Goal: Task Accomplishment & Management: Manage account settings

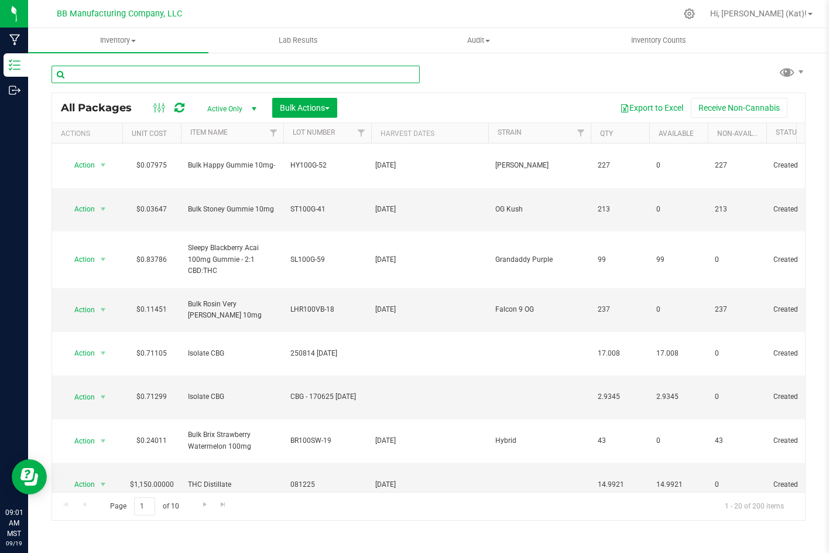
click at [232, 79] on input "text" at bounding box center [236, 75] width 368 height 18
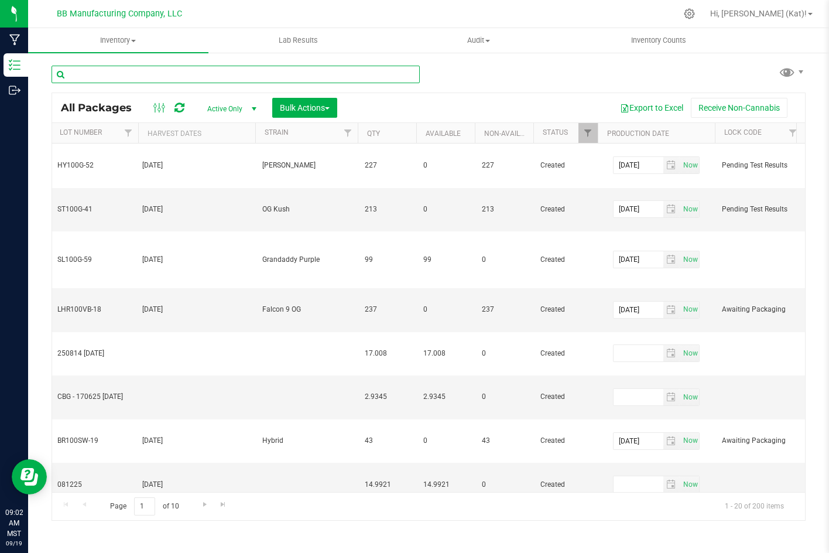
scroll to position [0, 320]
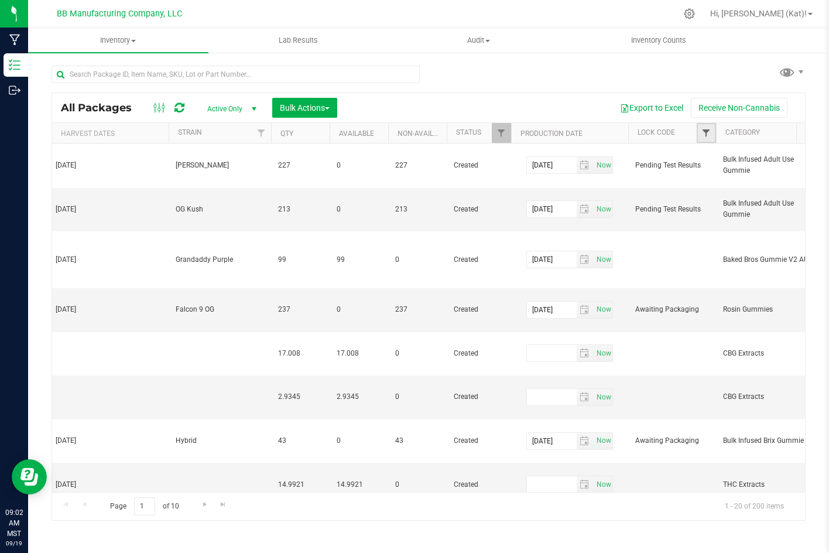
click at [704, 138] on span "Filter" at bounding box center [705, 132] width 9 height 9
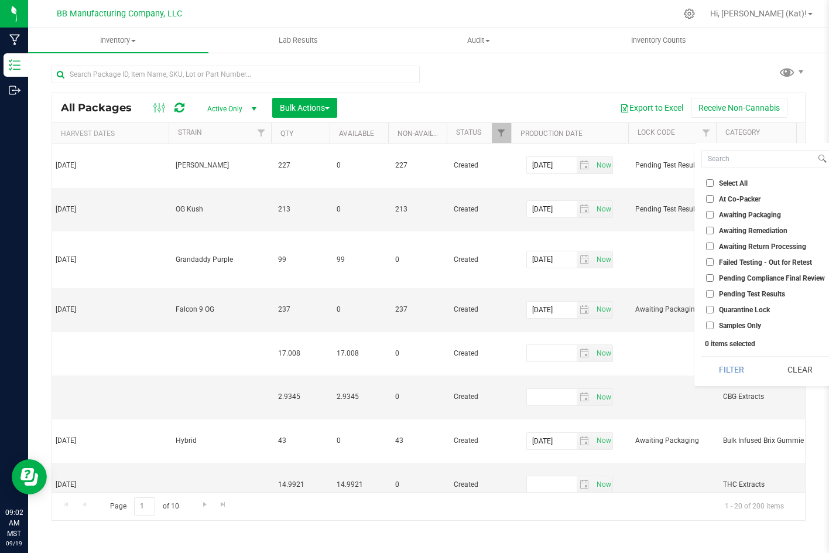
click at [710, 209] on li "Awaiting Packaging" at bounding box center [765, 214] width 128 height 12
click at [710, 214] on input "Awaiting Packaging" at bounding box center [710, 215] width 8 height 8
checkbox input "true"
click at [706, 290] on input "Pending Test Results" at bounding box center [710, 294] width 8 height 8
checkbox input "true"
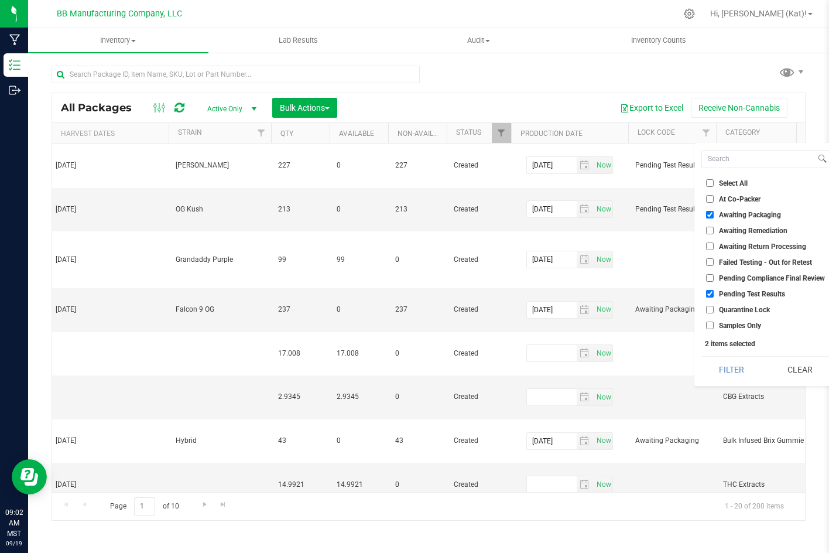
click at [712, 308] on input "Quarantine Lock" at bounding box center [710, 310] width 8 height 8
checkbox input "true"
click at [721, 367] on button "Filter" at bounding box center [731, 370] width 60 height 26
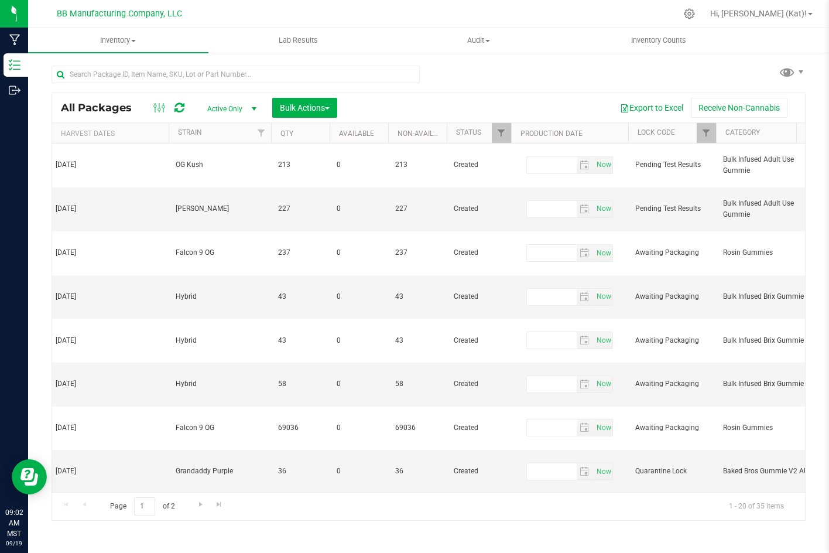
type input "[DATE]"
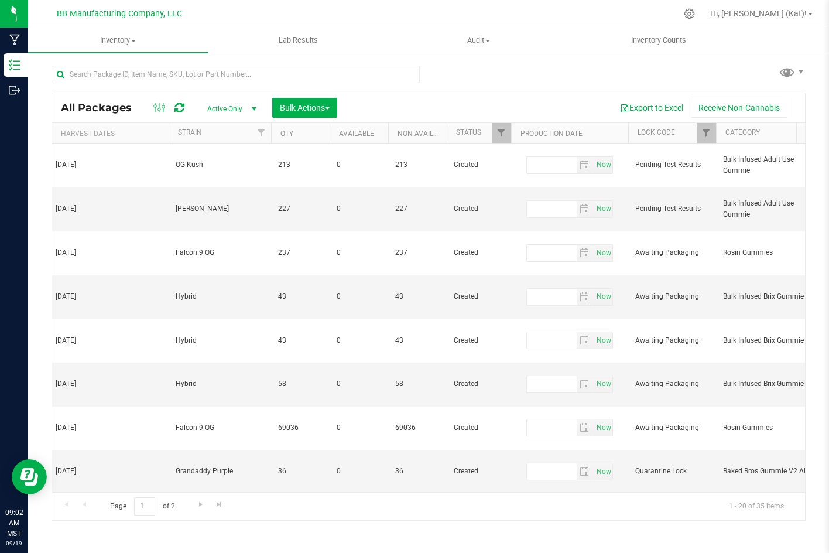
type input "[DATE]"
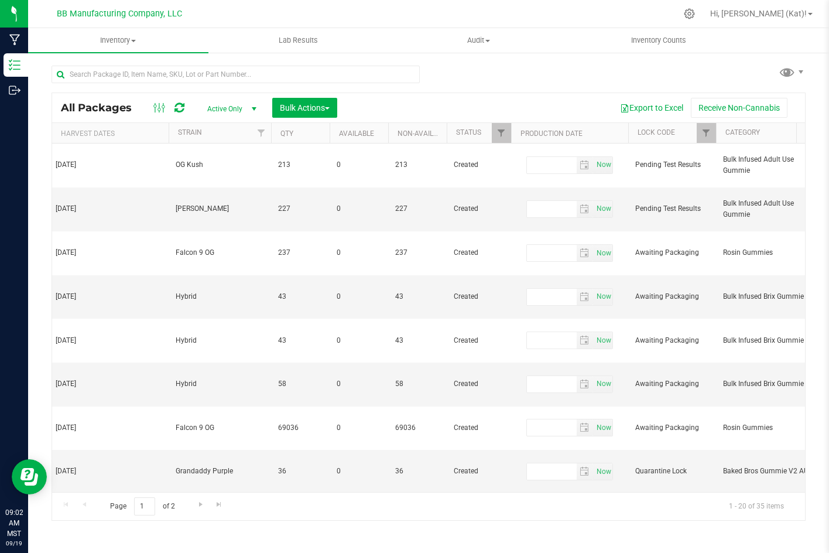
type input "[DATE]"
type input "2025-07-11"
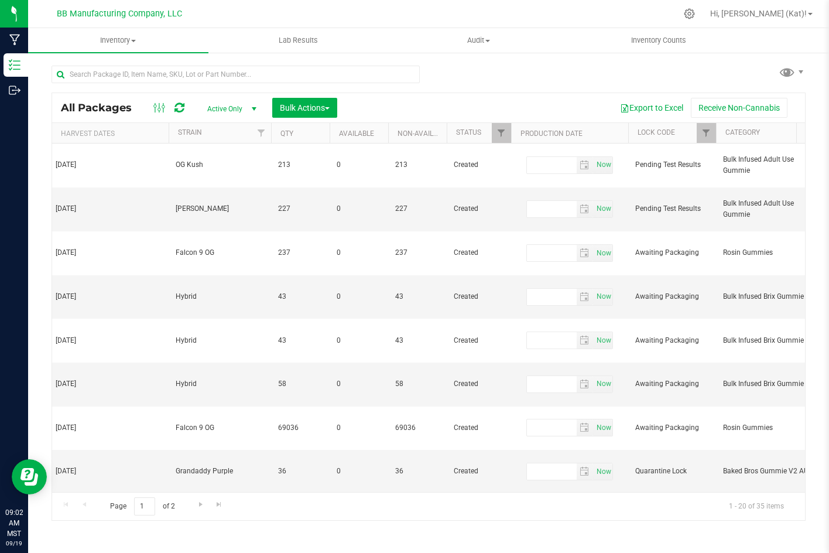
type input "2026-07-11"
type input "2025-05-09"
type input "2026-05-09"
type input "2025-05-02"
type input "2026-05-02"
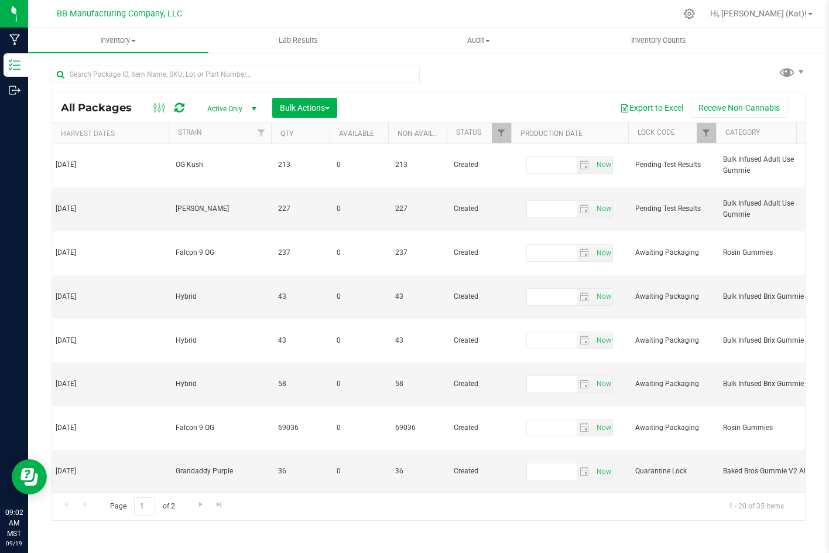
type input "2025-05-02"
type input "2026-05-02"
type input "2025-05-02"
type input "2026-05-02"
type input "2025-05-02"
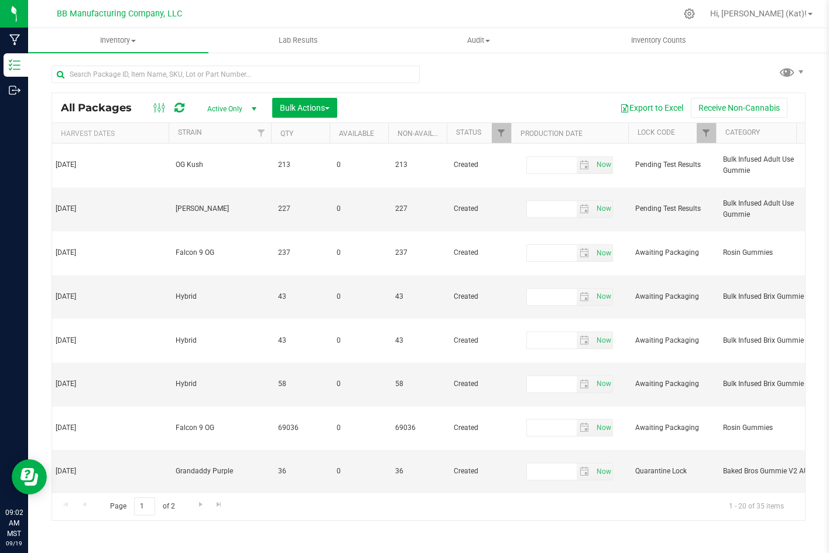
type input "2026-05-02"
type input "2025-05-02"
type input "2026-05-02"
type input "2025-04-25"
type input "2026-04-25"
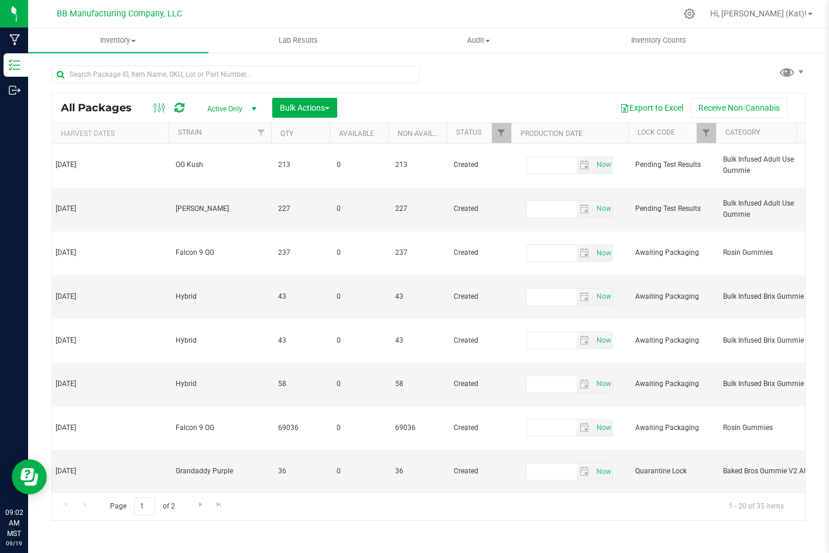
type input "2025-05-09"
type input "2026-05-09"
type input "[DATE]"
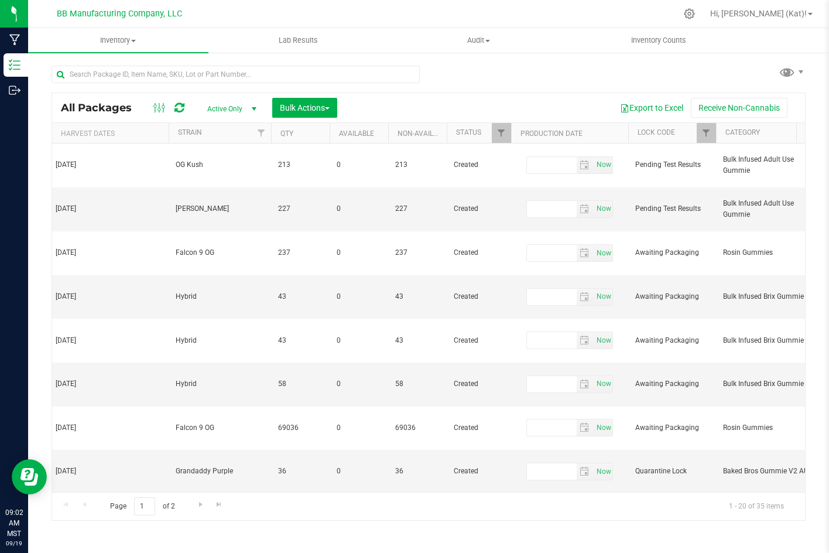
type input "[DATE]"
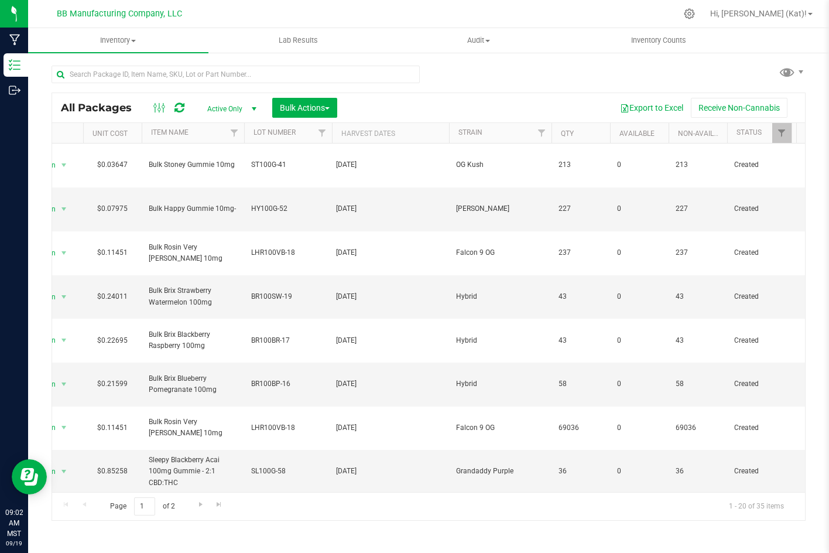
scroll to position [0, 36]
click at [305, 136] on th "Lot Number" at bounding box center [292, 133] width 88 height 20
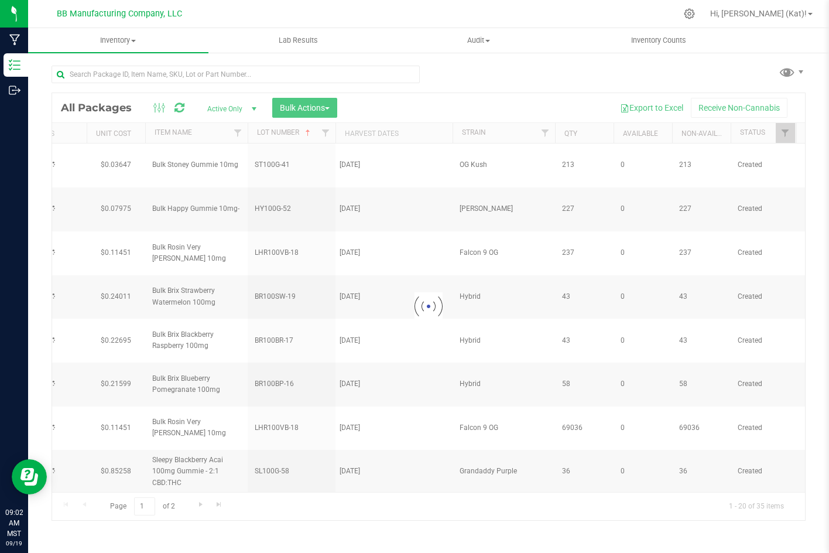
type input "[DATE]"
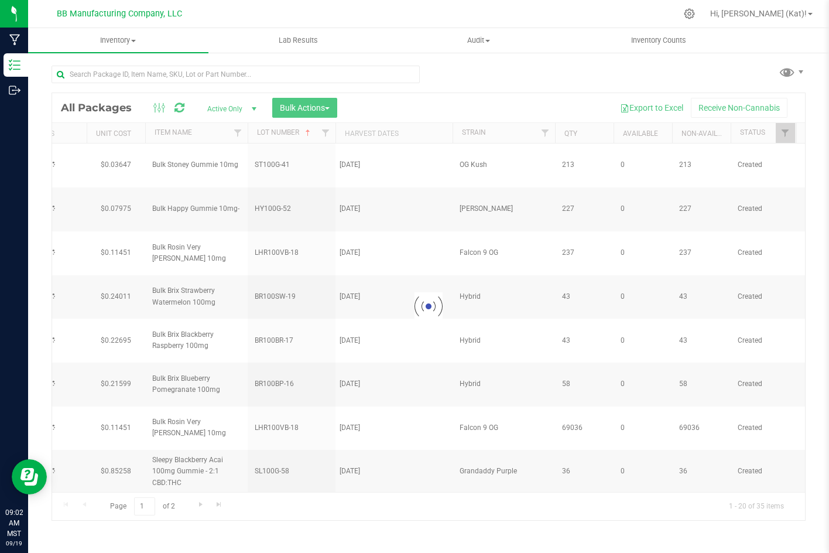
type input "[DATE]"
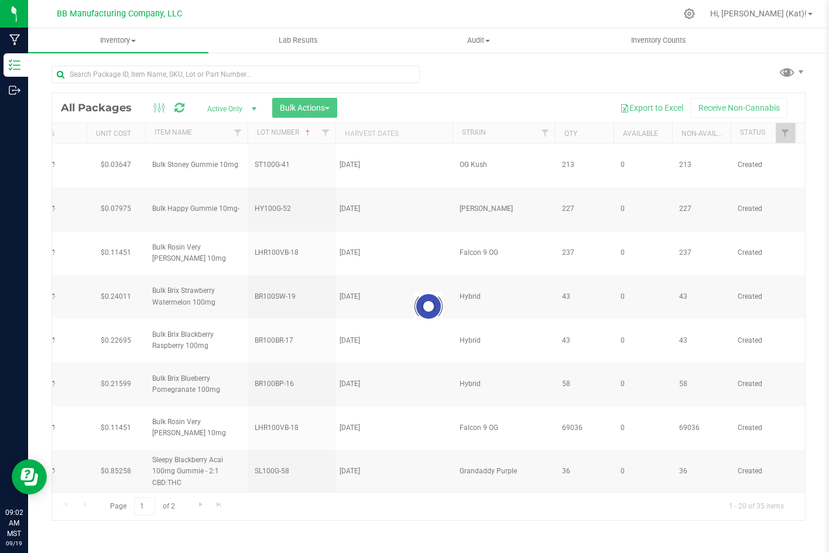
type input "[DATE]"
type input "2025-07-11"
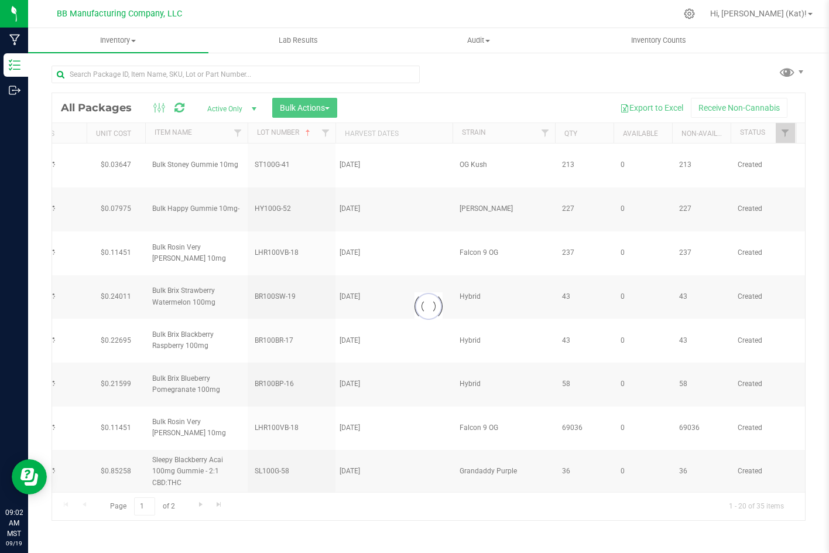
type input "2026-07-11"
type input "2025-05-09"
type input "2026-05-09"
type input "2025-05-02"
type input "2026-05-02"
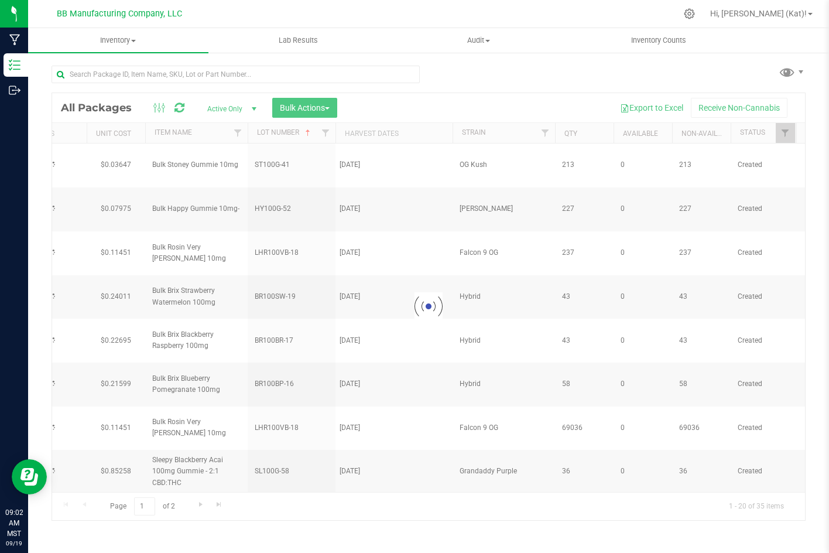
type input "2025-05-02"
type input "2026-05-02"
type input "2025-05-02"
type input "2026-05-02"
type input "2025-05-02"
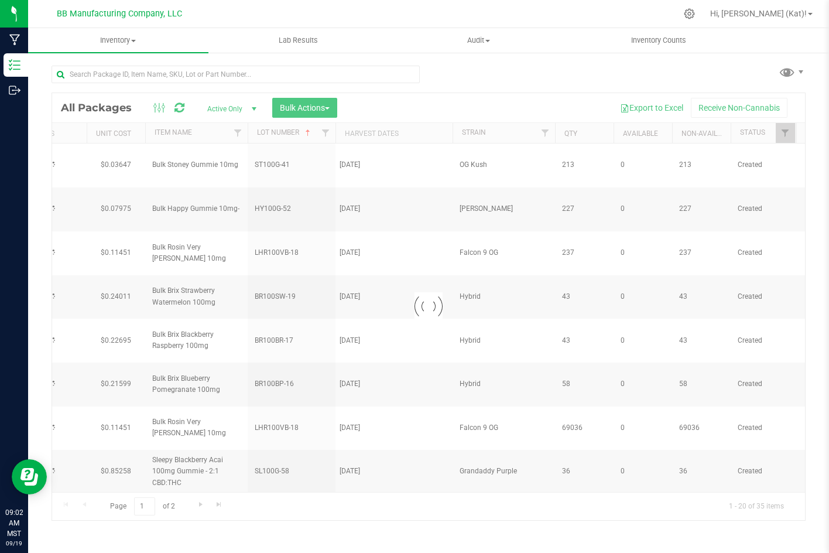
type input "2026-05-02"
type input "2025-05-02"
type input "2026-05-02"
type input "2025-04-25"
type input "2026-04-25"
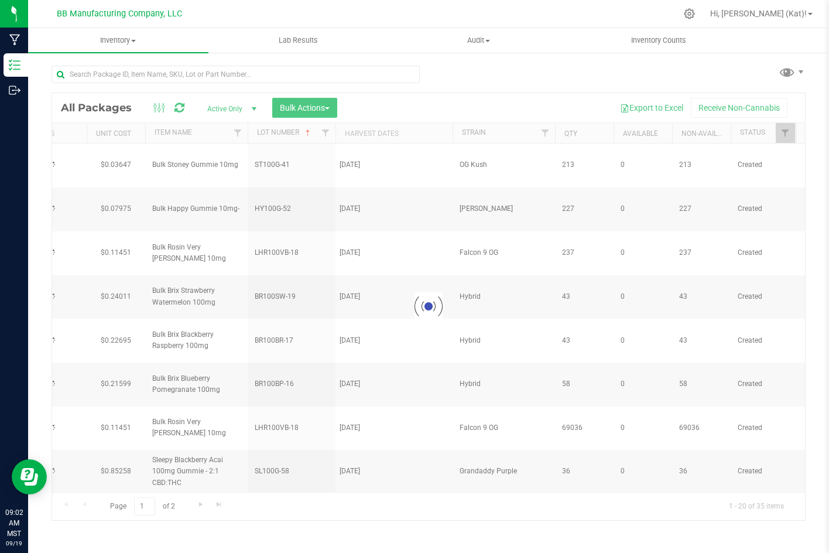
type input "2025-05-09"
type input "2026-05-09"
type input "[DATE]"
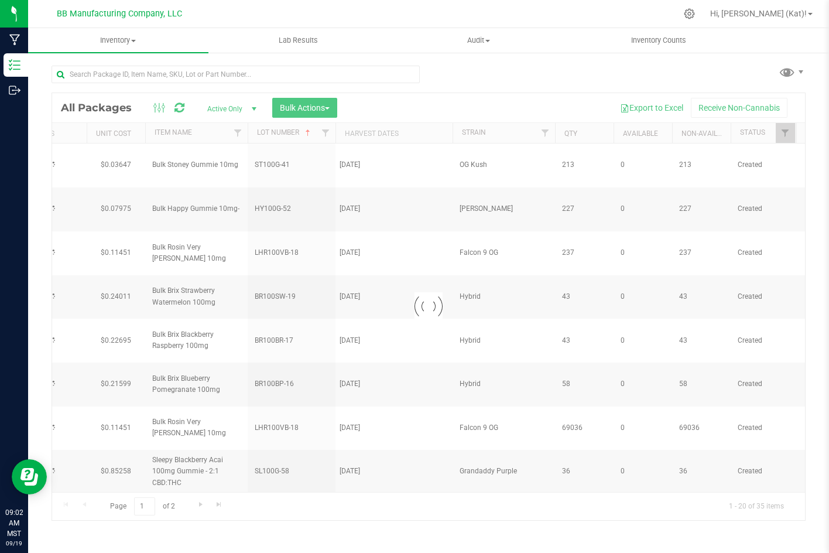
type input "[DATE]"
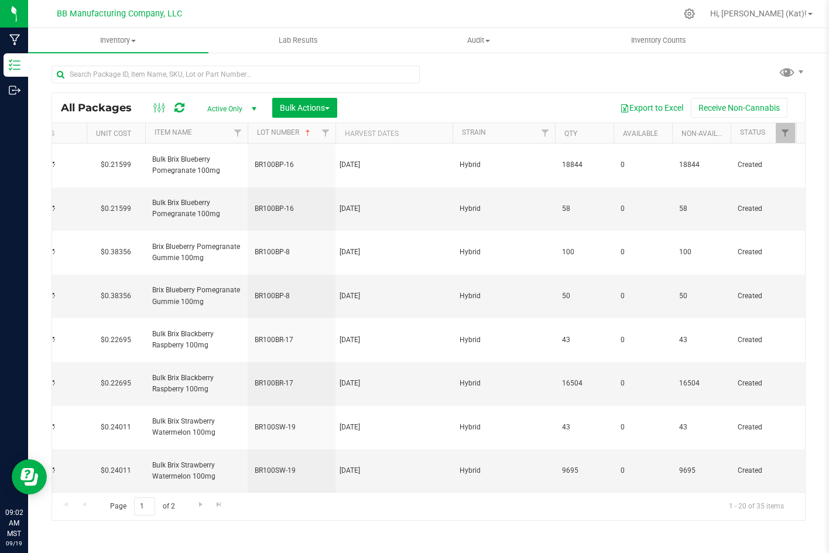
type input "[DATE]"
type input "2024-11-14"
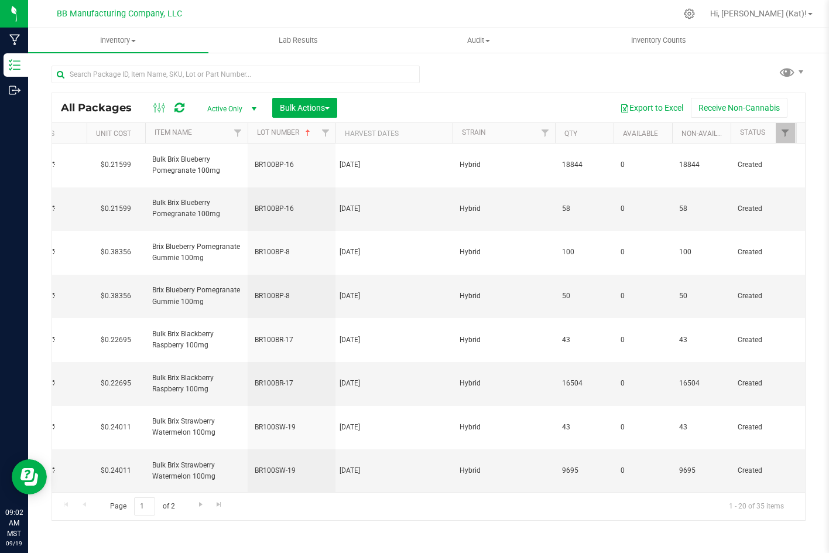
type input "2025-11-14"
type input "2024-11-14"
type input "2025-11-14"
type input "[DATE]"
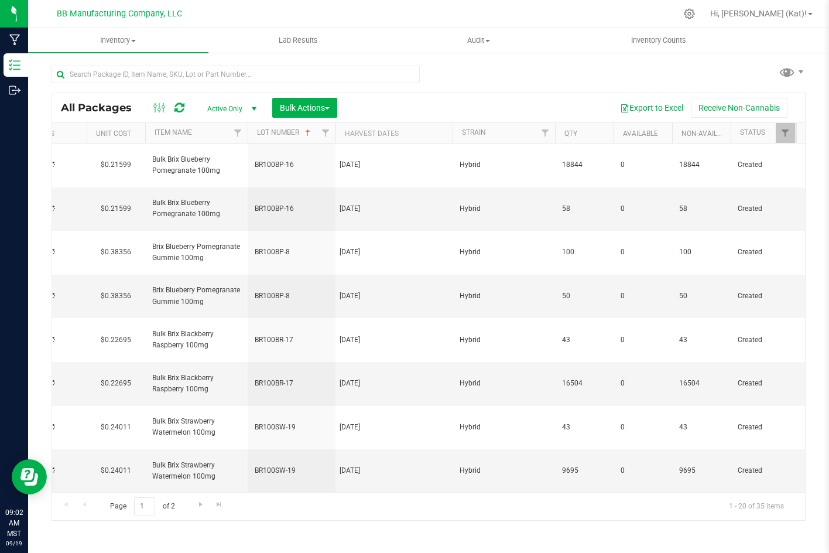
type input "[DATE]"
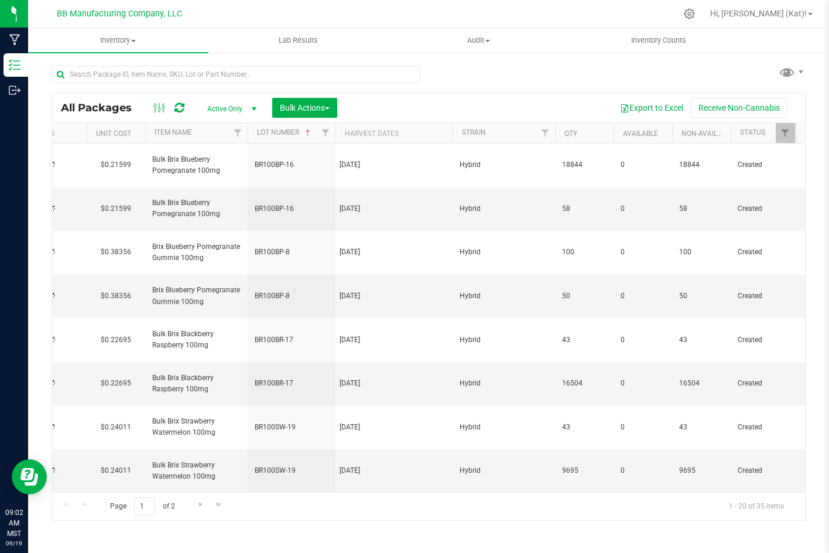
type input "[DATE]"
type input "2025-05-02"
type input "2026-05-02"
type input "2025-05-02"
type input "2026-05-02"
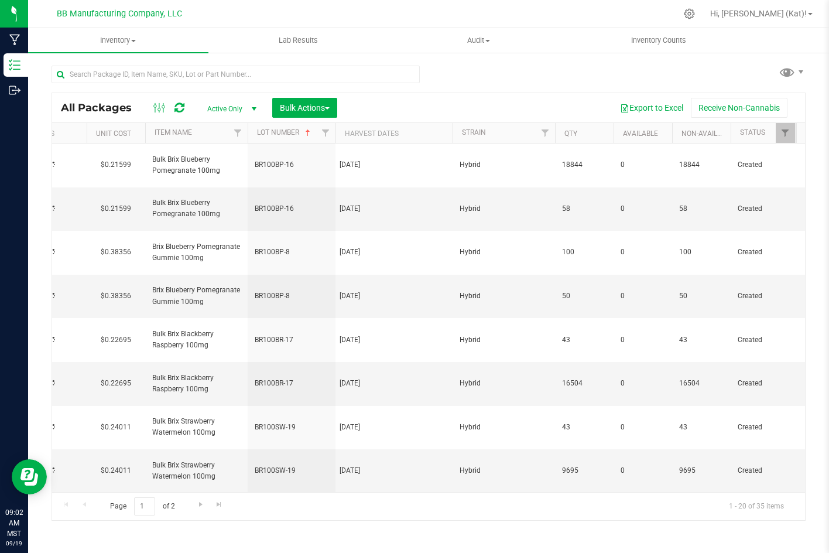
type input "2025-05-02"
type input "2026-05-02"
type input "2025-05-02"
type input "2026-05-02"
type input "2025-05-02"
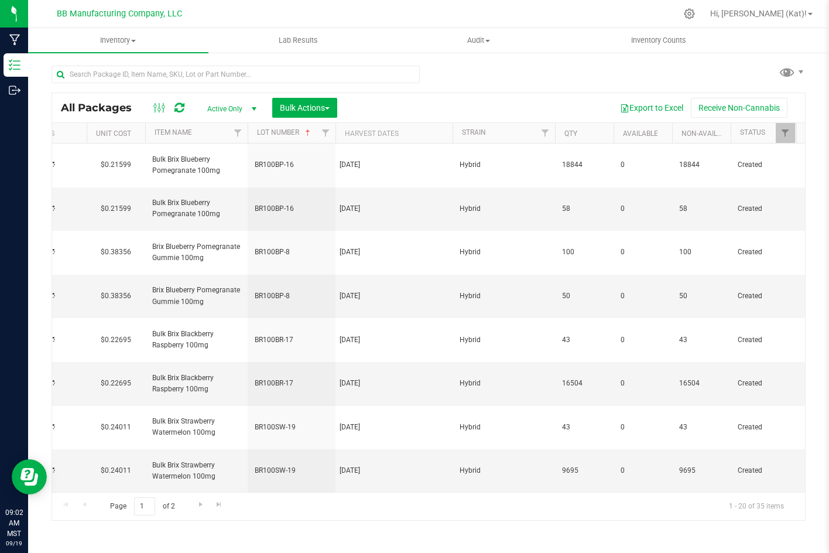
type input "2026-05-02"
type input "[DATE]"
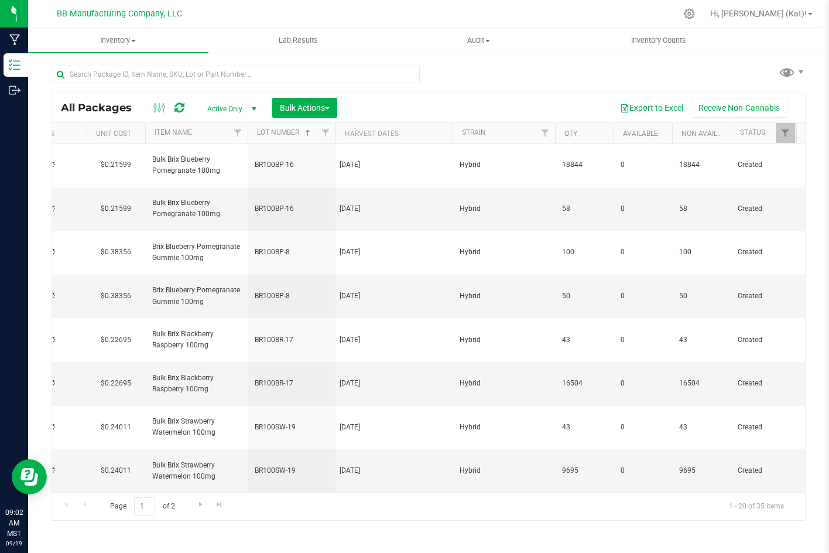
type input "[DATE]"
type input "2025-08-26"
type input "2026-08-26"
type input "2025-08-26"
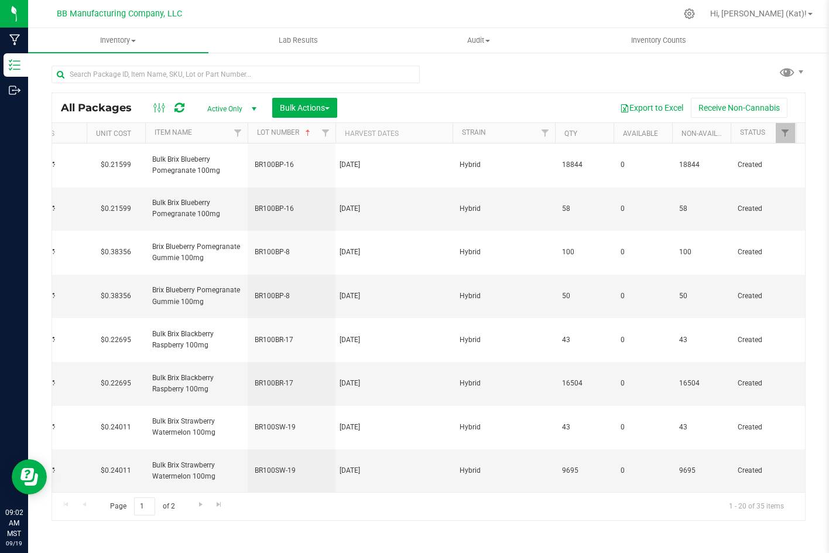
type input "2026-08-26"
type input "[DATE]"
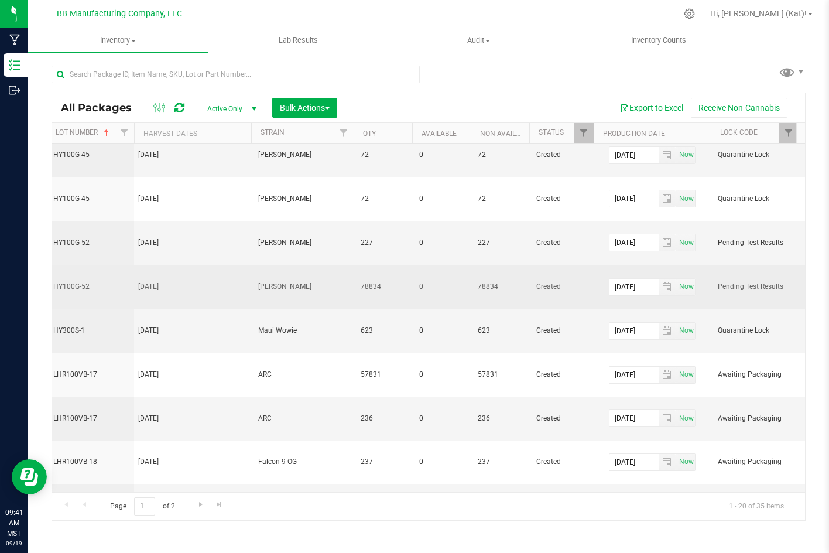
scroll to position [492, 237]
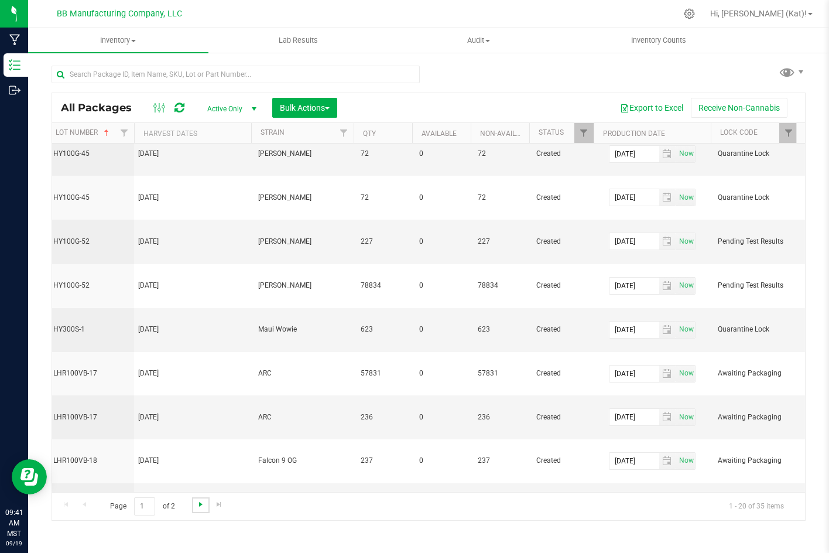
click at [202, 502] on span "Go to the next page" at bounding box center [200, 503] width 9 height 9
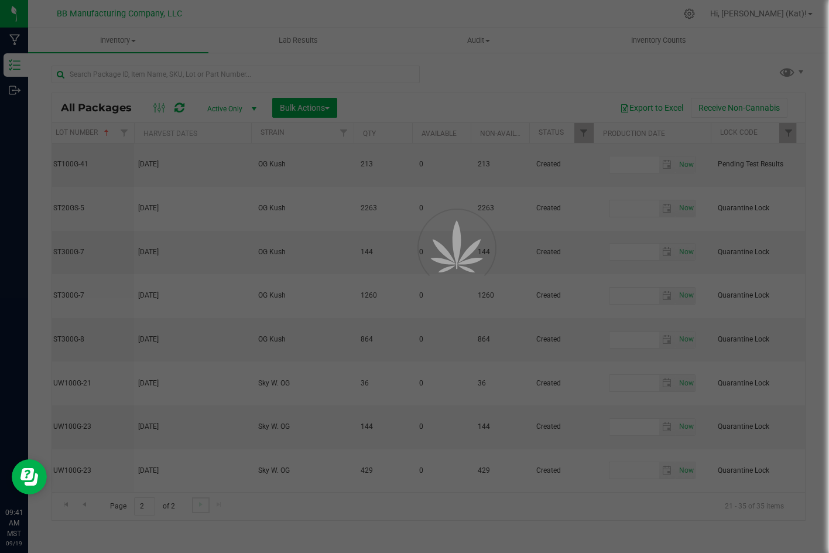
type input "[DATE]"
type input "2025-07-11"
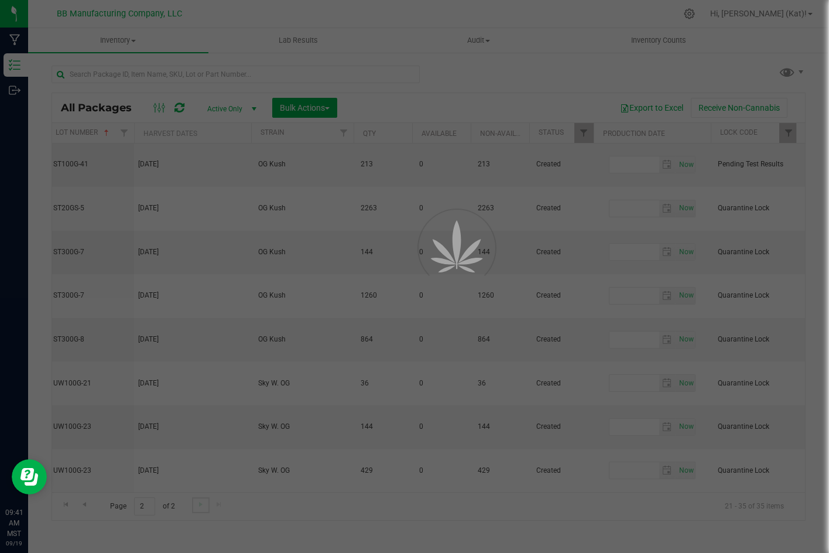
type input "2026-07-11"
type input "2025-02-06"
type input "2026-02-06"
type input "2025-03-14"
type input "2026-03-14"
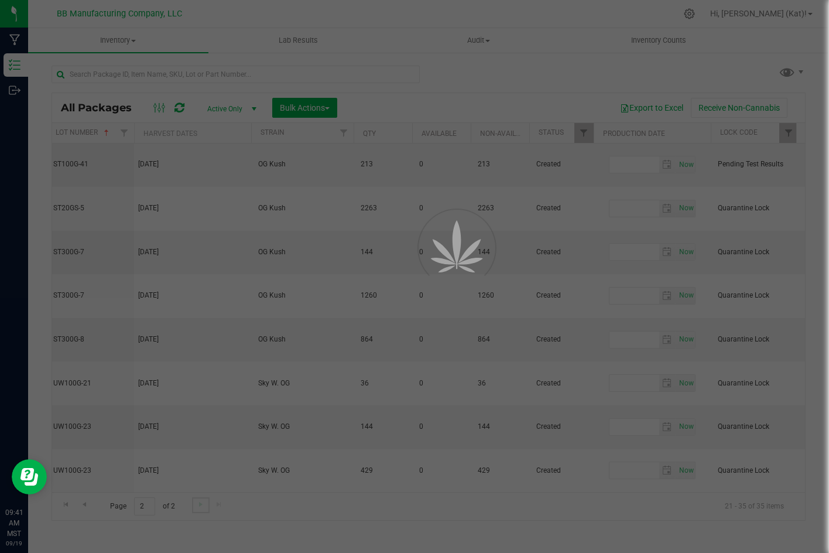
type input "2025-03-14"
type input "2026-03-14"
type input "[DATE]"
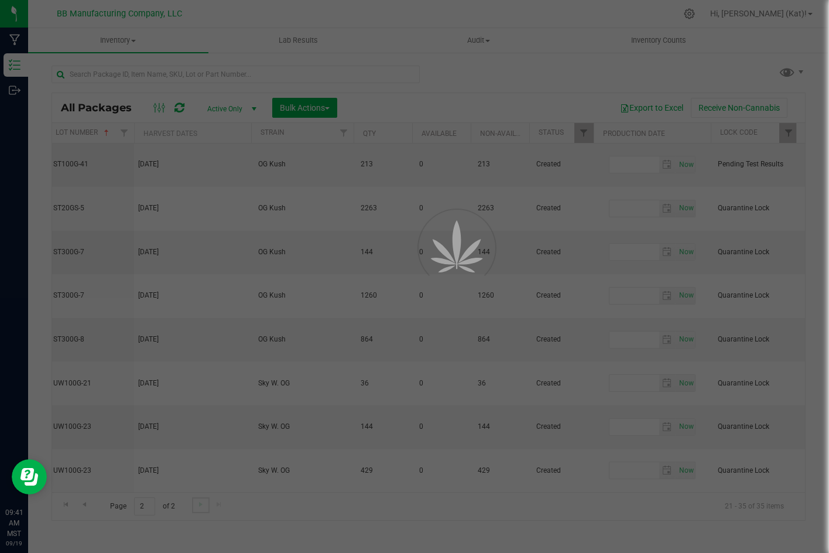
type input "[DATE]"
type input "2024-12-17"
type input "2025-12-17"
type input "2024-08-08"
type input "2025-08-08"
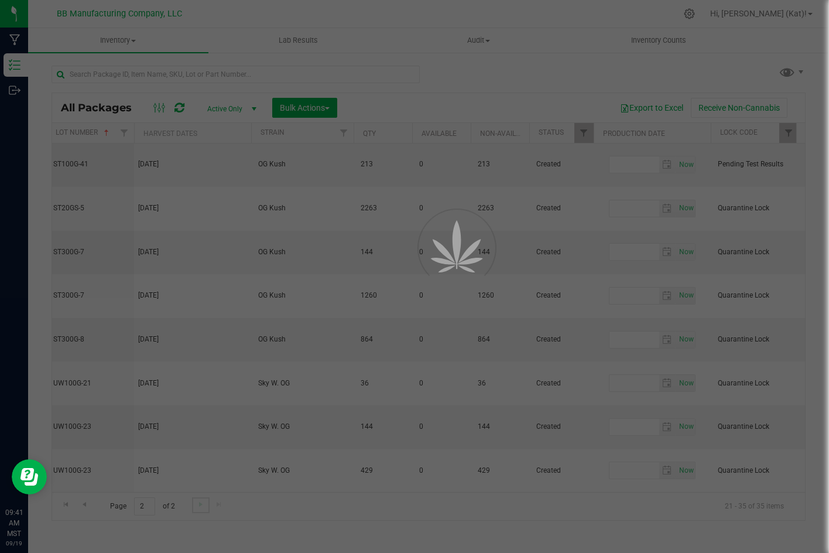
type input "2024-08-08"
type input "2025-08-08"
type input "2025-02-11"
type input "2026-02-11"
type input "2025-04-25"
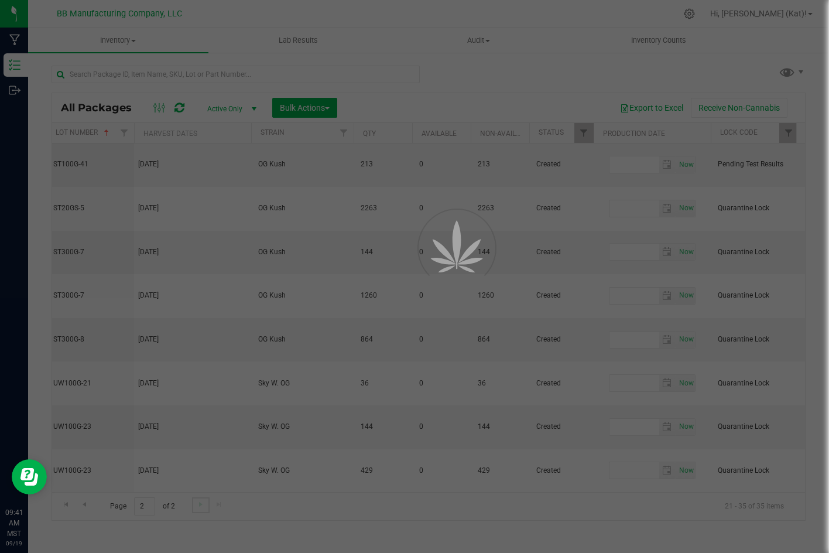
type input "2026-04-25"
type input "2025-05-09"
type input "2026-05-09"
type input "2025-05-09"
type input "2026-05-09"
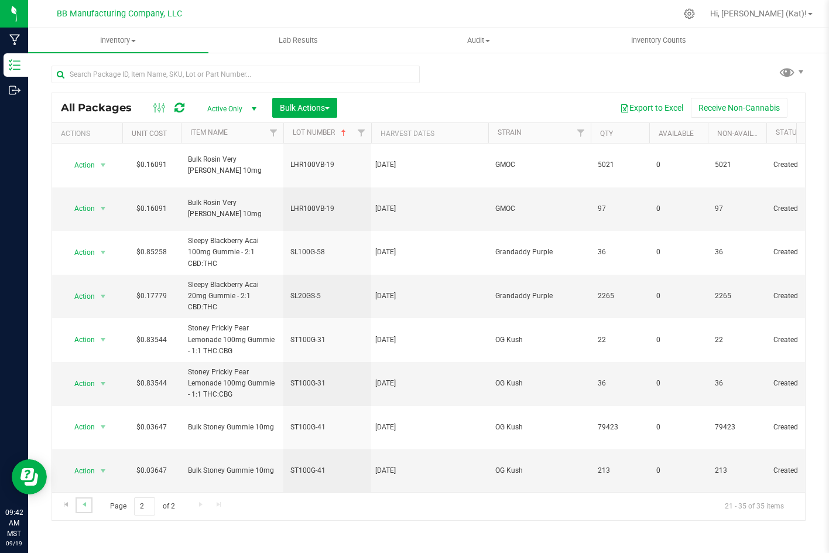
click at [92, 506] on link "Go to the previous page" at bounding box center [84, 505] width 17 height 16
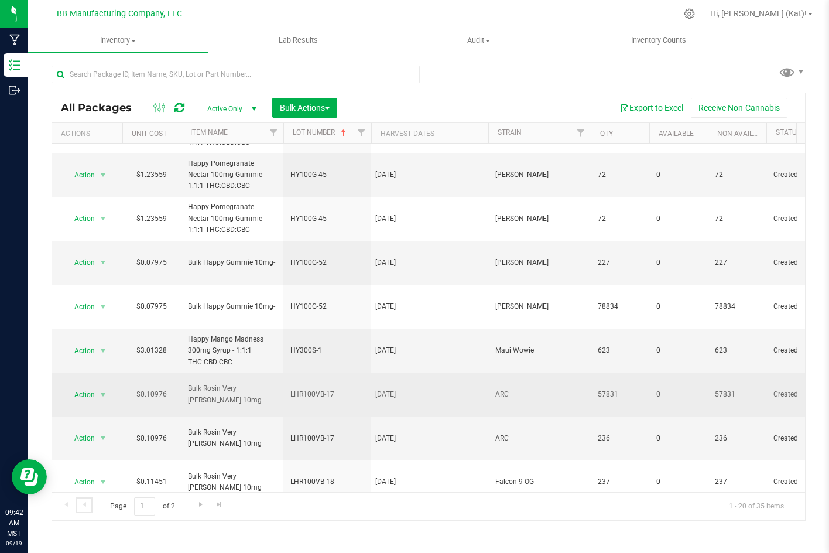
scroll to position [492, 0]
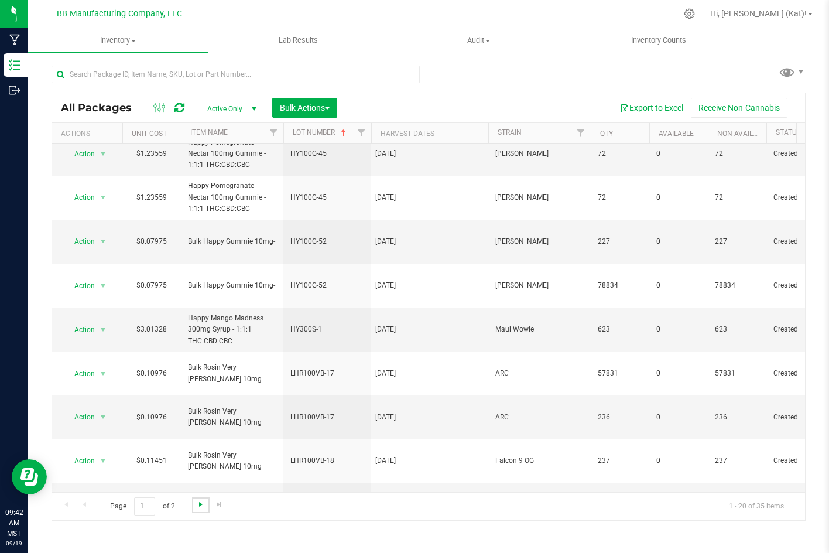
click at [198, 507] on span "Go to the next page" at bounding box center [200, 503] width 9 height 9
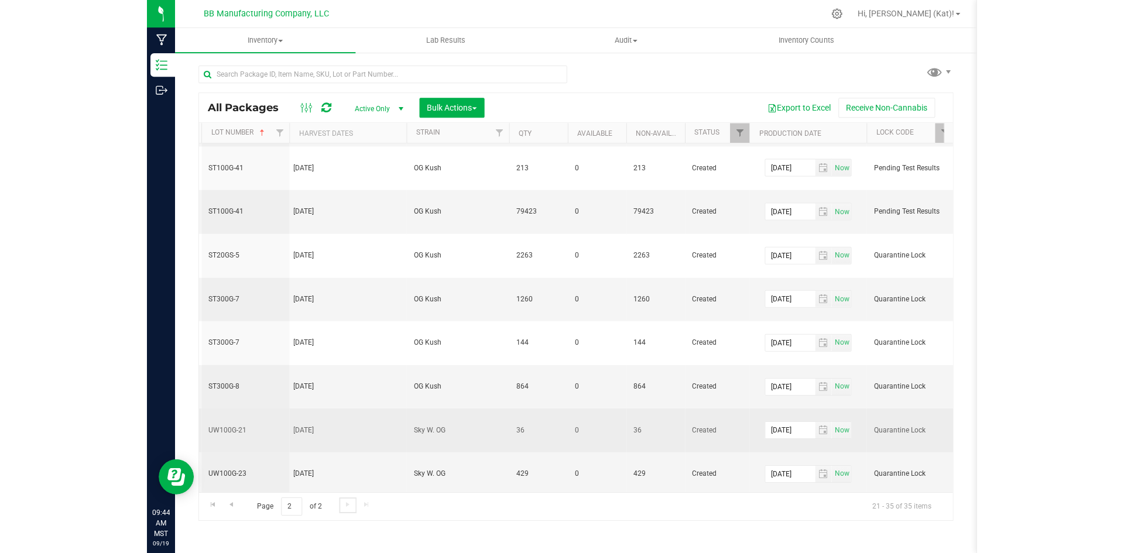
scroll to position [272, 229]
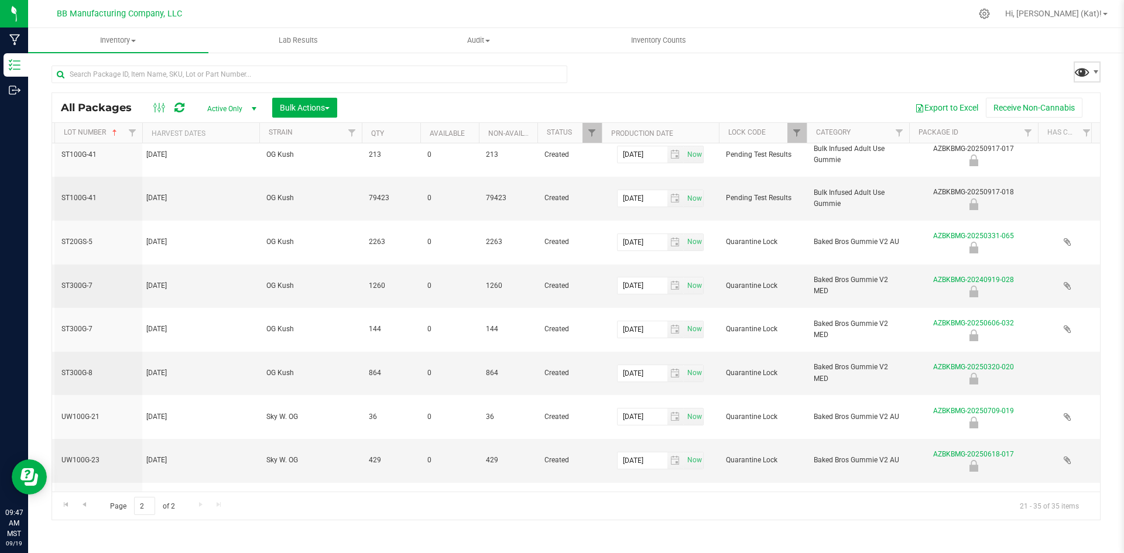
click at [828, 71] on span at bounding box center [1082, 71] width 17 height 17
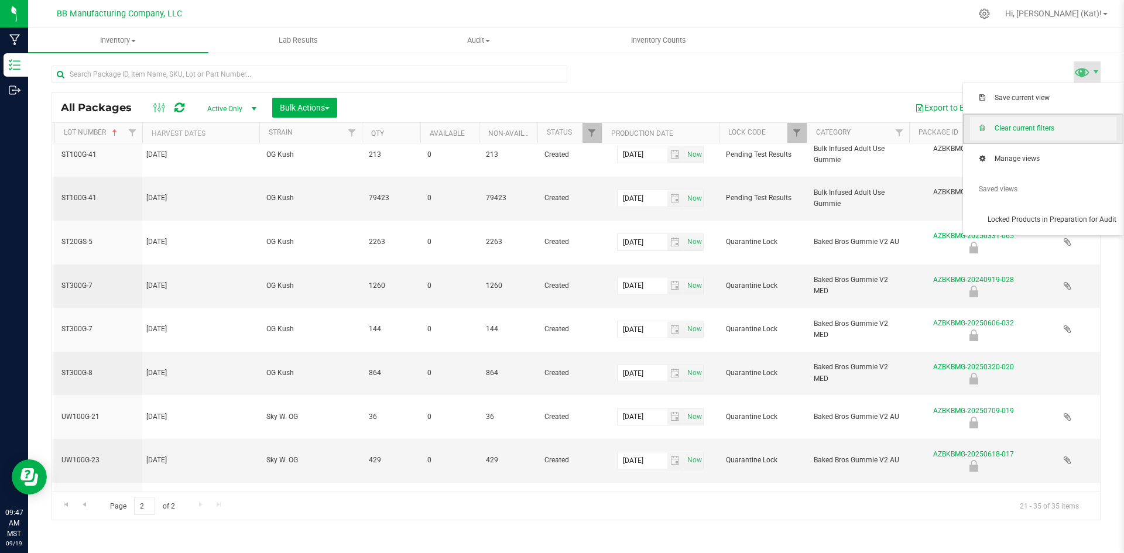
click at [828, 128] on span "Clear current filters" at bounding box center [1056, 129] width 122 height 10
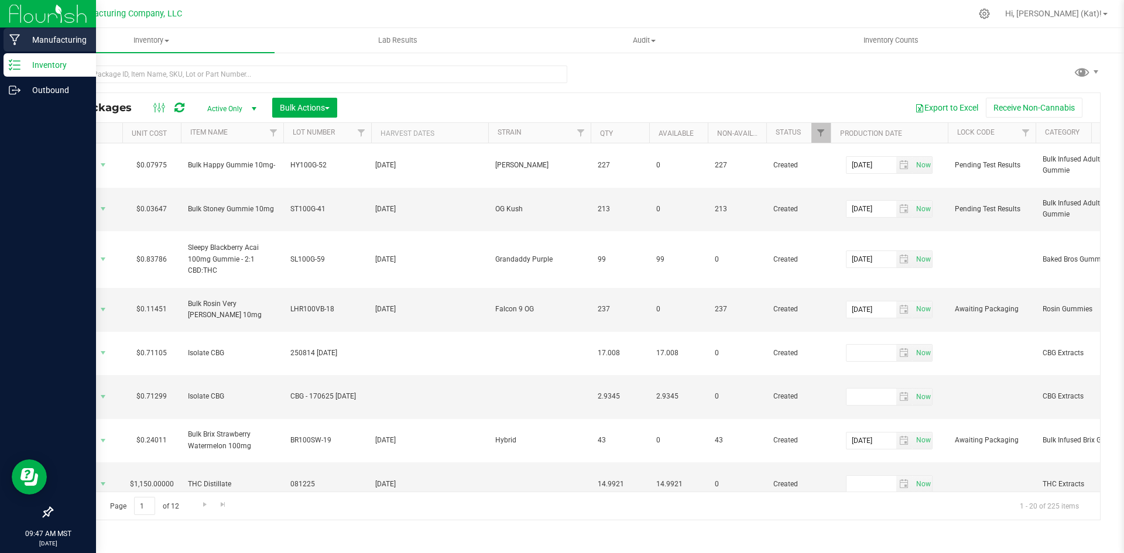
click at [50, 41] on p "Manufacturing" at bounding box center [55, 40] width 70 height 14
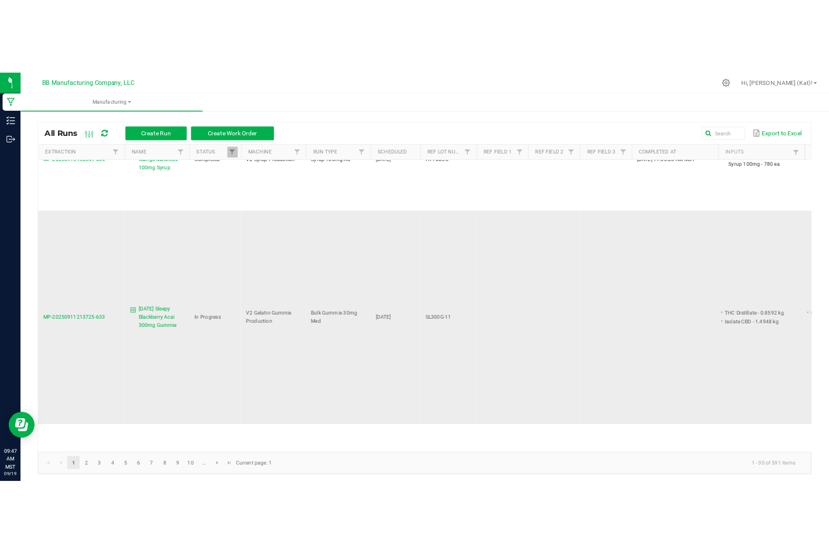
scroll to position [1112, 0]
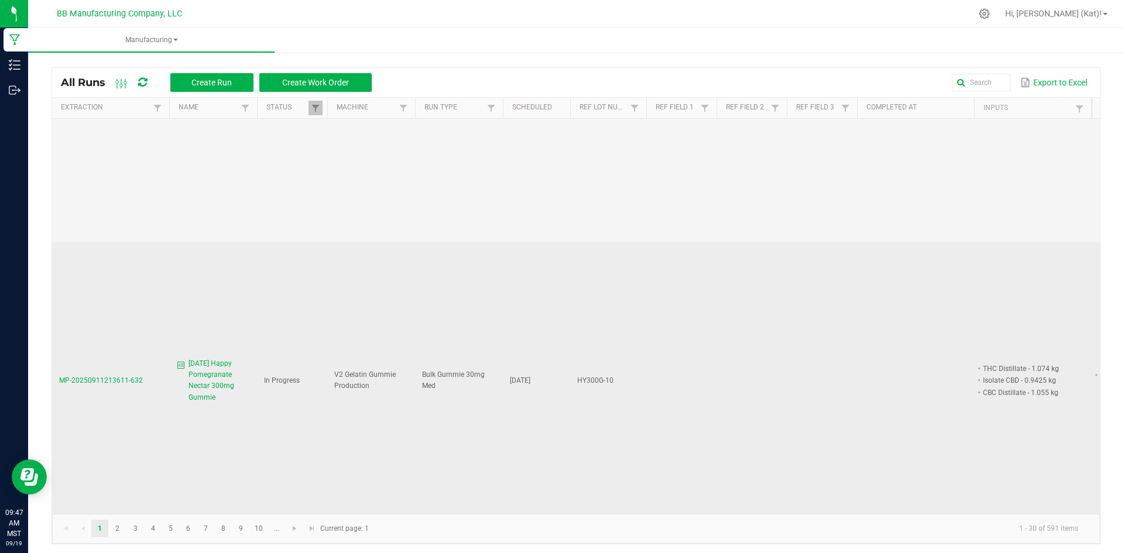
click at [203, 358] on span "9.18.25 Happy Pomegranate Nectar 300mg Gummie" at bounding box center [219, 380] width 61 height 45
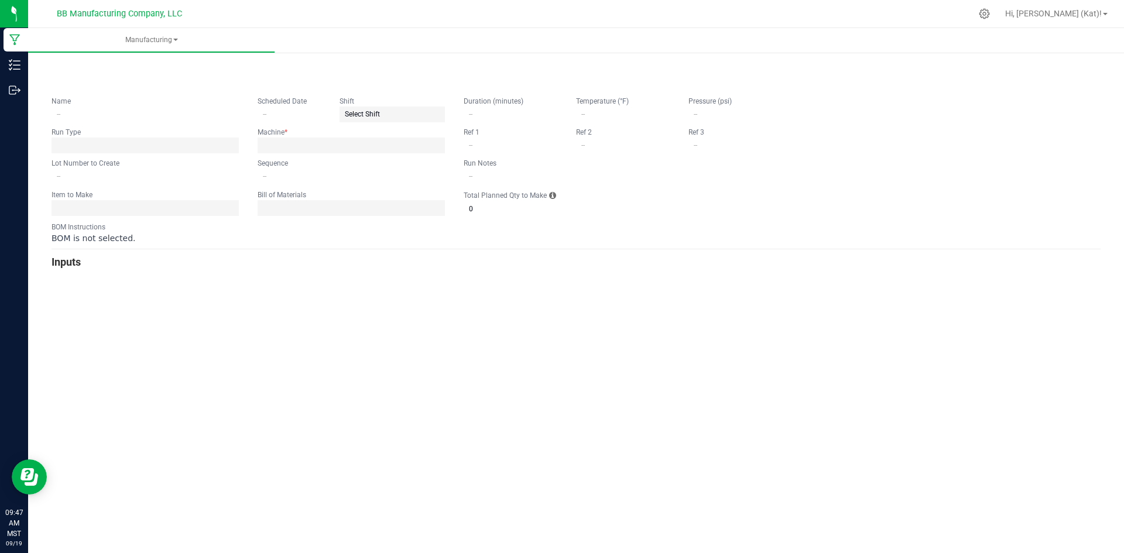
type input "9.18.25 Happy Pomegranate Nectar 300mg Gummie"
type input "09/18/2025"
type input "HY300G-10"
type input "1"
type input "5"
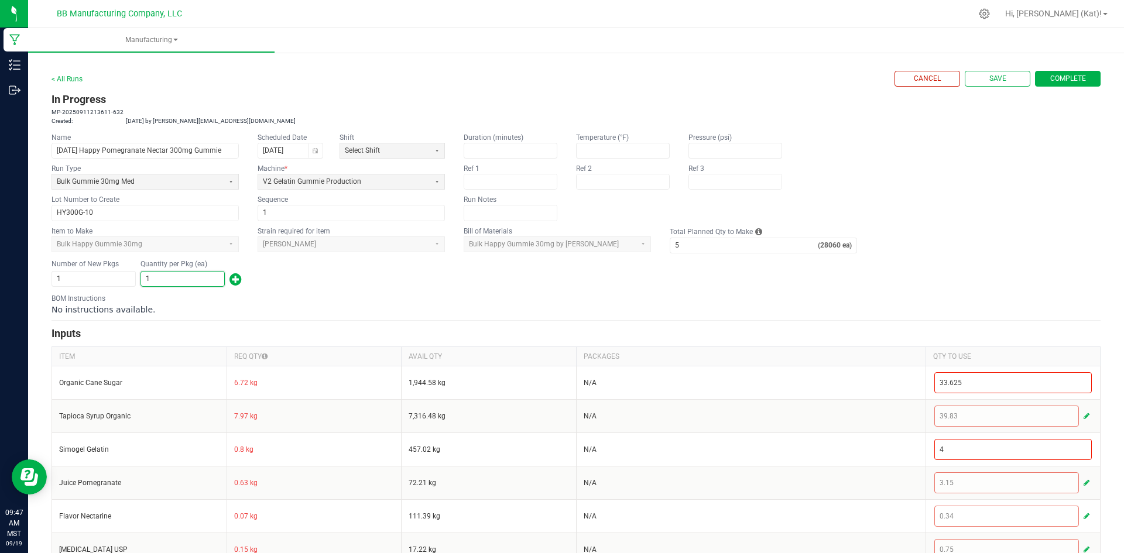
click at [198, 283] on input "1" at bounding box center [182, 279] width 83 height 15
type input "146"
click at [232, 282] on span "button" at bounding box center [235, 279] width 12 height 19
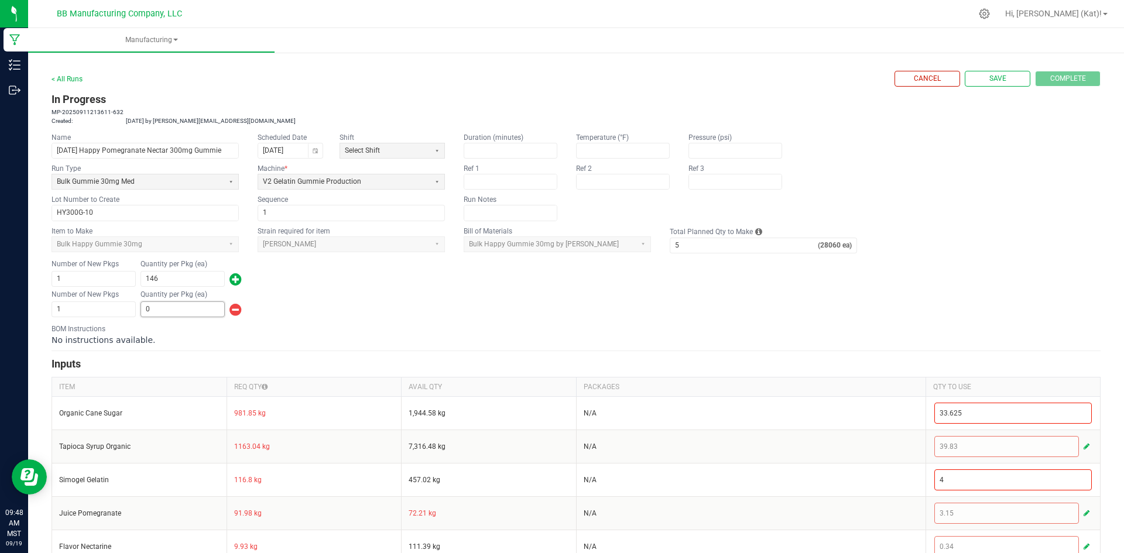
click at [208, 307] on input "0" at bounding box center [182, 309] width 83 height 15
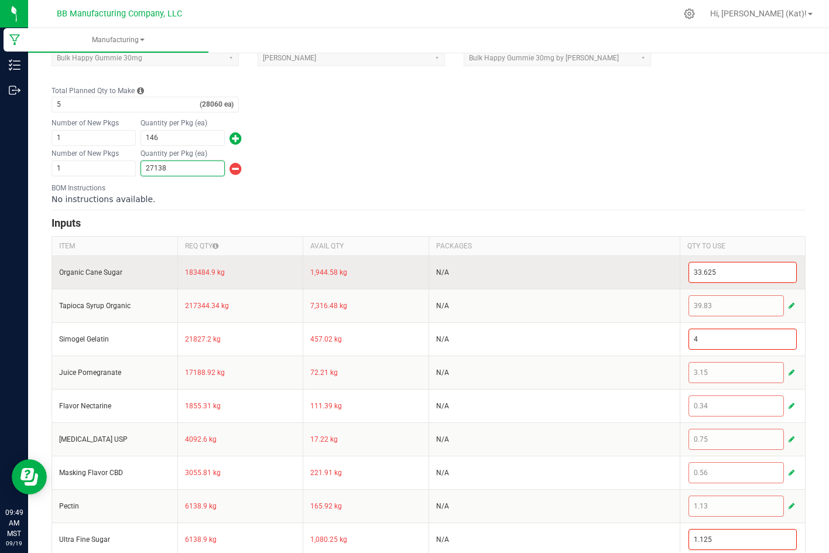
scroll to position [234, 0]
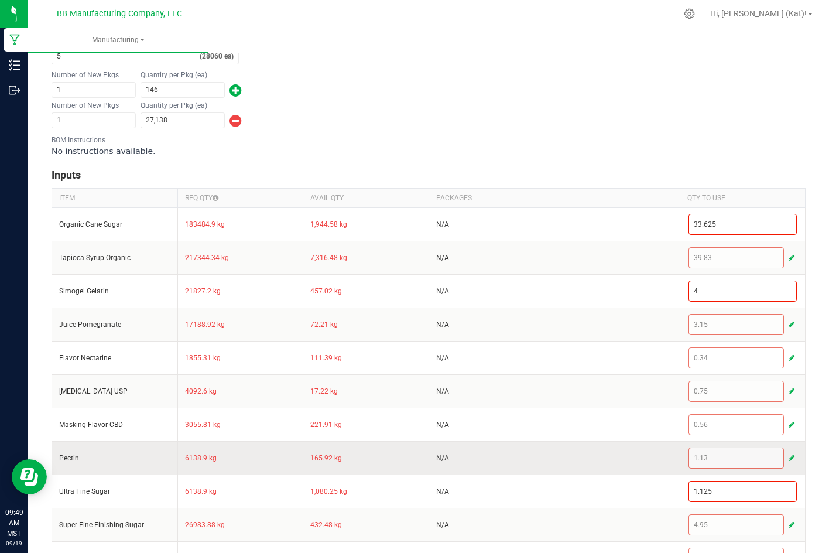
type input "27,138"
click at [789, 456] on span "button" at bounding box center [792, 457] width 6 height 9
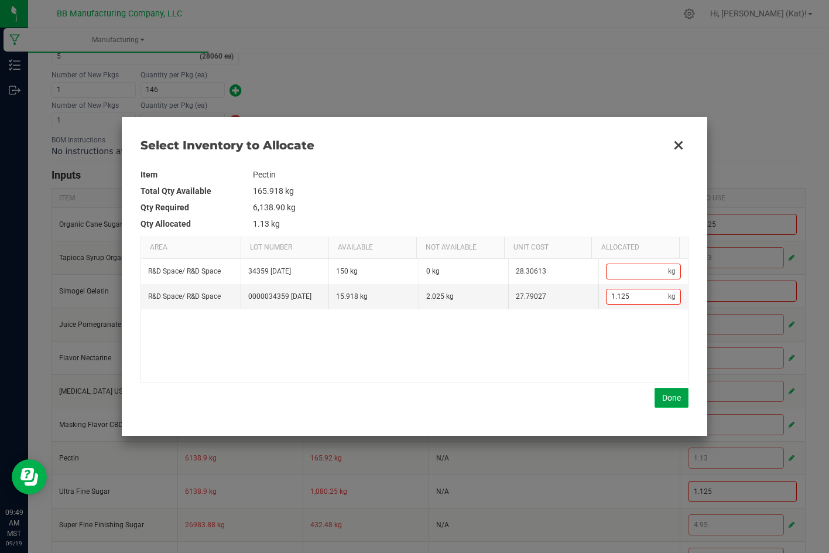
click at [671, 398] on button "Done" at bounding box center [672, 398] width 34 height 20
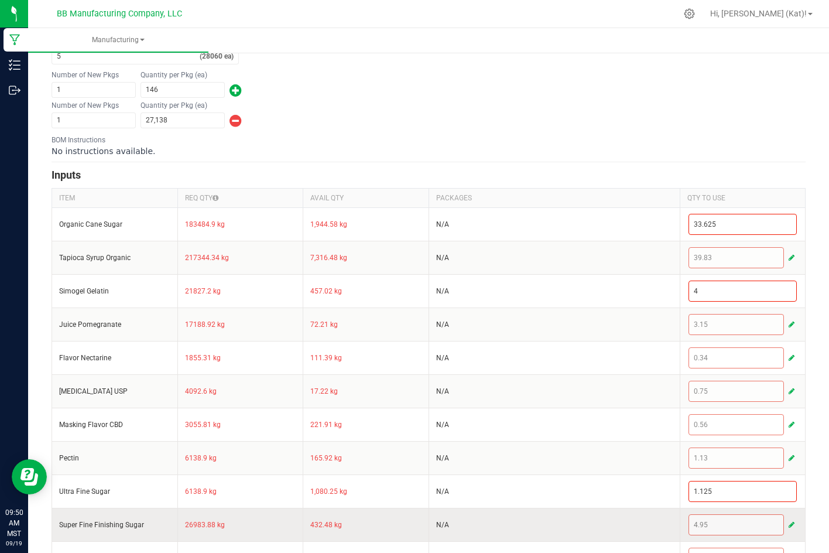
click at [789, 526] on span "button" at bounding box center [792, 524] width 6 height 9
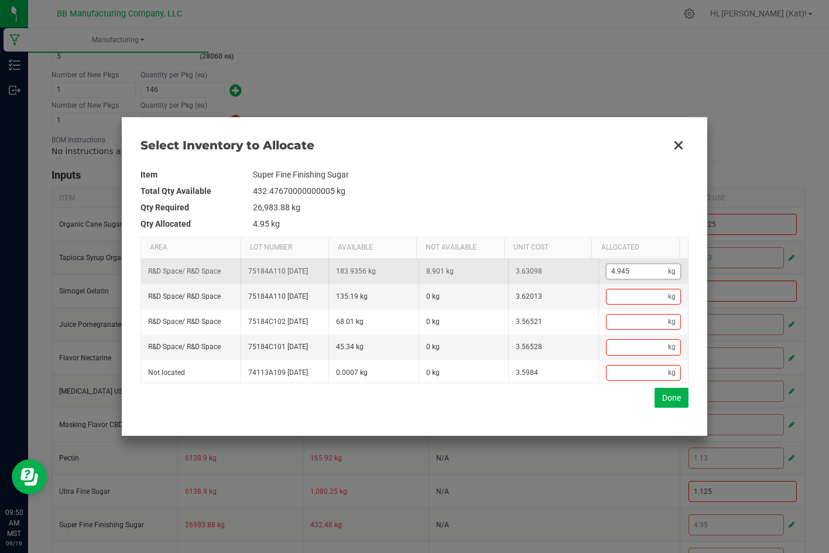
click at [616, 272] on input "4.945" at bounding box center [638, 271] width 62 height 15
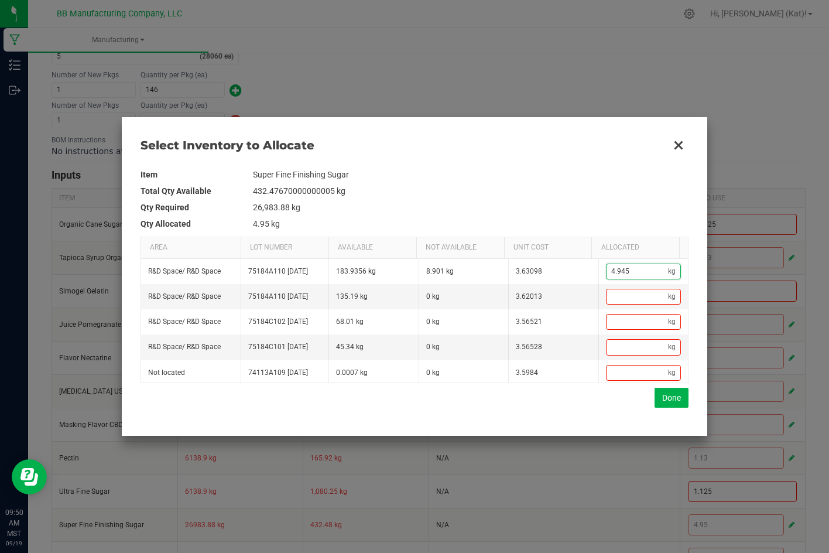
paste input "6.668"
type input "6.67"
type input "6.668"
click at [676, 400] on button "Done" at bounding box center [672, 398] width 34 height 20
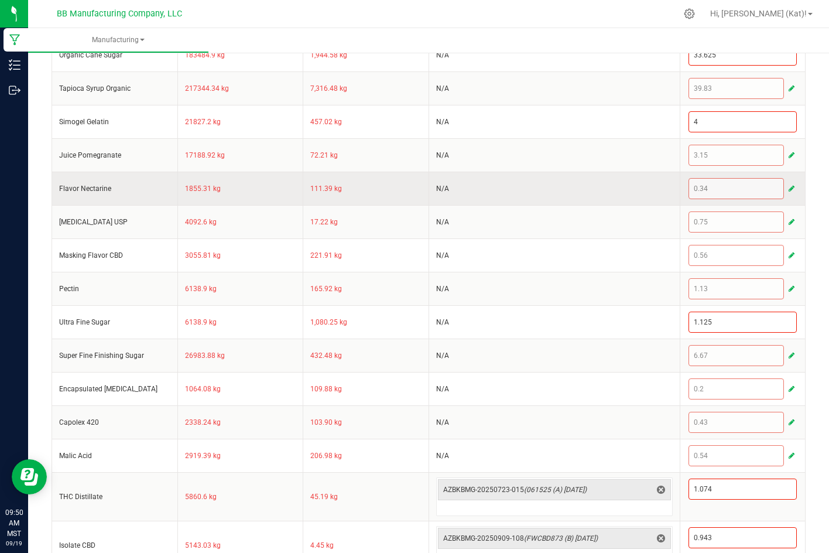
scroll to position [410, 0]
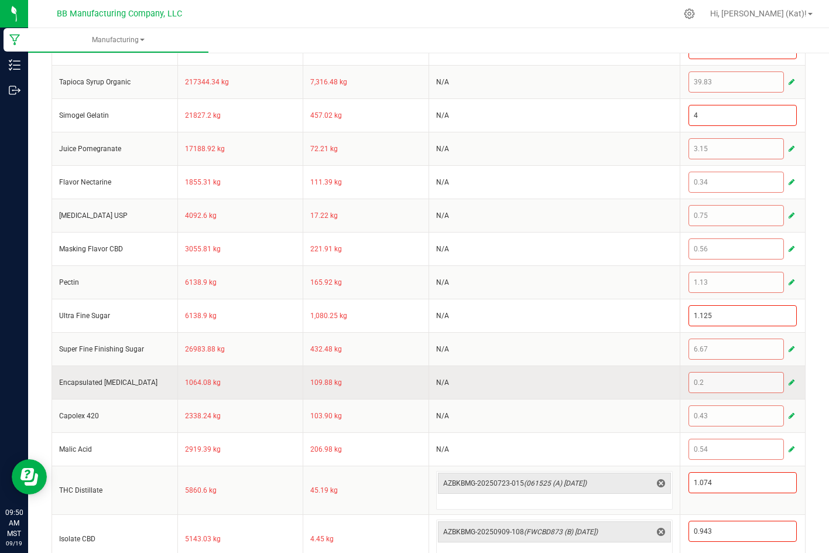
click at [789, 378] on span "button" at bounding box center [792, 382] width 6 height 9
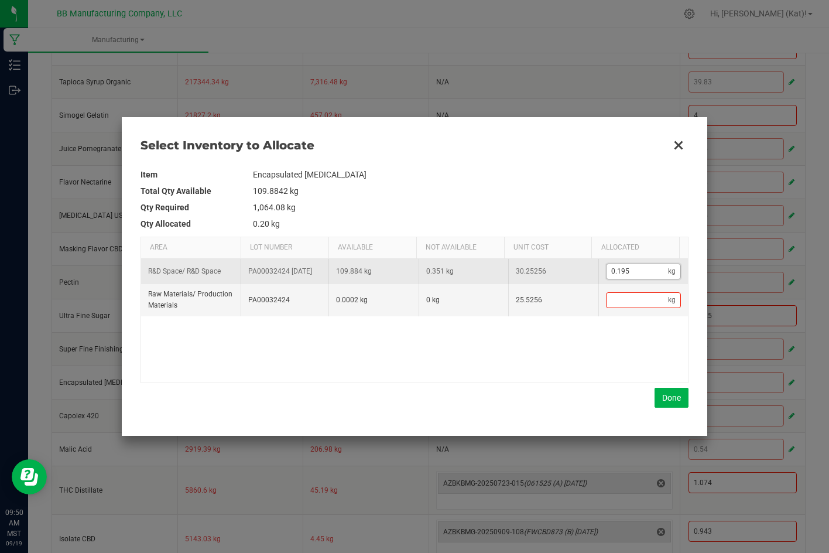
click at [613, 272] on input "0.195" at bounding box center [638, 271] width 62 height 15
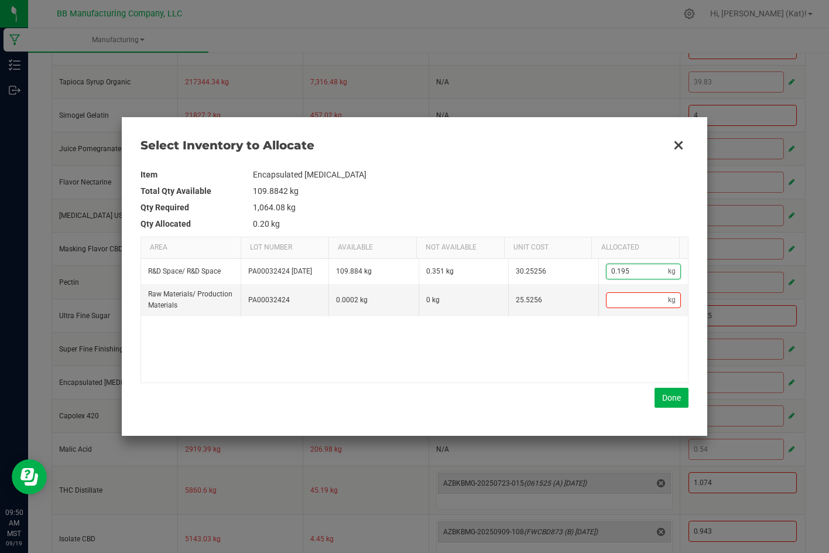
paste input "351"
type input "0.35"
type input "0.351"
click at [674, 391] on button "Done" at bounding box center [672, 398] width 34 height 20
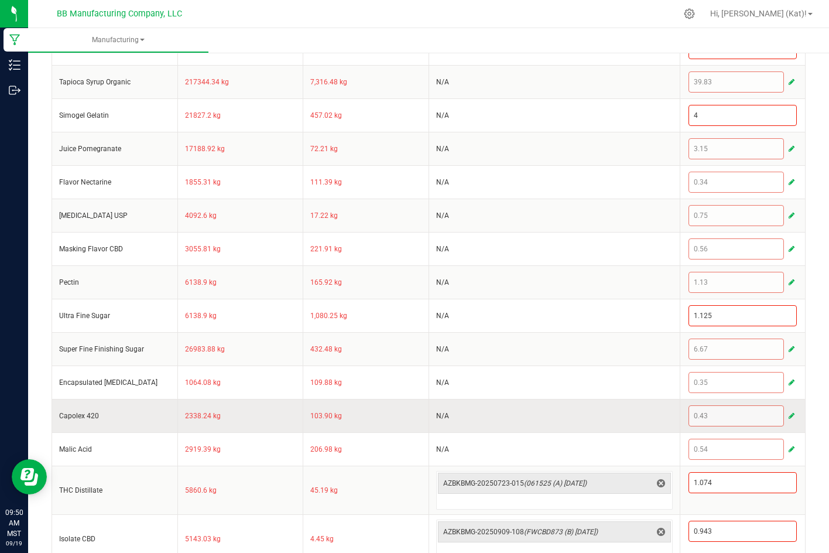
click at [786, 415] on button "button" at bounding box center [791, 416] width 11 height 14
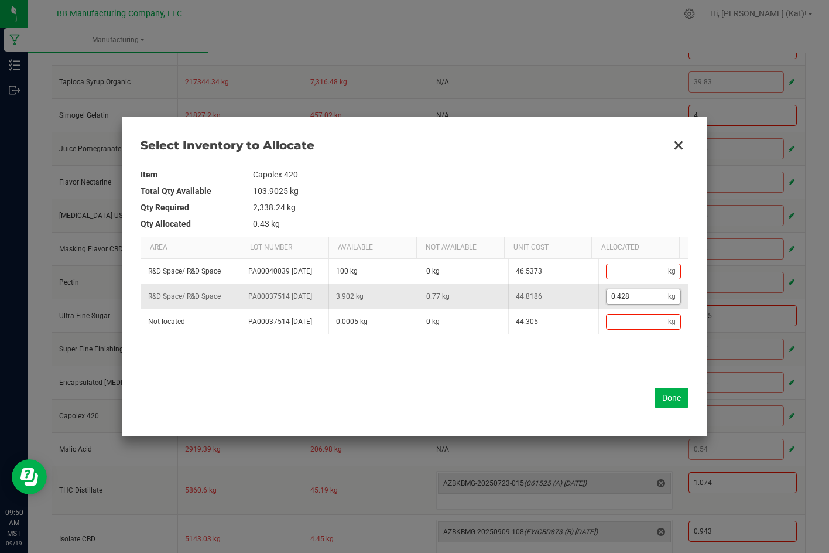
click at [638, 304] on input "0.428" at bounding box center [638, 296] width 62 height 15
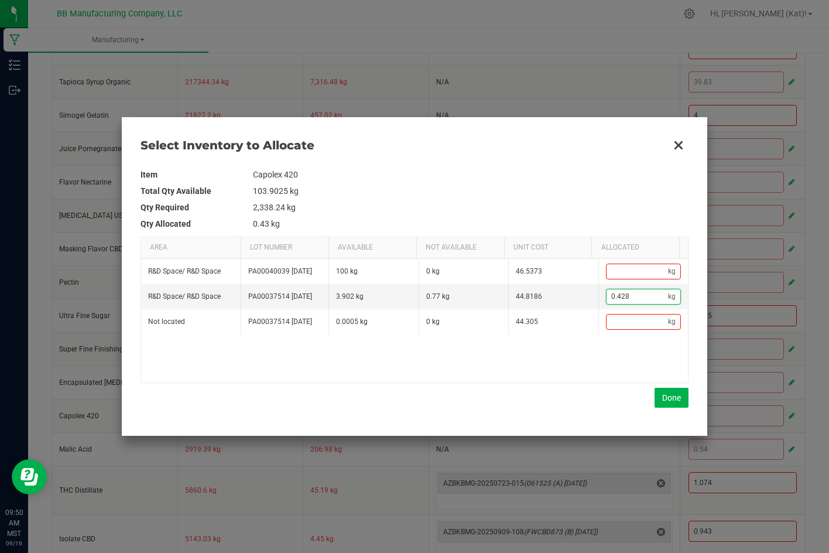
paste input "Data table"
type input "0.428"
click at [673, 389] on button "Done" at bounding box center [672, 398] width 34 height 20
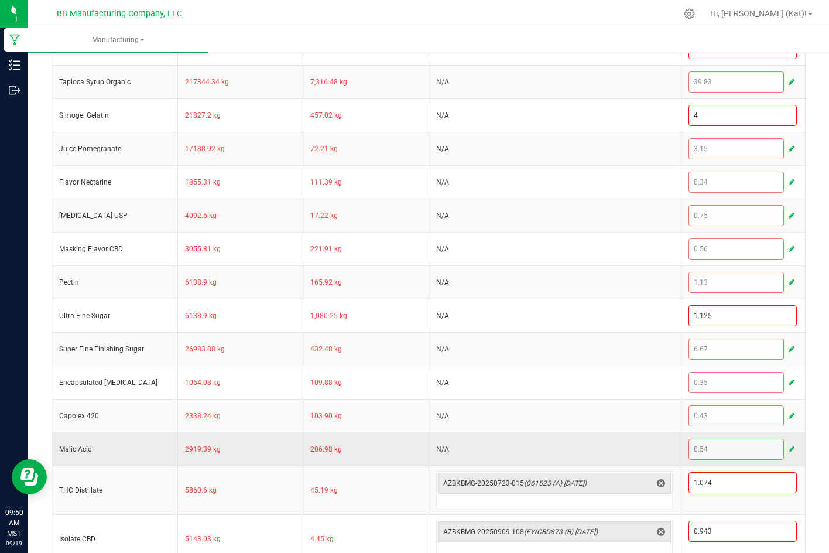
click at [789, 447] on span "button" at bounding box center [792, 448] width 6 height 9
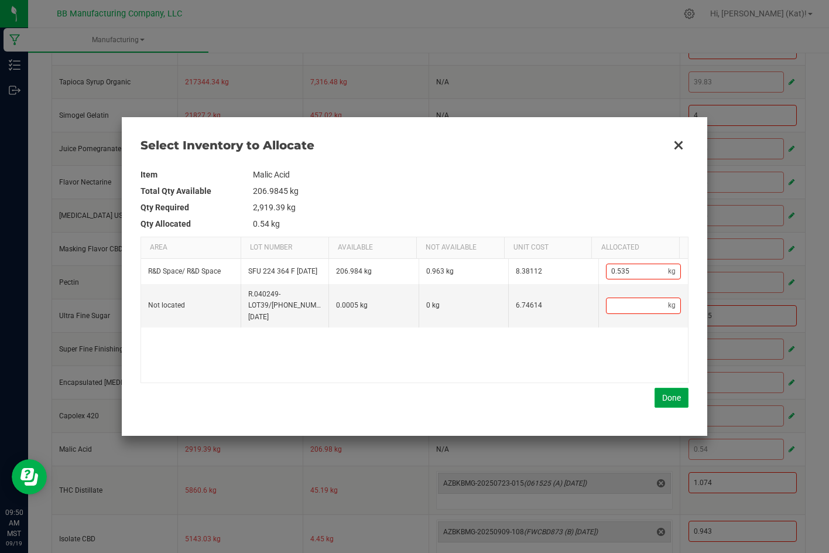
click at [669, 396] on button "Done" at bounding box center [672, 398] width 34 height 20
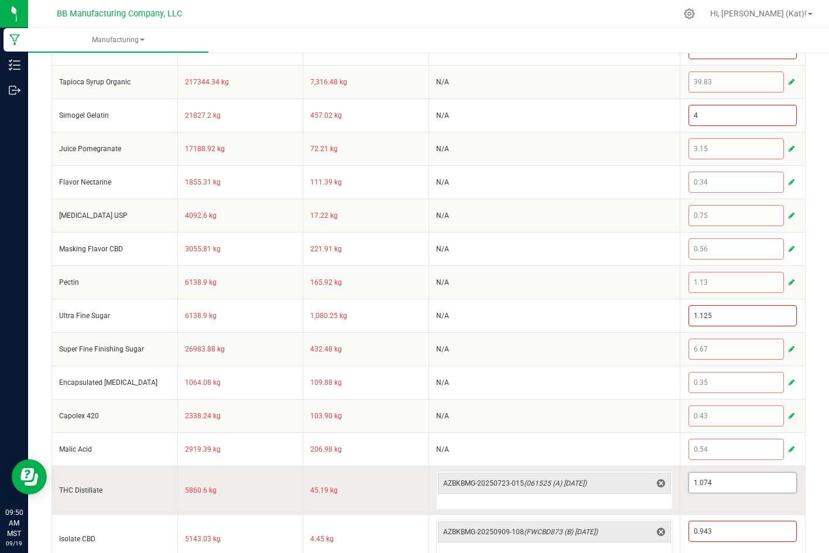
click at [696, 488] on input "1.074" at bounding box center [743, 482] width 108 height 20
paste input "32"
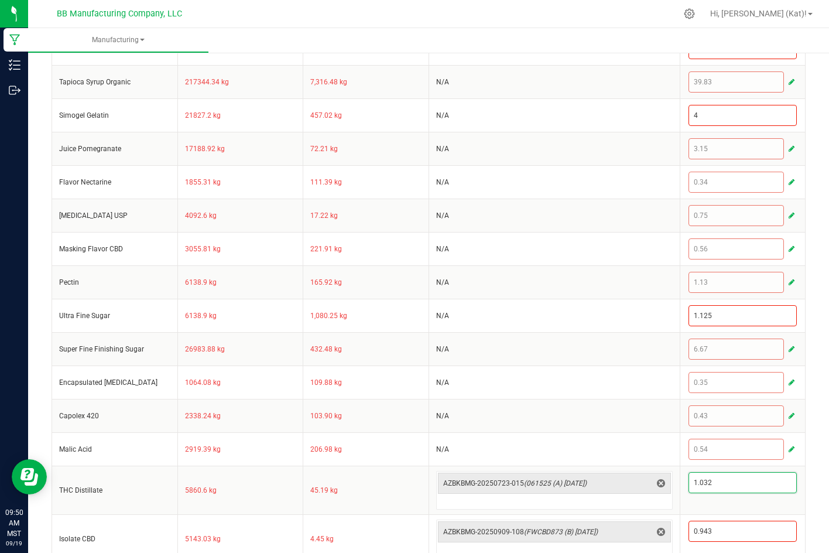
type input "1.032"
click at [815, 489] on div "< All Runs Cancel Save Complete In Progress MP-20250911213611-632 Created: Sep …" at bounding box center [428, 165] width 801 height 1050
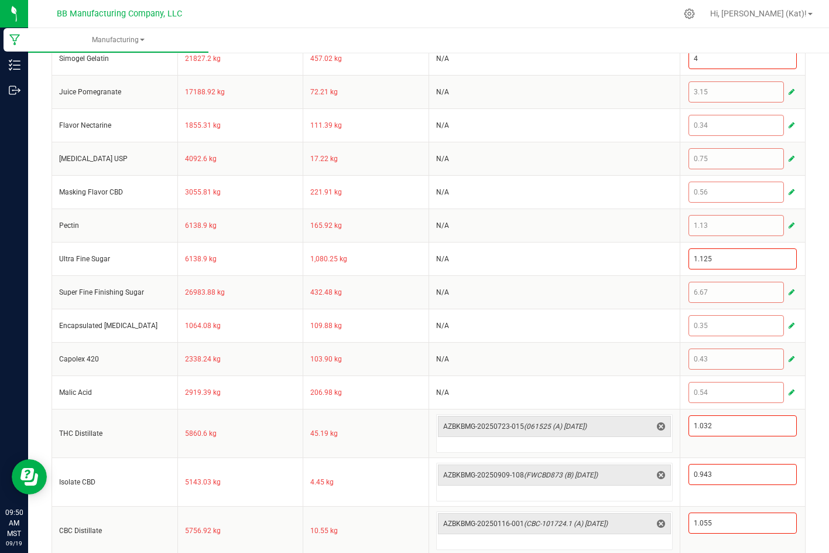
scroll to position [527, 0]
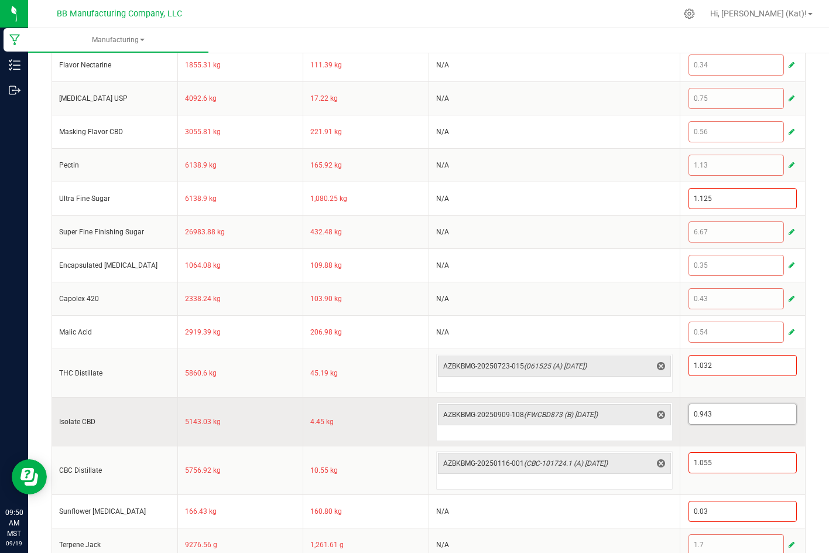
click at [698, 416] on input "0.943" at bounding box center [743, 414] width 108 height 20
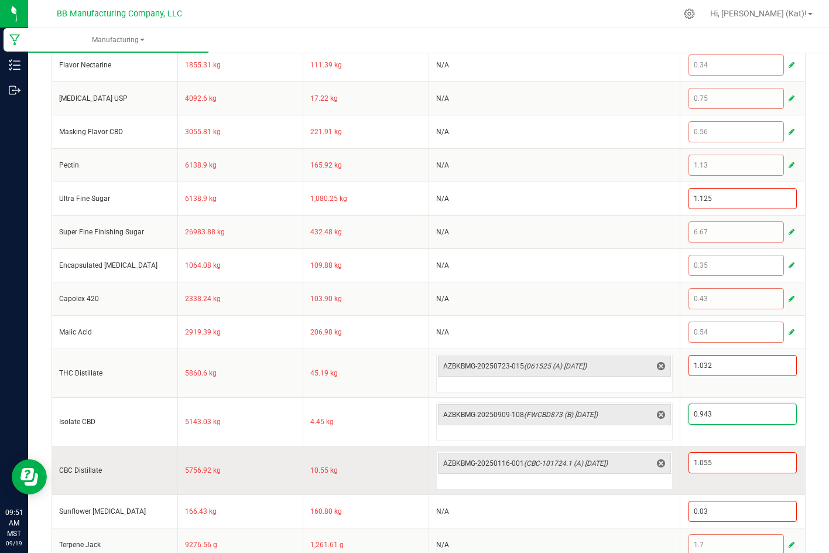
paste input "06"
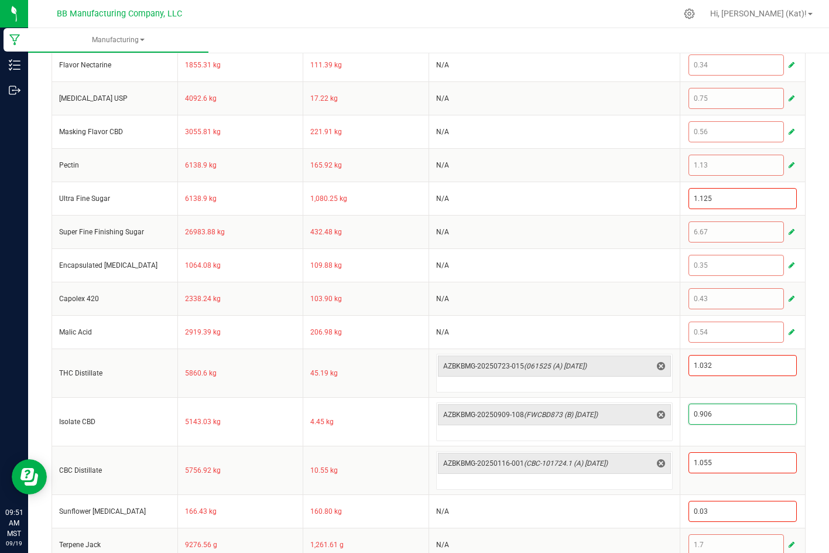
type input "0.906"
click at [811, 422] on div "< All Runs Cancel Save Complete In Progress MP-20250911213611-632 Created: Sep …" at bounding box center [428, 48] width 801 height 1050
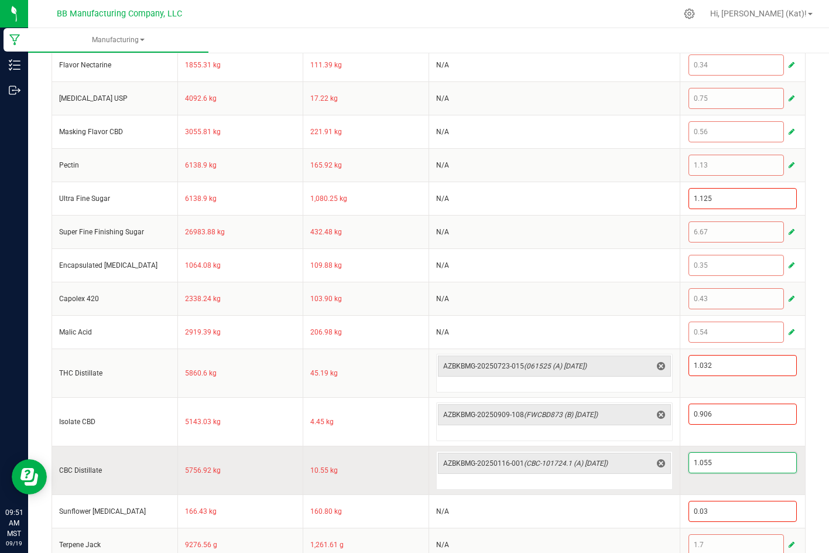
click at [725, 464] on input "1.055" at bounding box center [743, 463] width 108 height 20
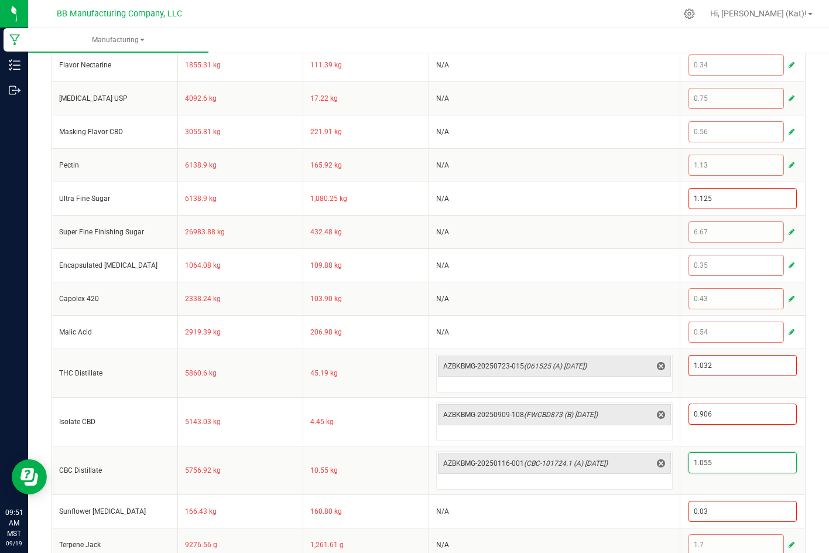
paste input "137"
type input "1.137"
click at [814, 439] on div "< All Runs Cancel Save Complete In Progress MP-20250911213611-632 Created: Sep …" at bounding box center [428, 48] width 801 height 1050
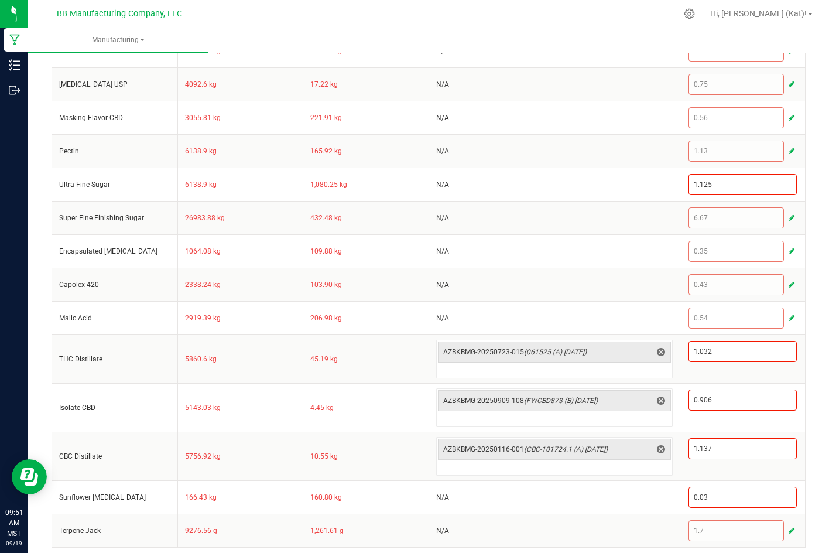
scroll to position [547, 0]
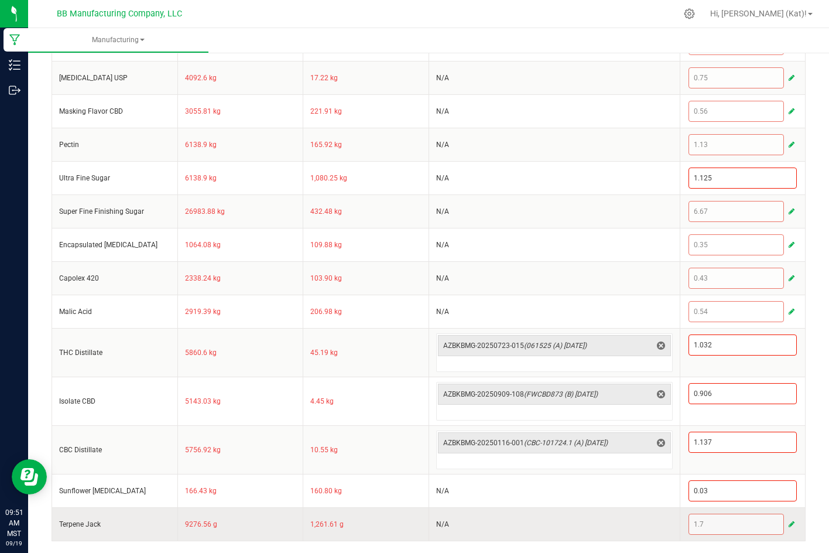
click at [787, 525] on button "button" at bounding box center [791, 524] width 11 height 14
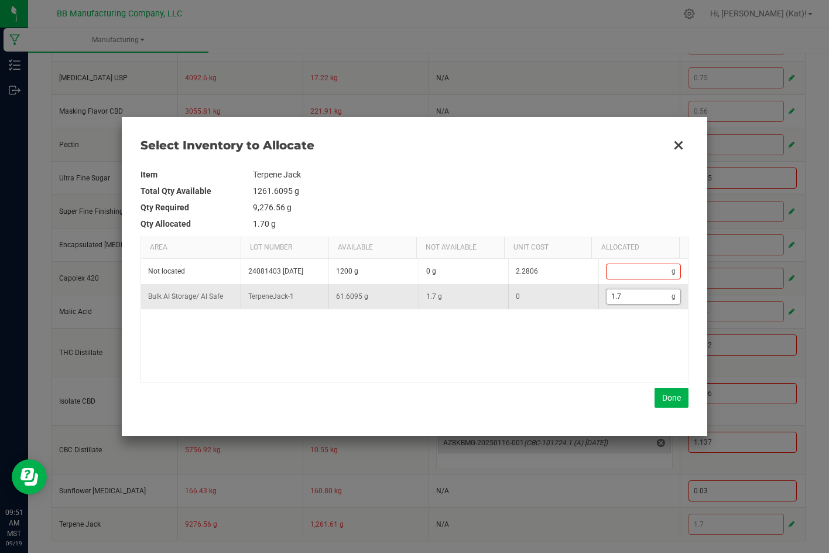
click at [635, 303] on input "1.7" at bounding box center [640, 296] width 66 height 15
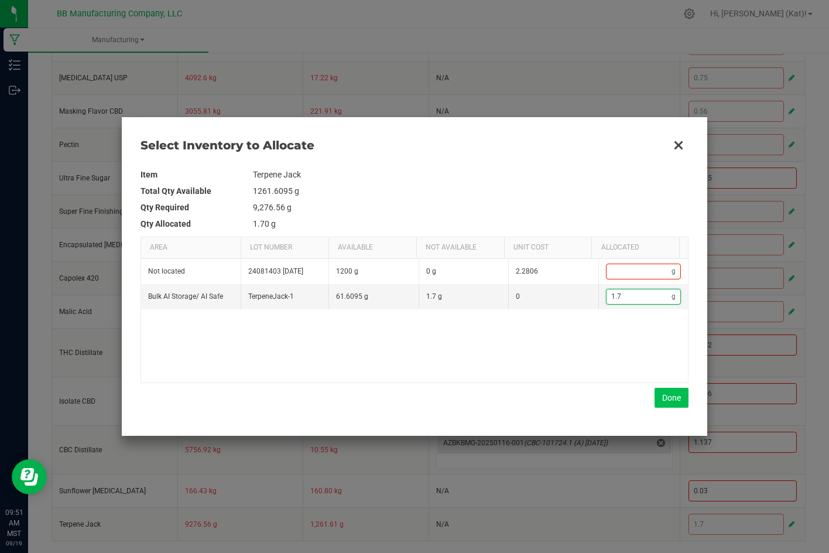
paste input "65"
type input "1.65"
click at [675, 394] on button "Done" at bounding box center [672, 398] width 34 height 20
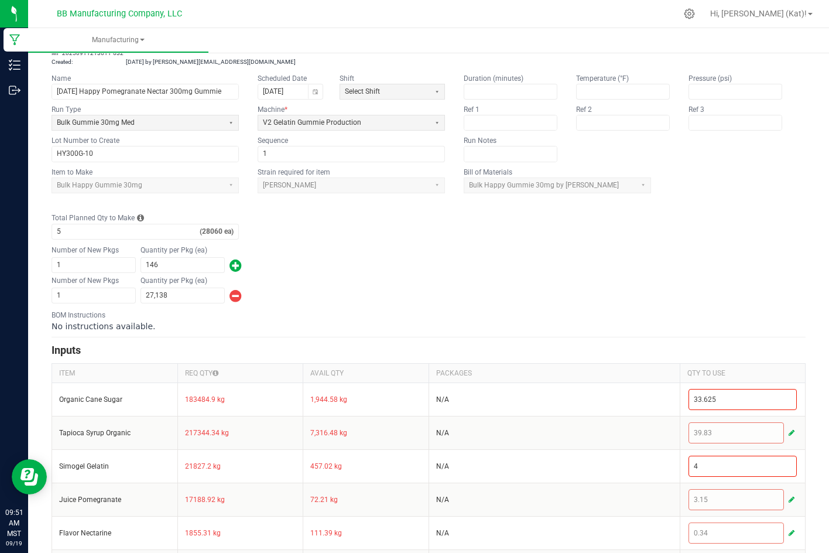
scroll to position [0, 0]
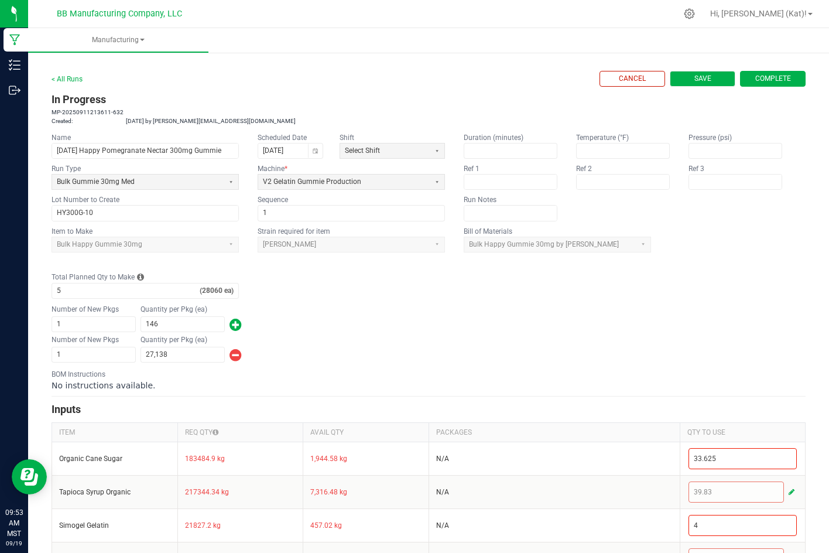
click at [694, 78] on span "Save" at bounding box center [702, 79] width 17 height 10
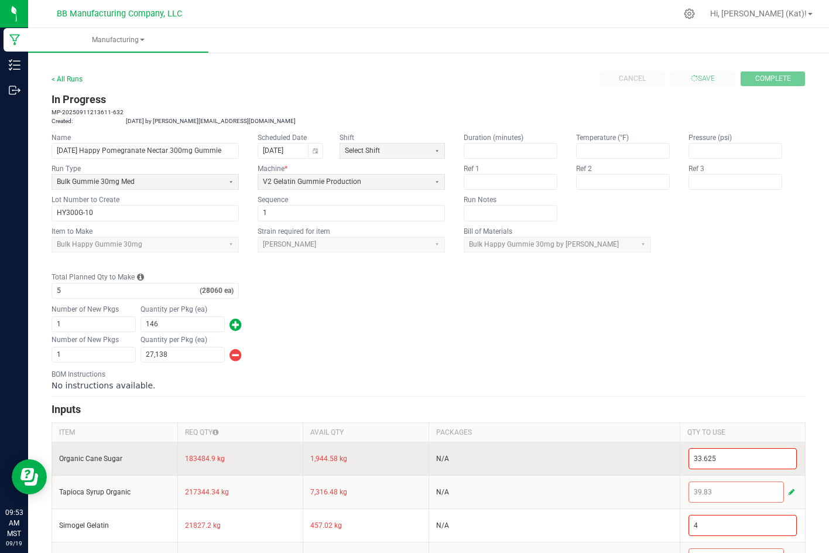
type input "0"
type input "1"
type input "0"
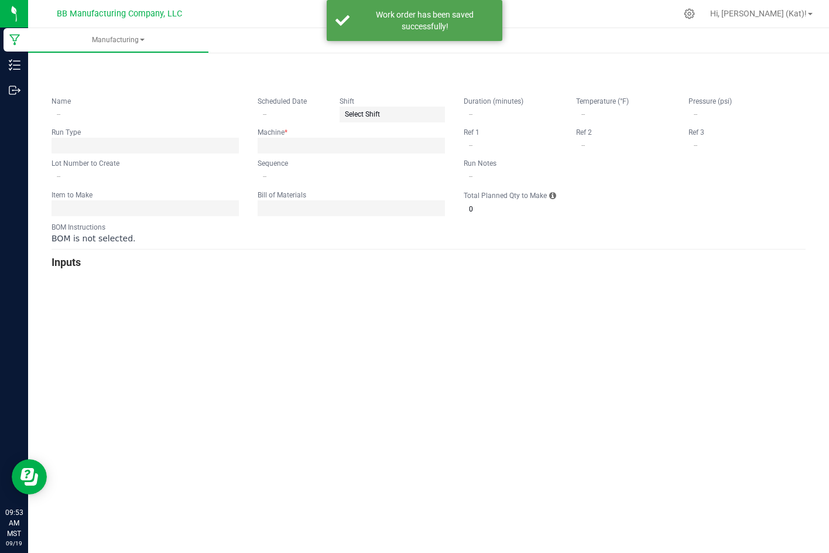
type input "9.18.25 Happy Pomegranate Nectar 300mg Gummie"
type input "09/18/2025"
type input "HY300G-10"
type input "1"
type input "5"
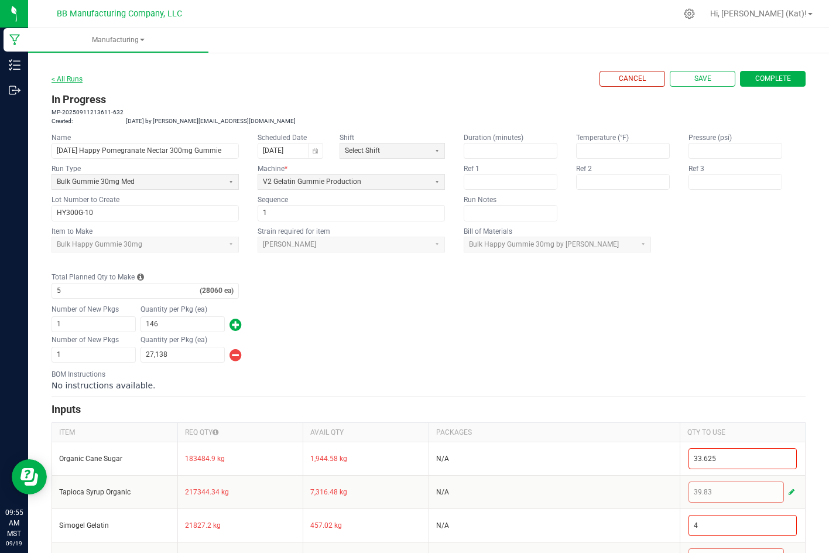
click at [78, 77] on link "< All Runs" at bounding box center [67, 79] width 31 height 8
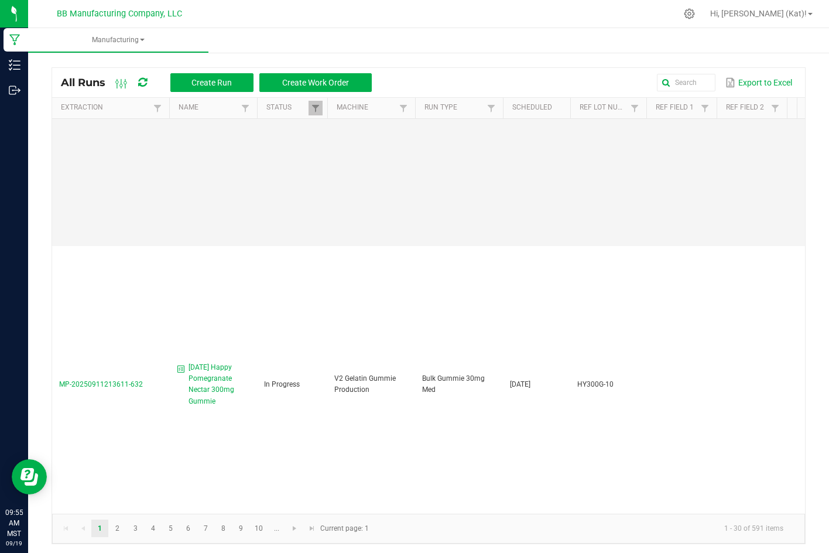
scroll to position [878, 0]
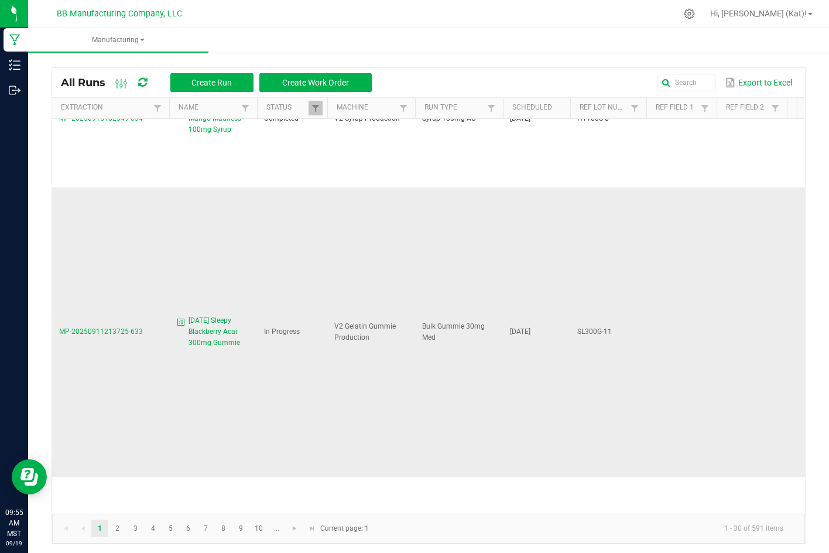
click at [193, 315] on span "9.18.25 Sleepy Blackberry Acai 300mg Gummie" at bounding box center [219, 332] width 61 height 34
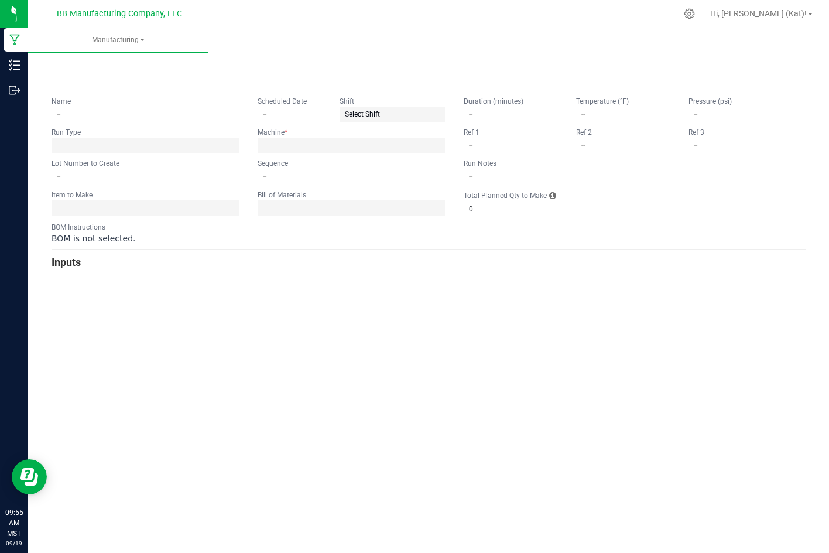
type input "9.18.25 Sleepy Blackberry Acai 300mg Gummie"
type input "09/18/2025"
type input "SL300G-11"
type input "2"
type input "4"
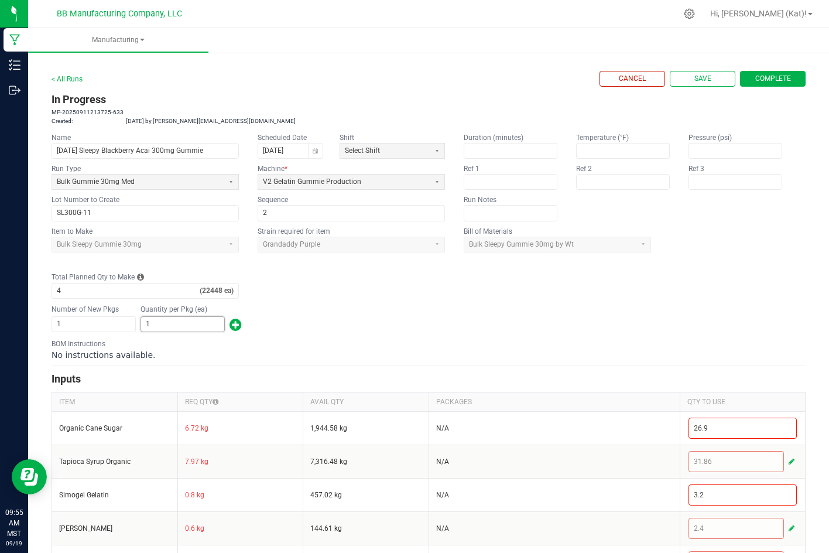
click at [210, 321] on input "1" at bounding box center [182, 324] width 83 height 15
click at [348, 303] on div "Number of New Pkgs 1 Quantity per Pkg (ea) 1" at bounding box center [429, 318] width 754 height 30
click at [213, 323] on input "1" at bounding box center [182, 324] width 83 height 15
type input "148"
click at [369, 330] on div "Number of New Pkgs 1 Quantity per Pkg (ea) 148" at bounding box center [429, 318] width 754 height 30
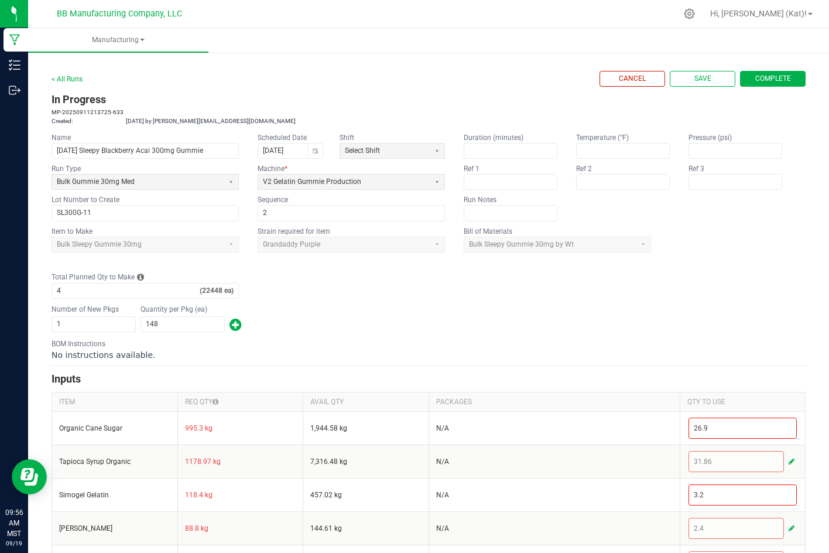
click at [237, 331] on span "button" at bounding box center [235, 324] width 12 height 19
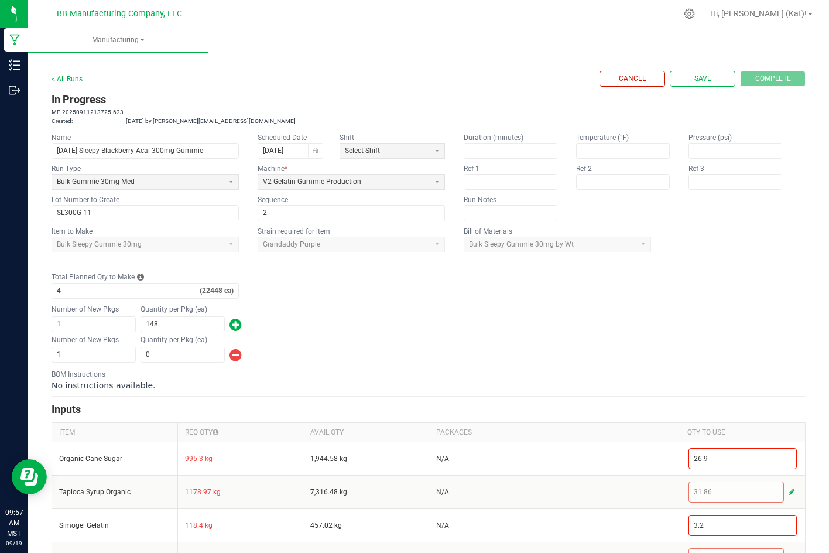
click at [526, 349] on div "Number of New Pkgs 1 Quantity per Pkg (ea) 0" at bounding box center [429, 349] width 754 height 30
click at [180, 356] on input "0" at bounding box center [182, 354] width 83 height 15
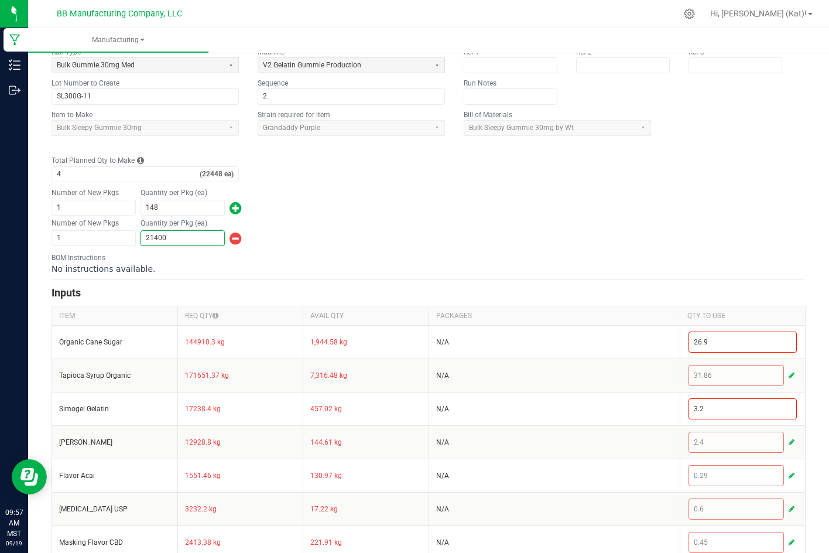
scroll to position [117, 0]
type input "21,400"
click at [335, 244] on div "Number of New Pkgs 1 Quantity per Pkg (ea) 21,400" at bounding box center [429, 232] width 754 height 30
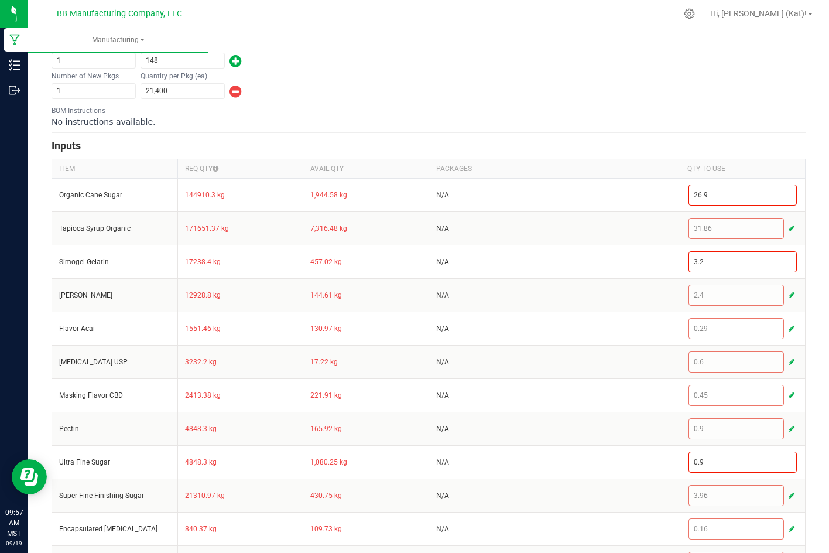
scroll to position [293, 0]
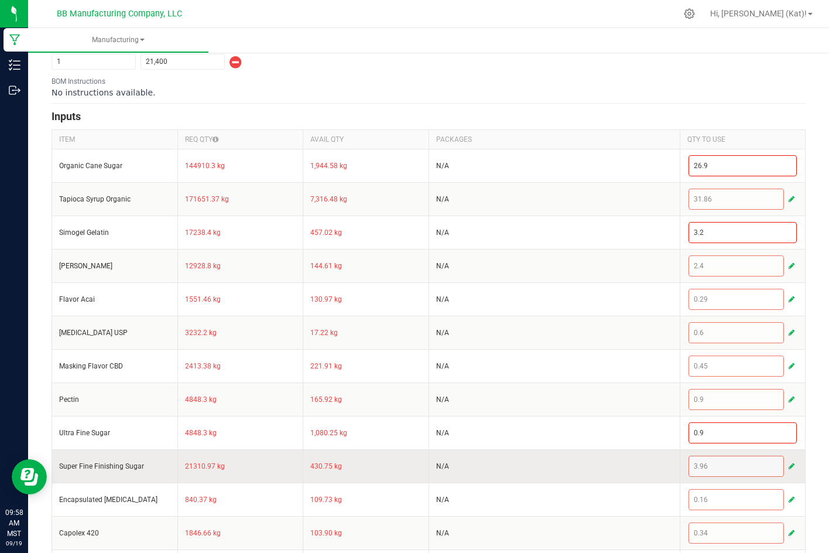
click at [789, 467] on span "button" at bounding box center [792, 465] width 6 height 9
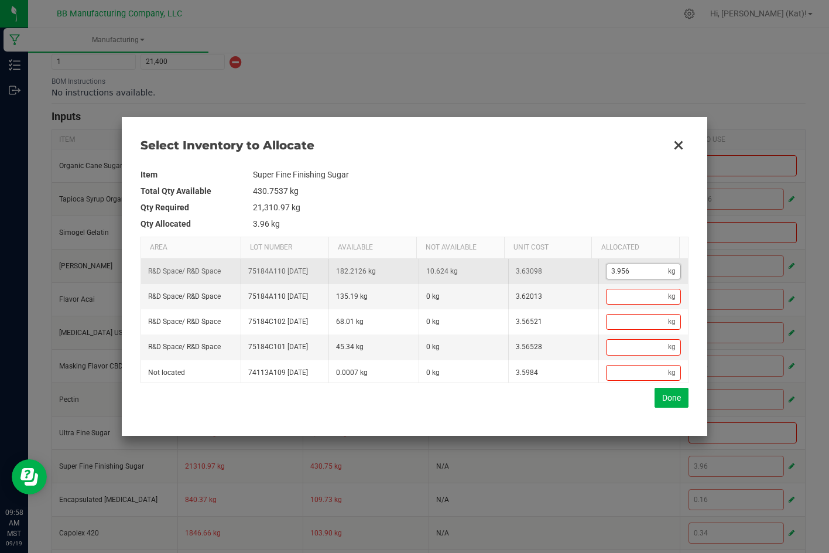
click at [646, 274] on input "3.956" at bounding box center [638, 271] width 62 height 15
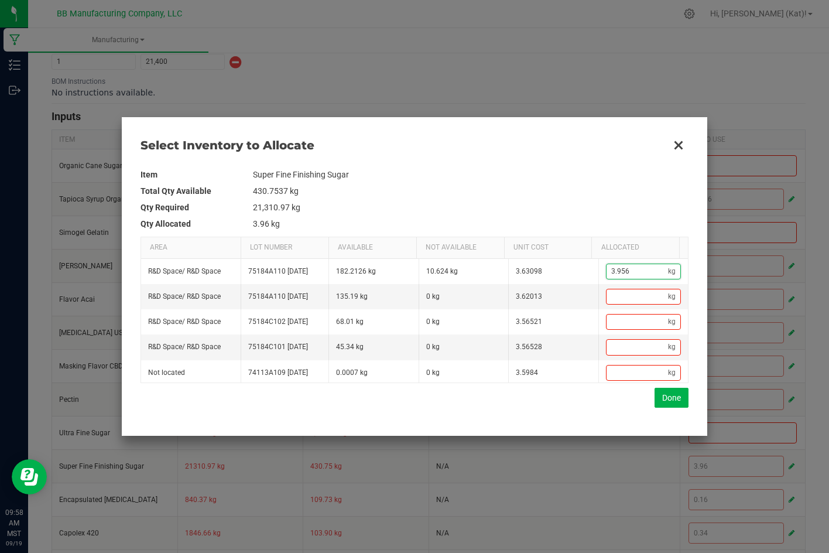
paste input "5.334"
type input "5.33"
type input "5.334"
click at [671, 396] on button "Done" at bounding box center [672, 398] width 34 height 20
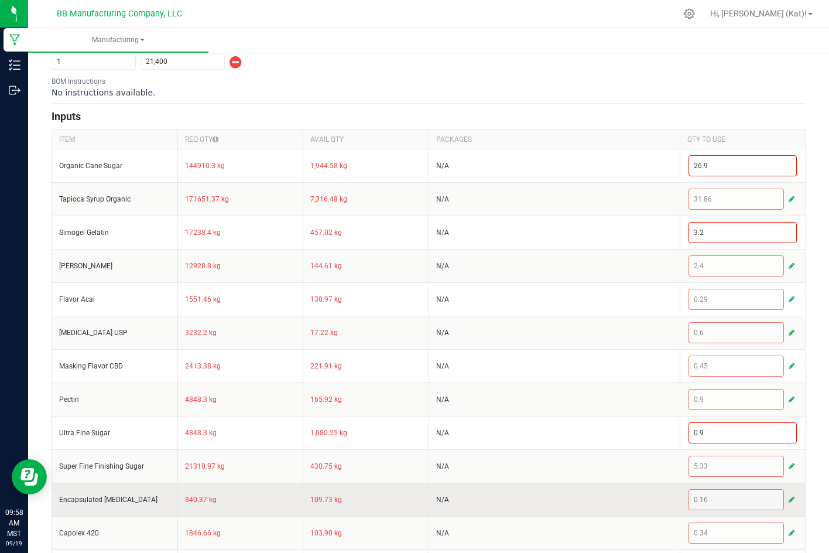
click at [789, 499] on span "button" at bounding box center [792, 499] width 6 height 9
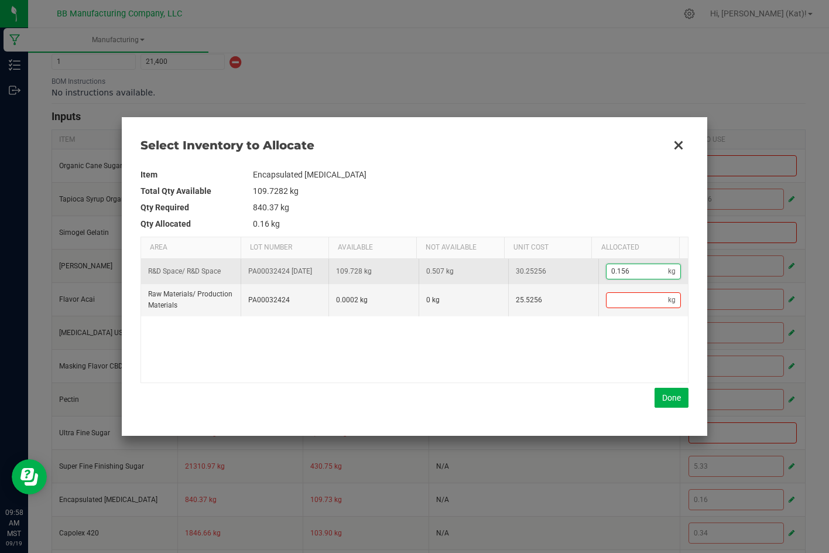
click at [628, 279] on input "0.156" at bounding box center [638, 271] width 62 height 15
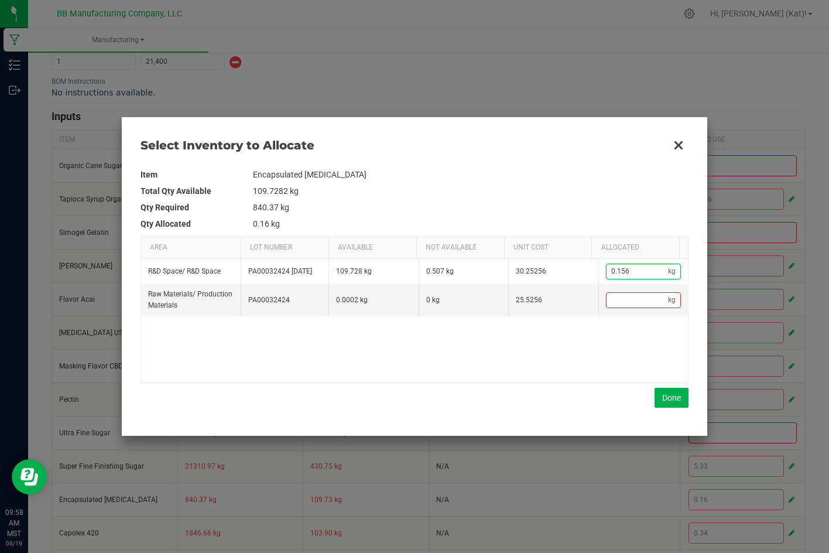
paste input "28"
type input "0.28"
click at [668, 402] on button "Done" at bounding box center [672, 398] width 34 height 20
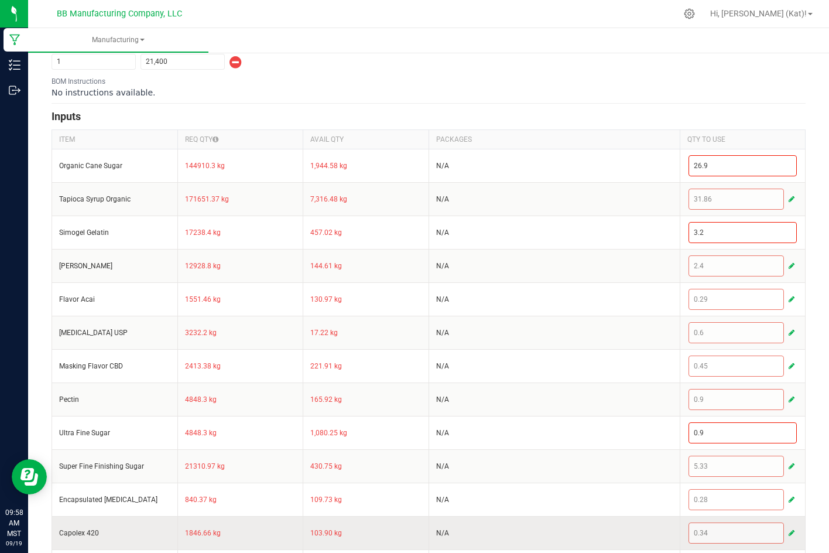
click at [789, 533] on span "button" at bounding box center [792, 532] width 6 height 9
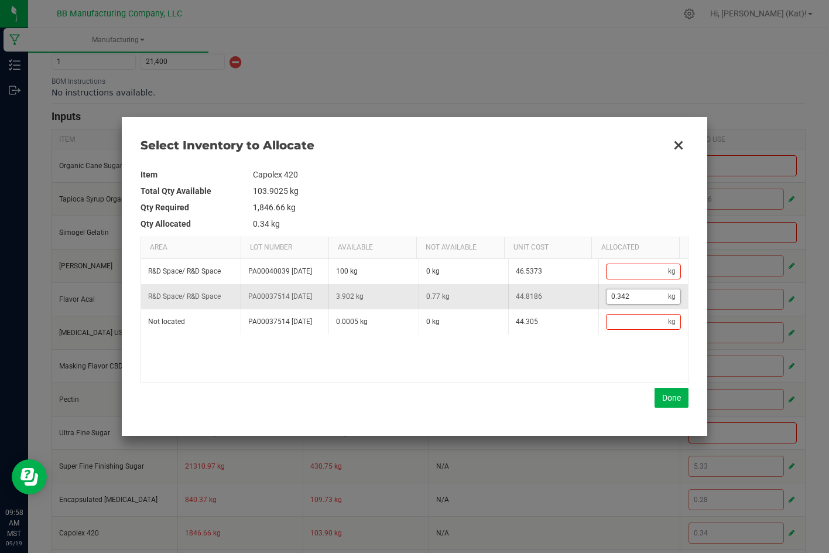
click at [617, 304] on input "0.342" at bounding box center [638, 296] width 62 height 15
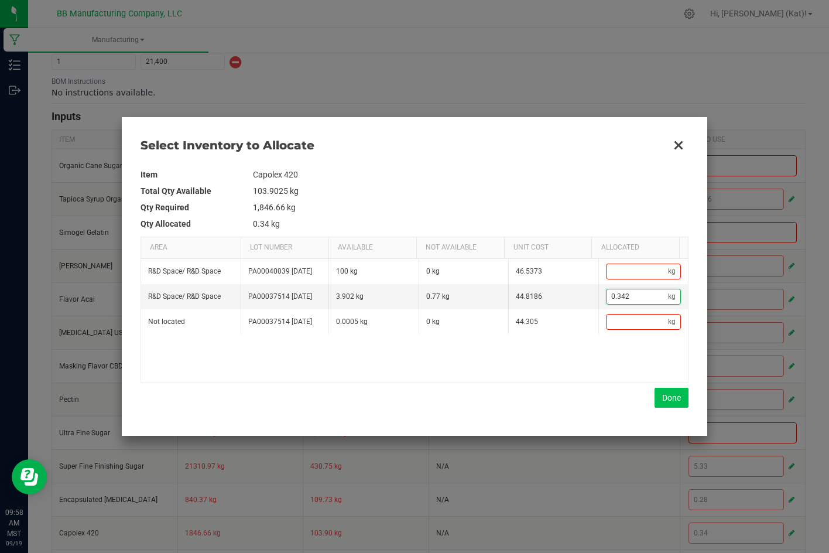
paste input "Data table"
type input "0.342"
click at [669, 400] on button "Done" at bounding box center [672, 398] width 34 height 20
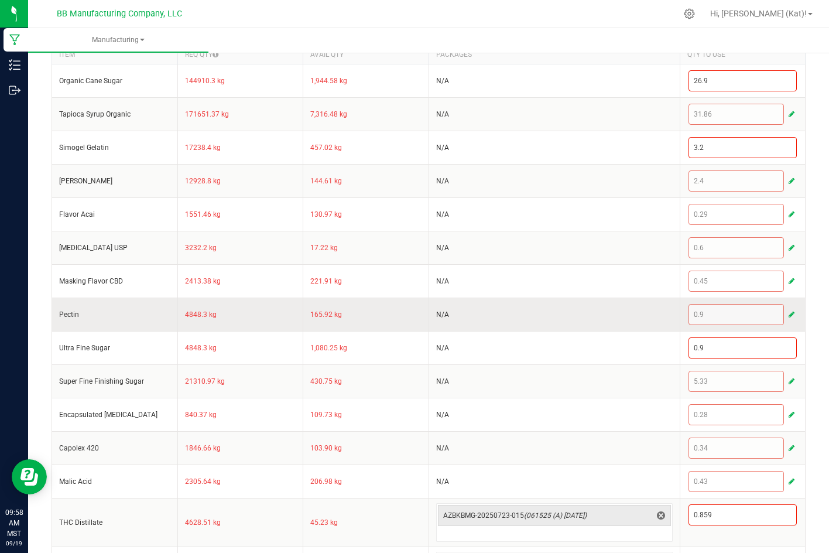
scroll to position [410, 0]
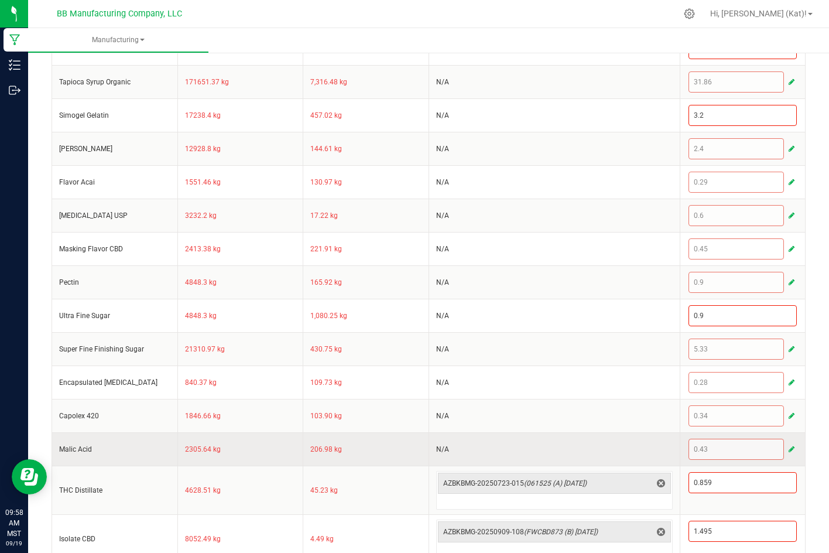
click at [786, 448] on button "button" at bounding box center [791, 449] width 11 height 14
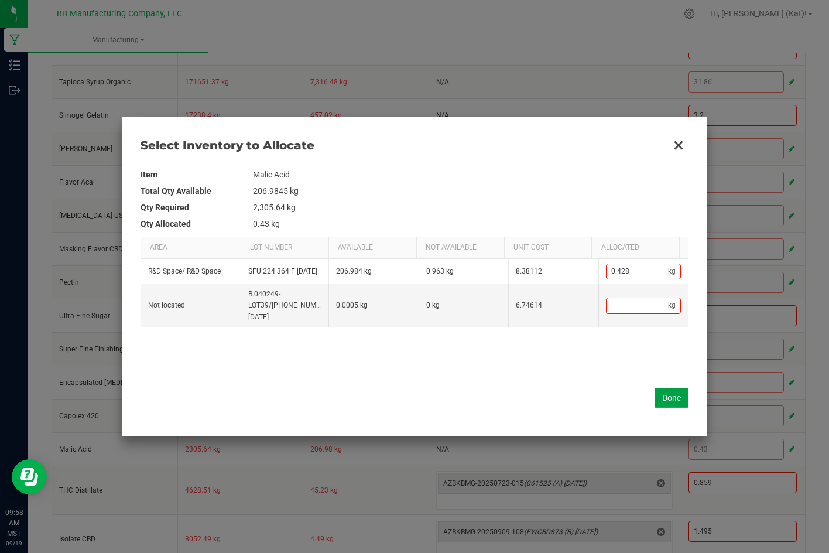
click at [669, 394] on button "Done" at bounding box center [672, 398] width 34 height 20
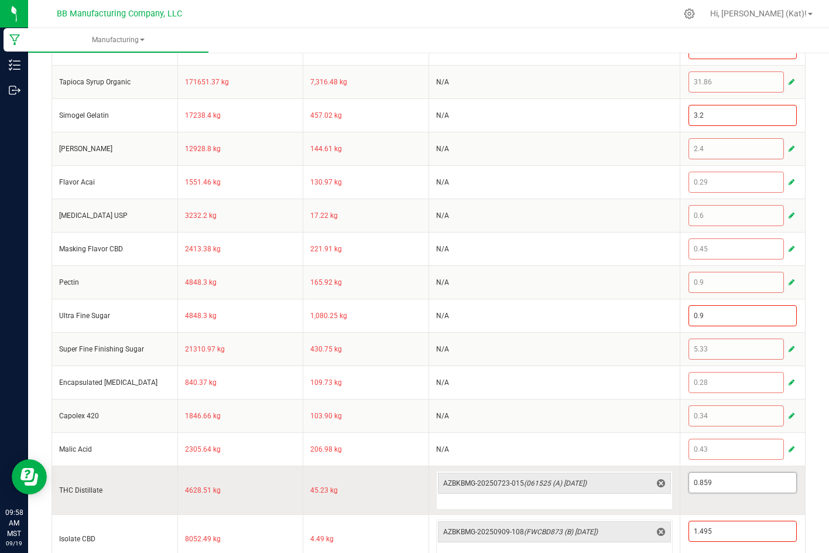
click at [710, 481] on input "0.859" at bounding box center [743, 482] width 108 height 20
paste input "25"
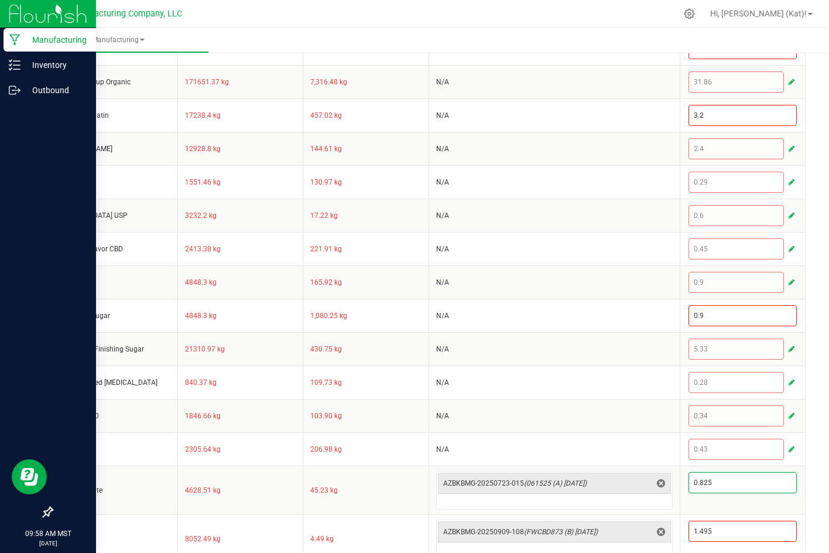
type input "0.825"
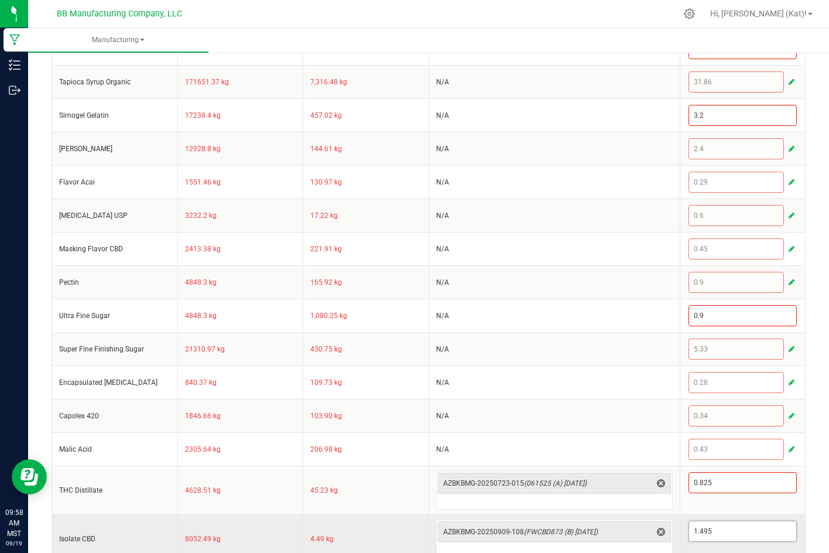
click at [710, 532] on input "1.495" at bounding box center [743, 531] width 108 height 20
paste input "49"
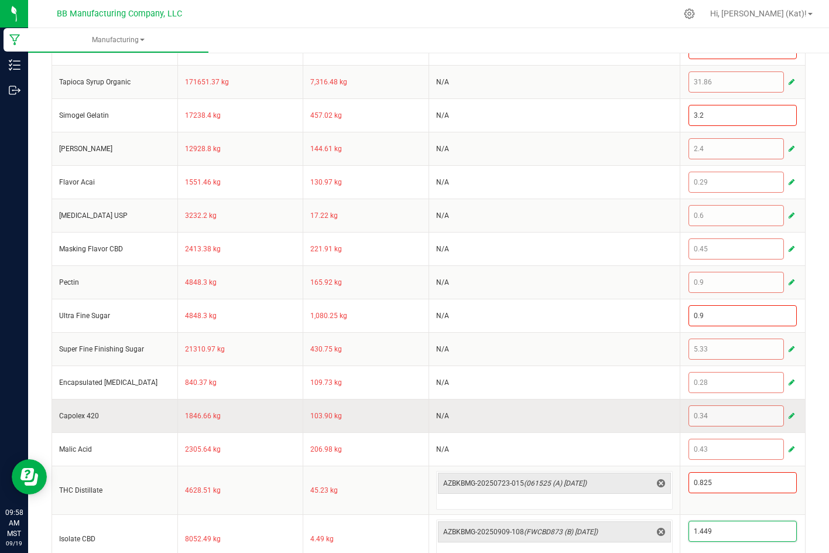
type input "1.449"
click at [623, 429] on td "N/A" at bounding box center [554, 415] width 251 height 33
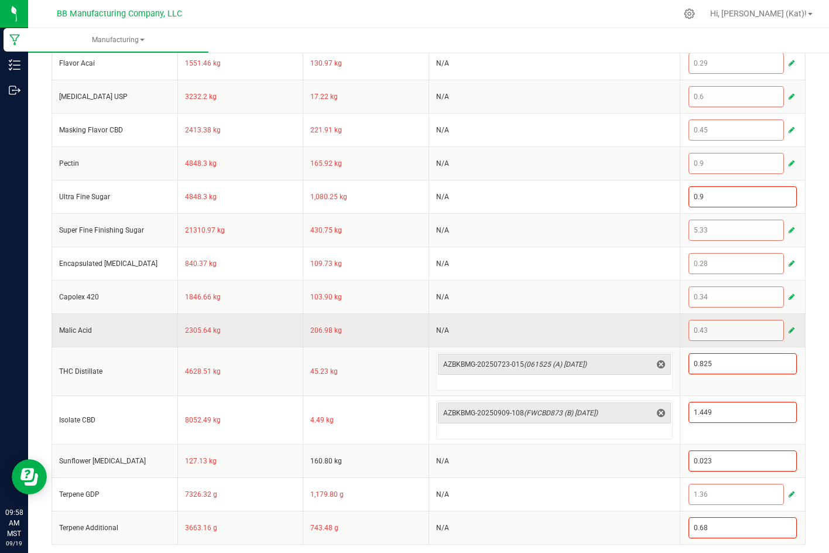
scroll to position [532, 0]
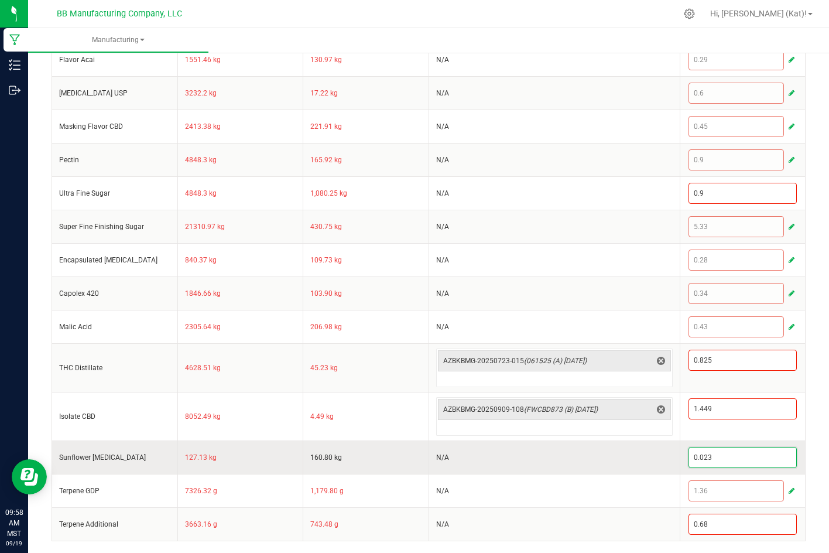
click at [702, 453] on input "0.023" at bounding box center [743, 457] width 108 height 20
paste input "2"
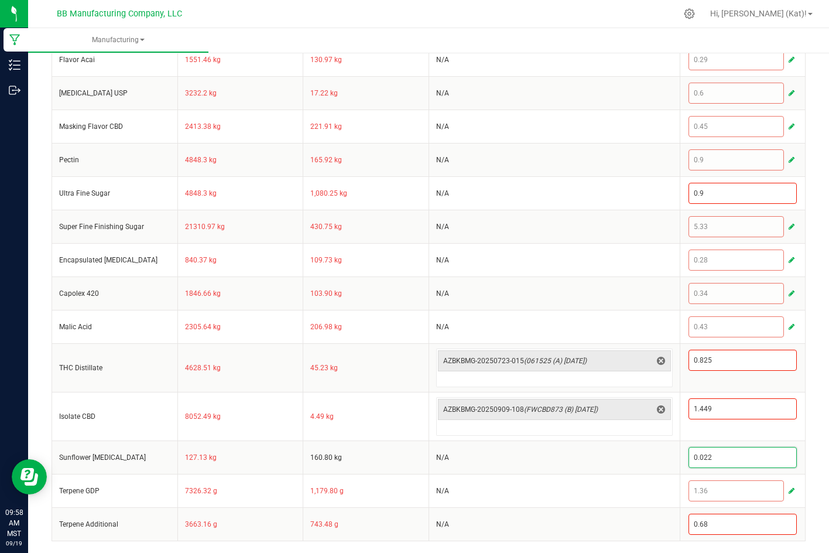
type input "0.022"
click at [806, 475] on div "< All Runs Cancel Save Complete In Progress MP-20250911213725-633 Created: Sep …" at bounding box center [428, 35] width 801 height 1035
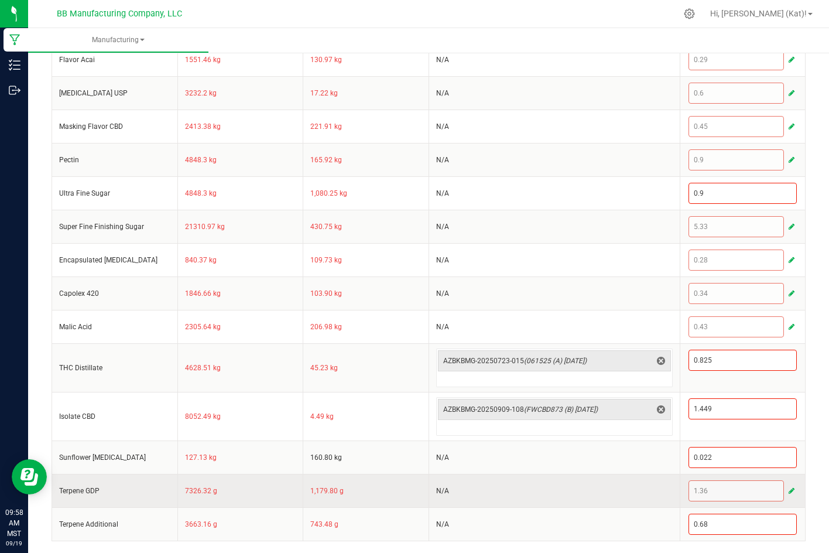
click at [789, 489] on span "button" at bounding box center [792, 490] width 6 height 9
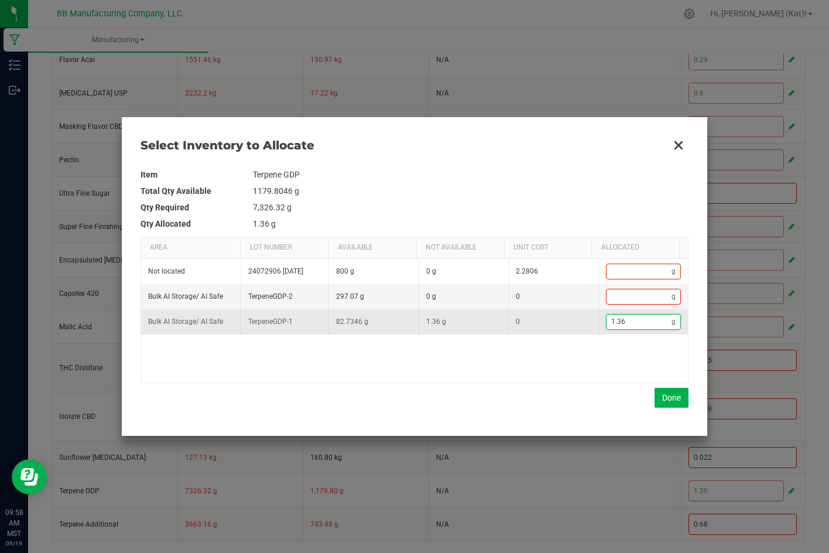
click at [635, 318] on input "1.36" at bounding box center [640, 321] width 66 height 15
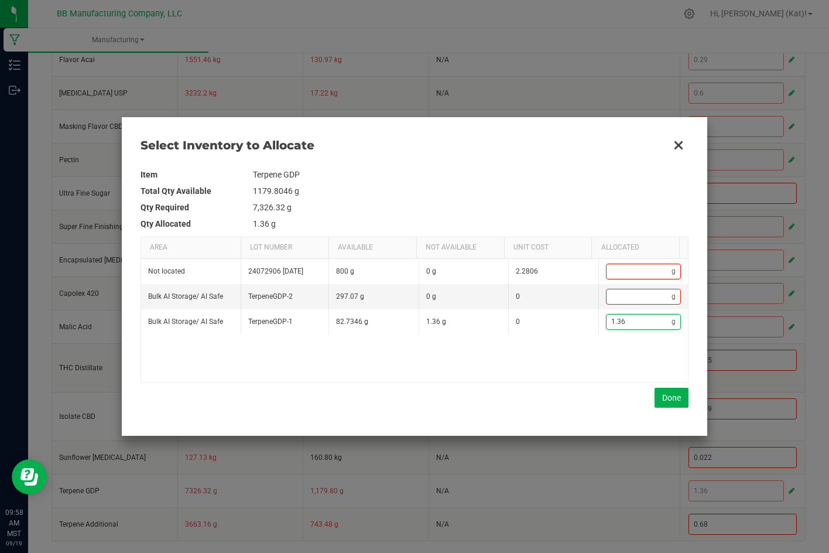
paste input "2"
type input "1.32"
click at [667, 391] on button "Done" at bounding box center [672, 398] width 34 height 20
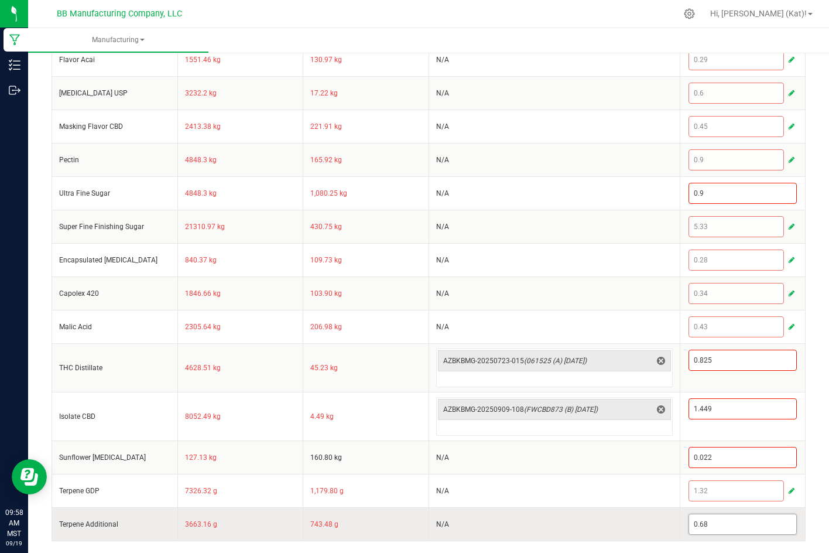
click at [760, 523] on input "0.68" at bounding box center [743, 524] width 108 height 20
paste input "6"
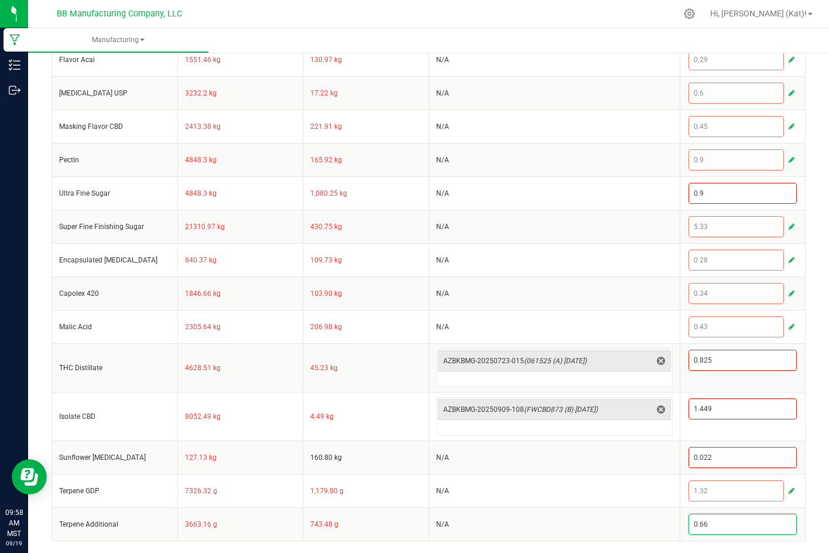
type input "0.66"
click at [813, 466] on div "< All Runs Cancel Save Complete In Progress MP-20250911213725-633 Created: Sep …" at bounding box center [428, 35] width 801 height 1035
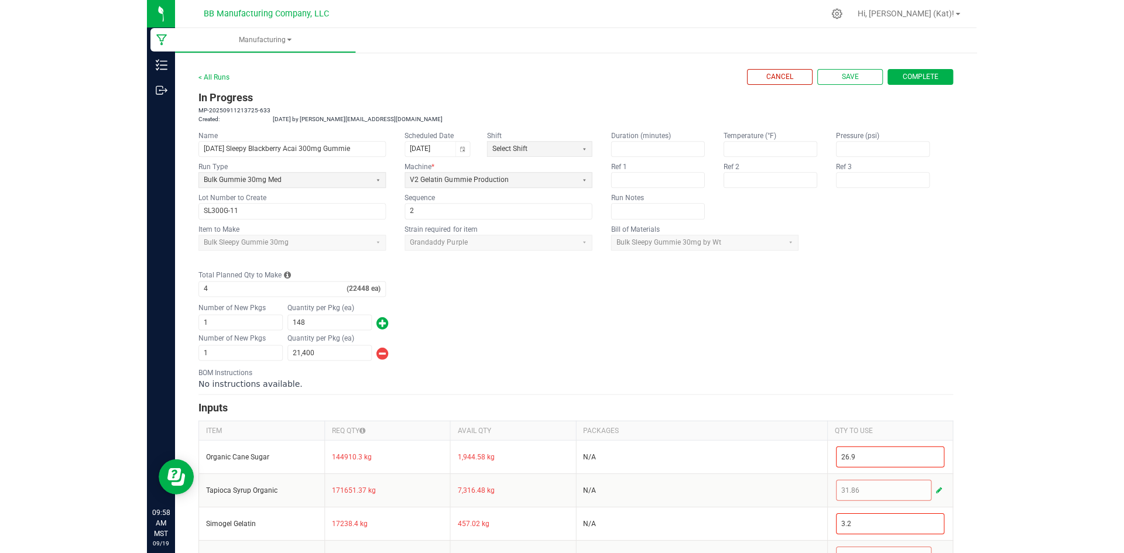
scroll to position [0, 0]
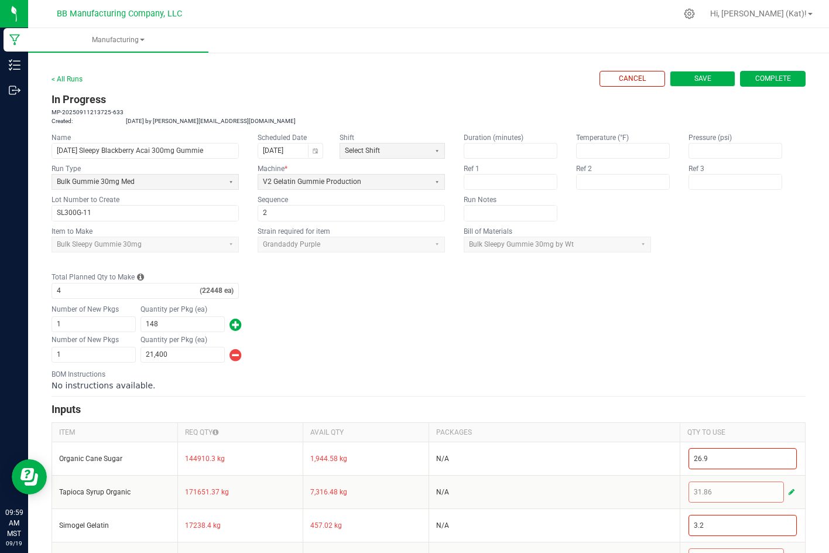
click at [694, 79] on span "Save" at bounding box center [702, 79] width 17 height 10
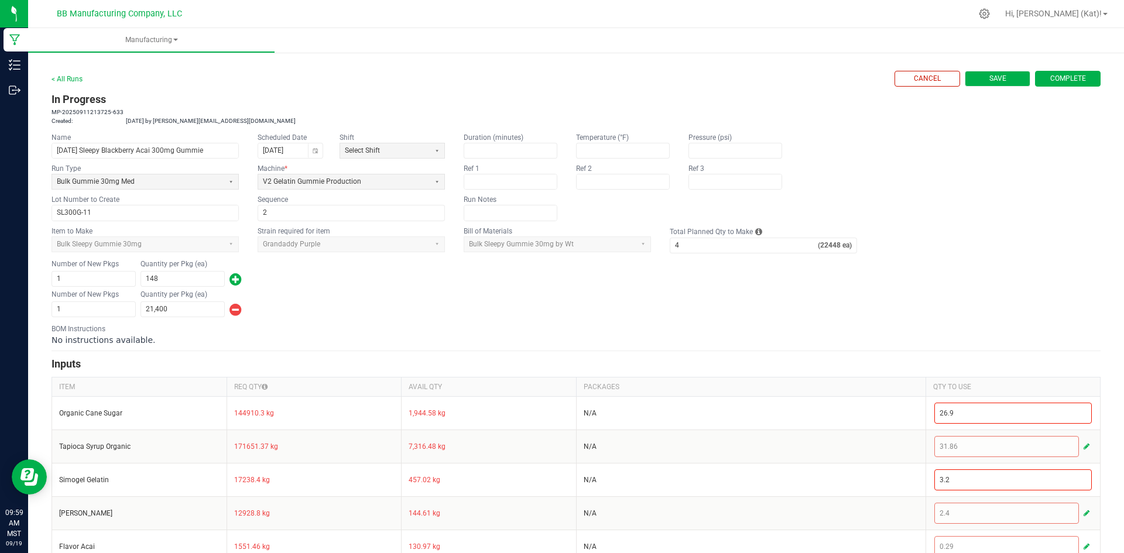
click at [828, 81] on button "Save" at bounding box center [998, 79] width 66 height 16
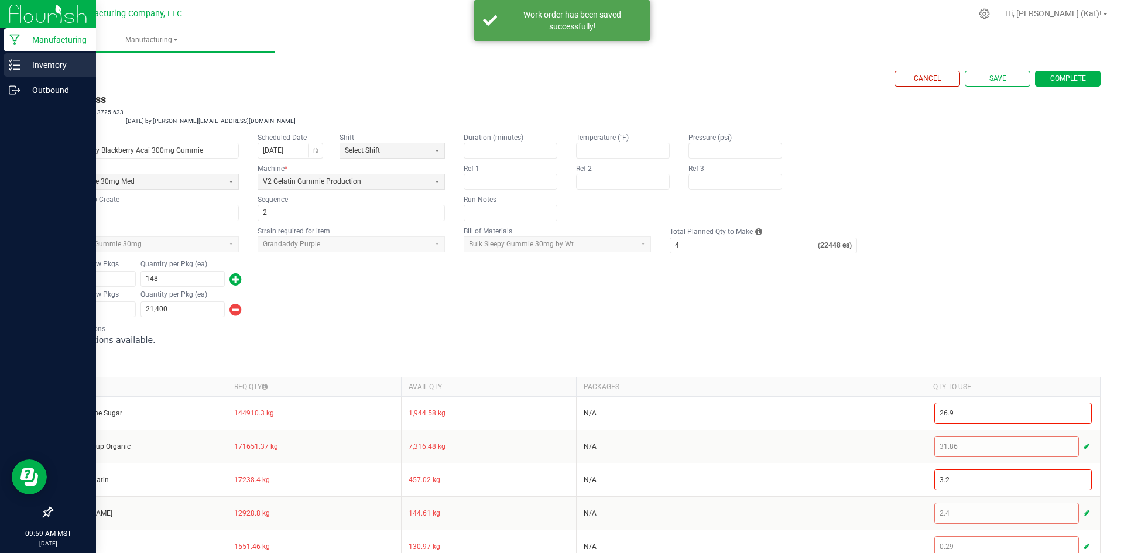
click at [16, 60] on icon at bounding box center [15, 65] width 12 height 12
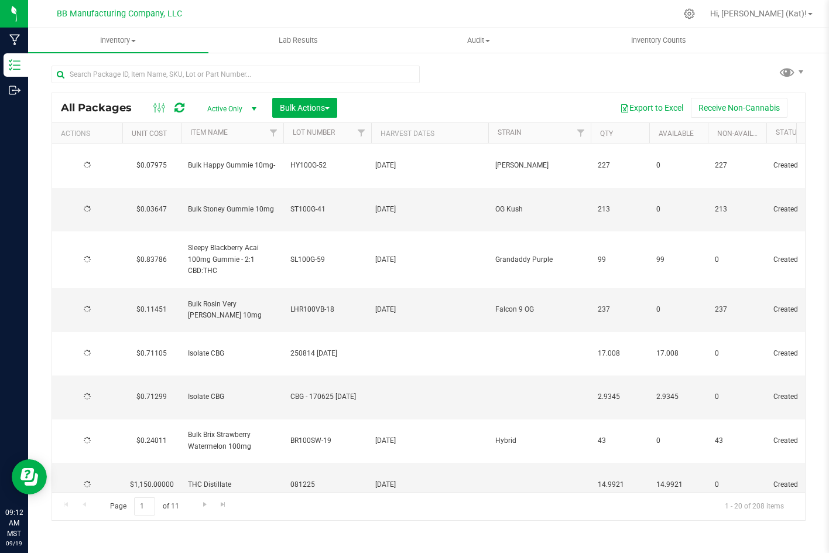
type input "[DATE]"
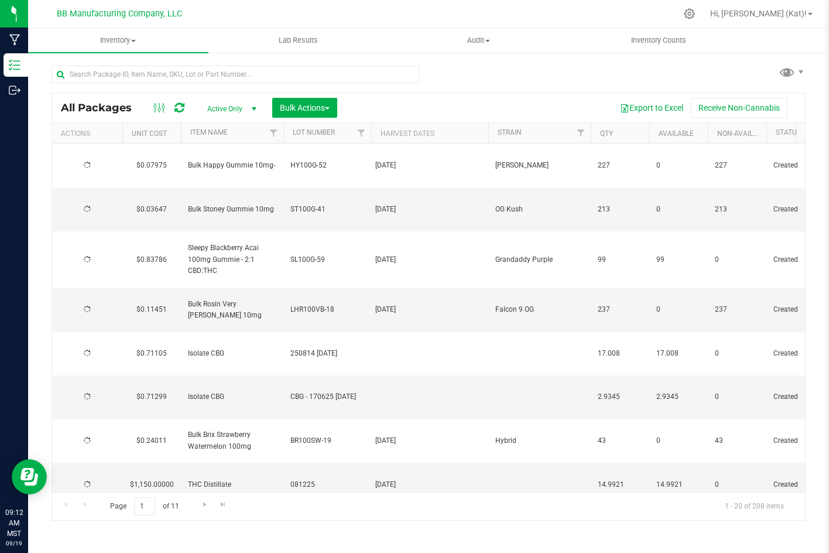
type input "[DATE]"
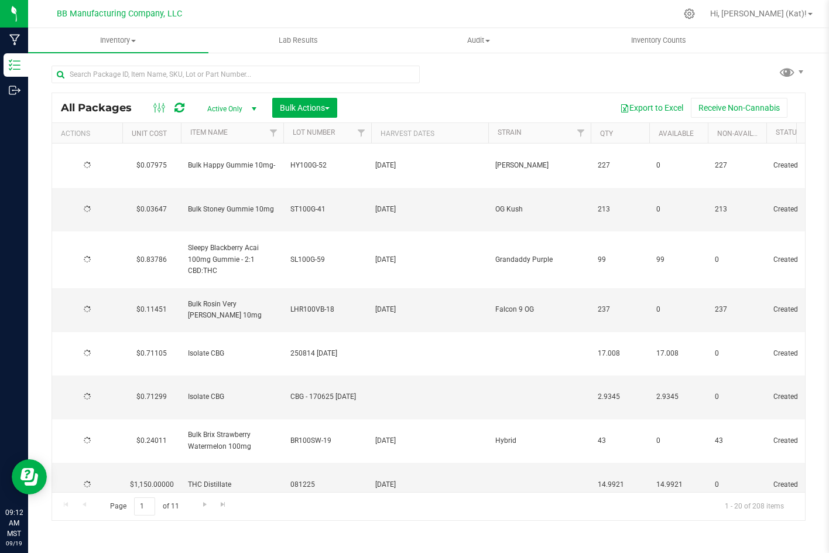
type input "[DATE]"
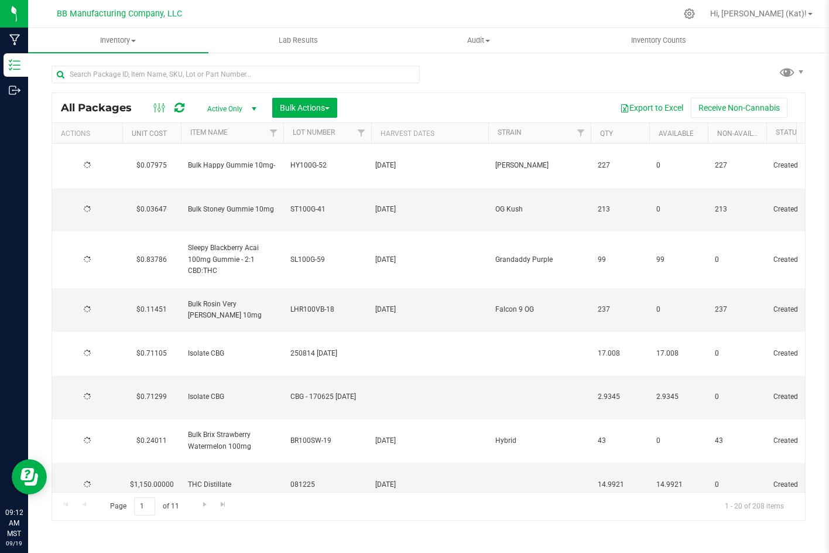
type input "[DATE]"
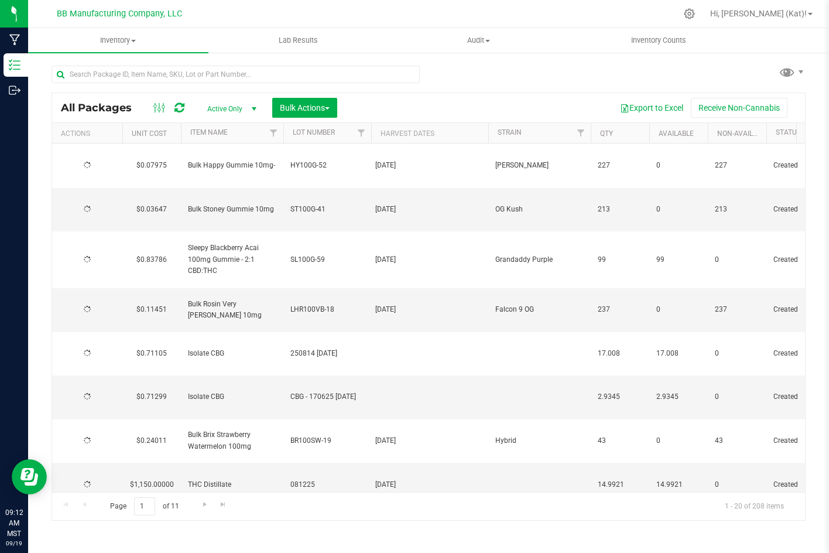
type input "[DATE]"
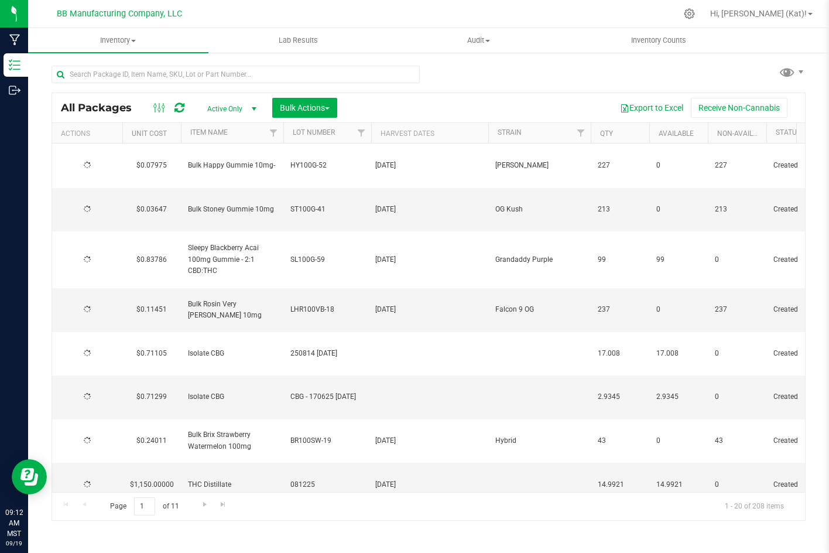
type input "[DATE]"
type input "2025-07-24"
type input "2026-07-24"
type input "2025-07-14"
type input "2026-07-14"
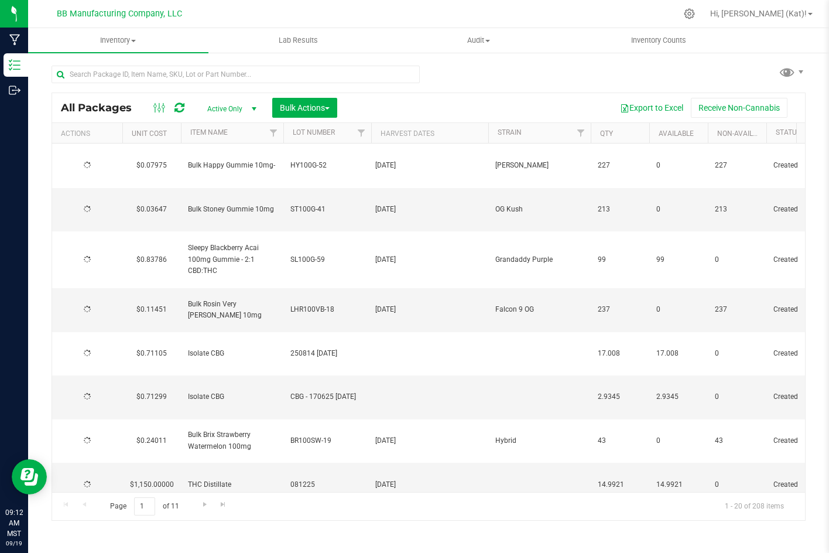
type input "2025-07-11"
type input "2026-07-11"
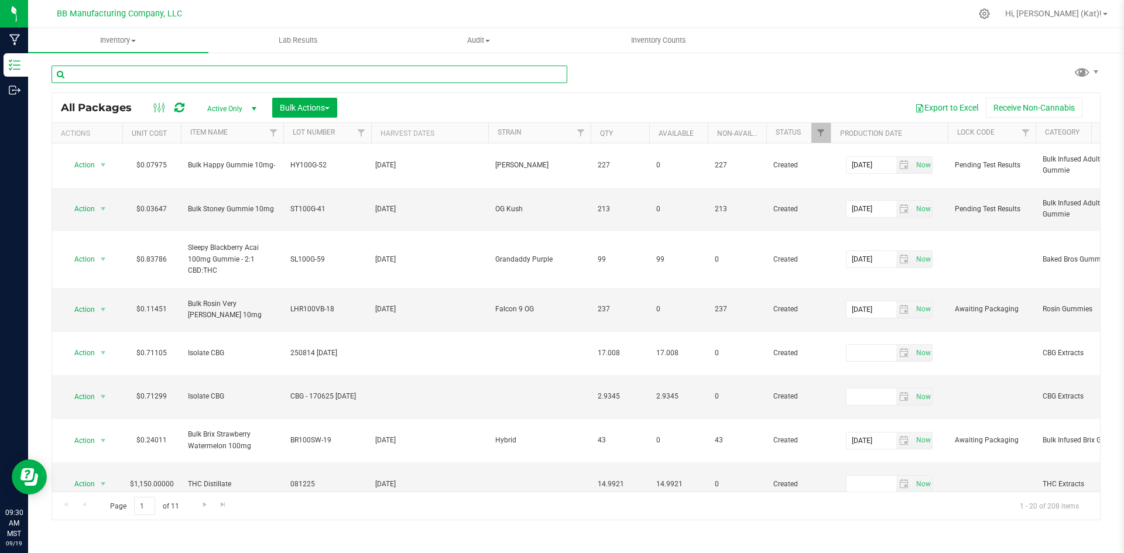
click at [240, 71] on input "text" at bounding box center [310, 75] width 516 height 18
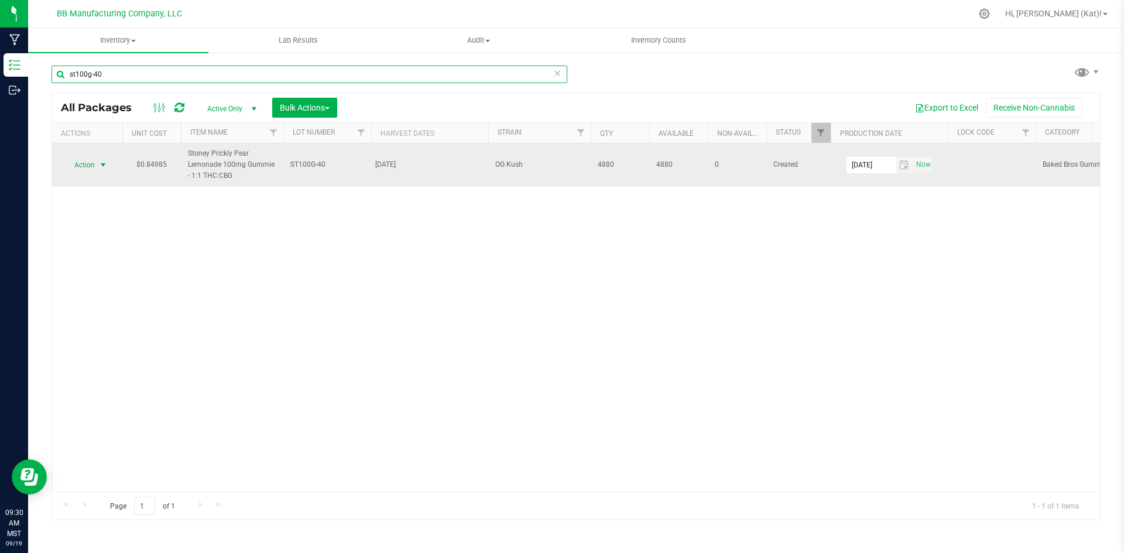
type input "st100g-40"
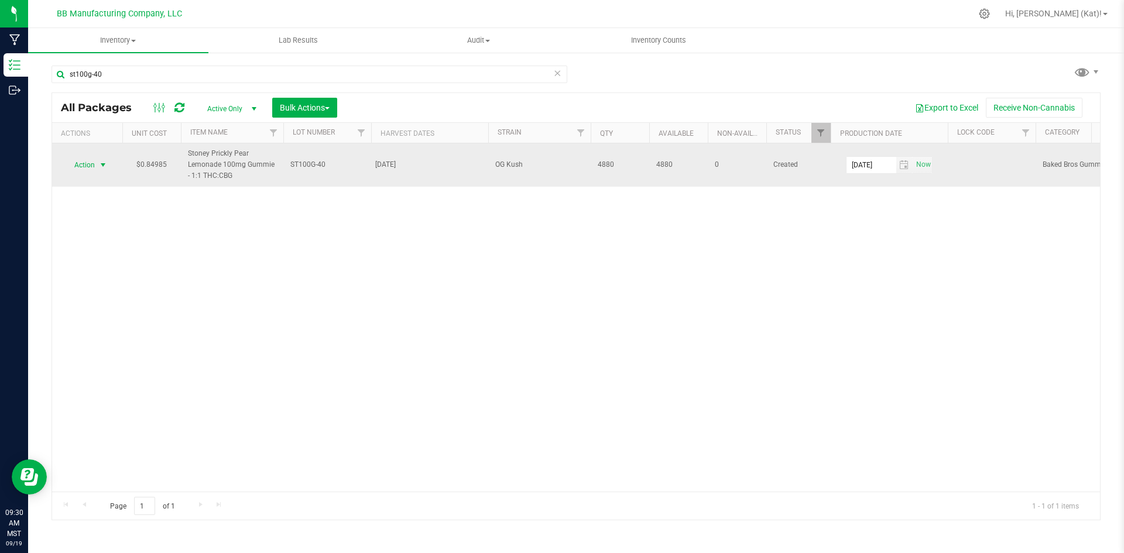
click at [80, 165] on span "Action" at bounding box center [80, 165] width 32 height 16
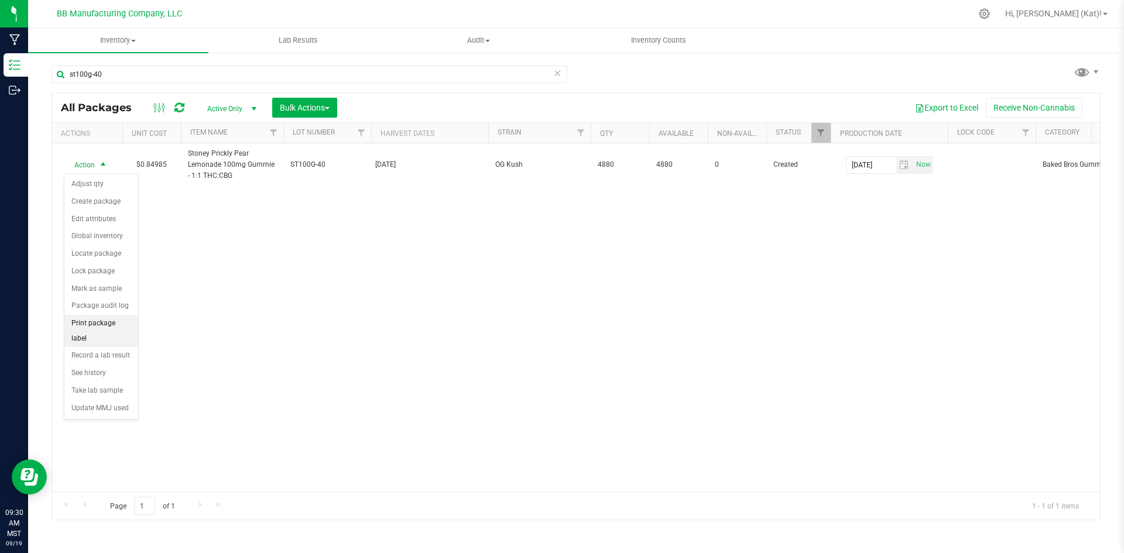
click at [126, 321] on li "Print package label" at bounding box center [101, 331] width 74 height 32
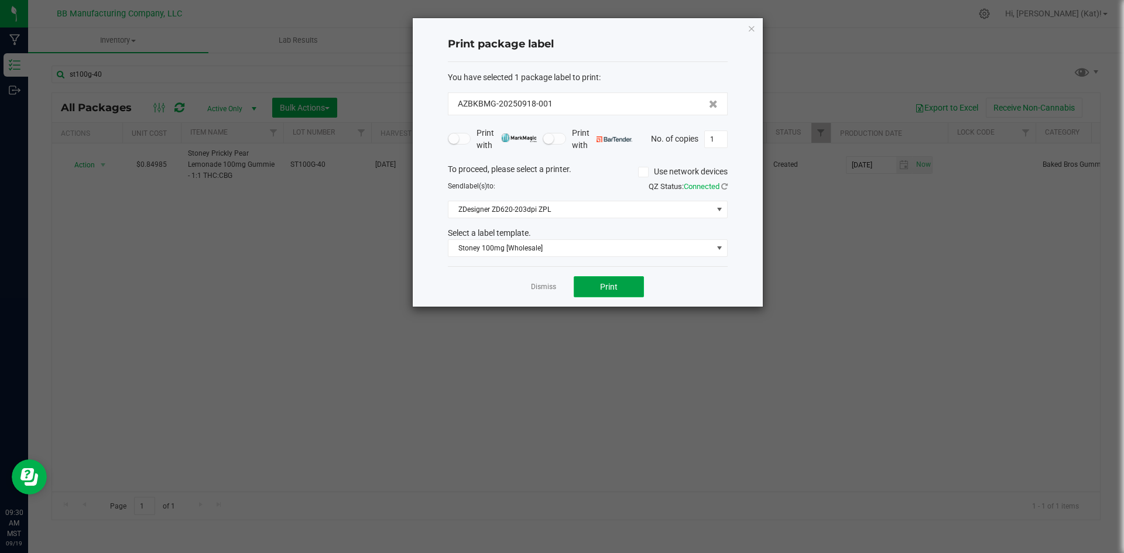
click at [626, 290] on button "Print" at bounding box center [609, 286] width 70 height 21
click at [719, 141] on input "1" at bounding box center [716, 139] width 22 height 16
type input "140"
click at [610, 290] on span "Print" at bounding box center [609, 286] width 18 height 9
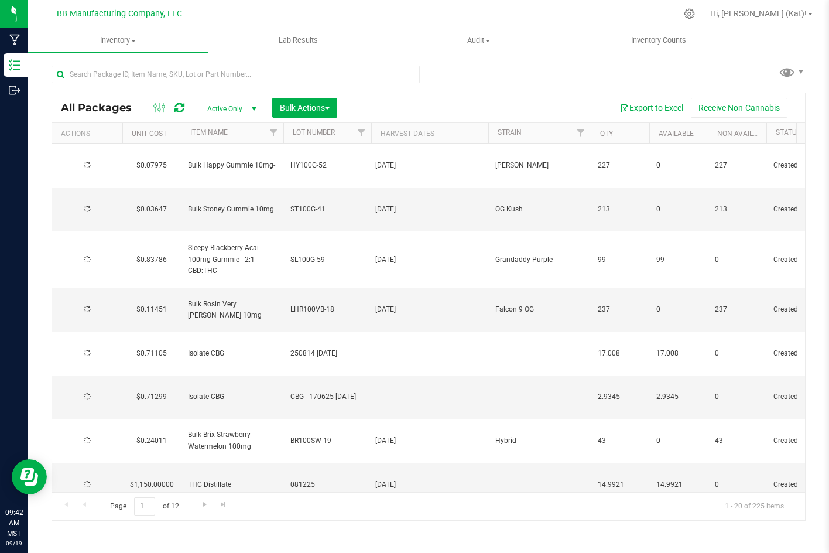
type input "[DATE]"
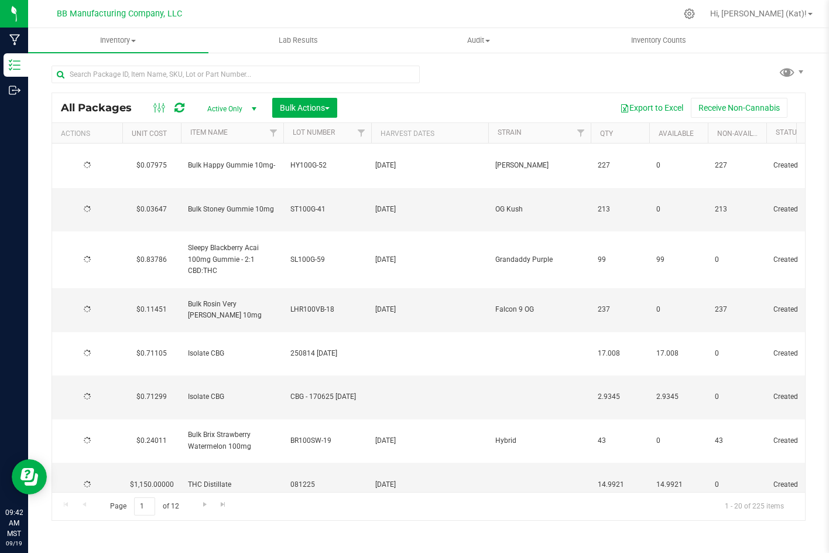
type input "[DATE]"
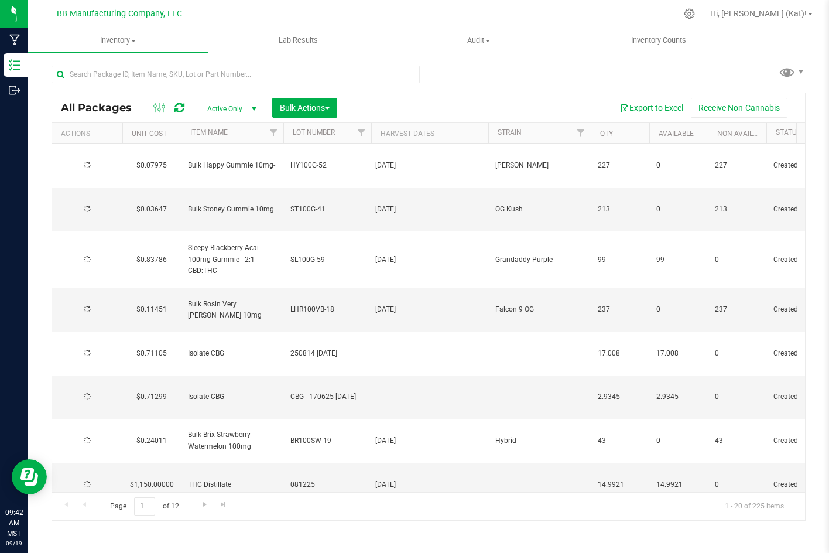
type input "[DATE]"
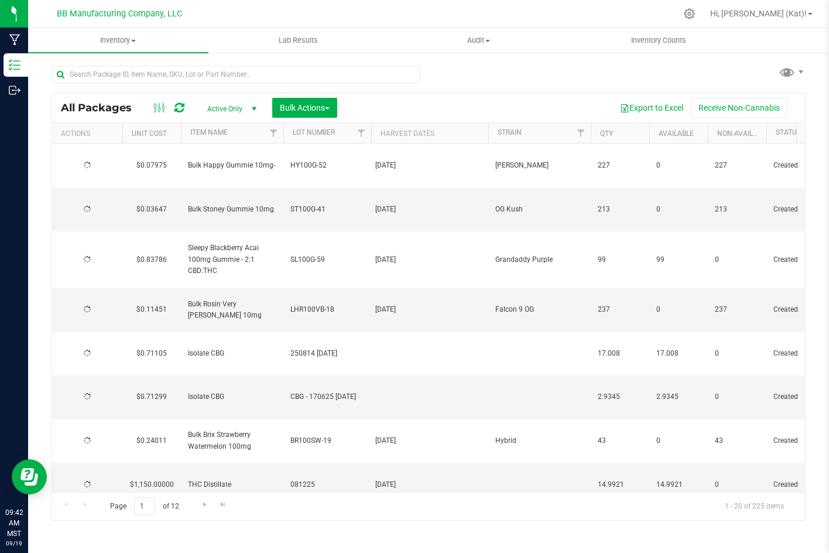
type input "[DATE]"
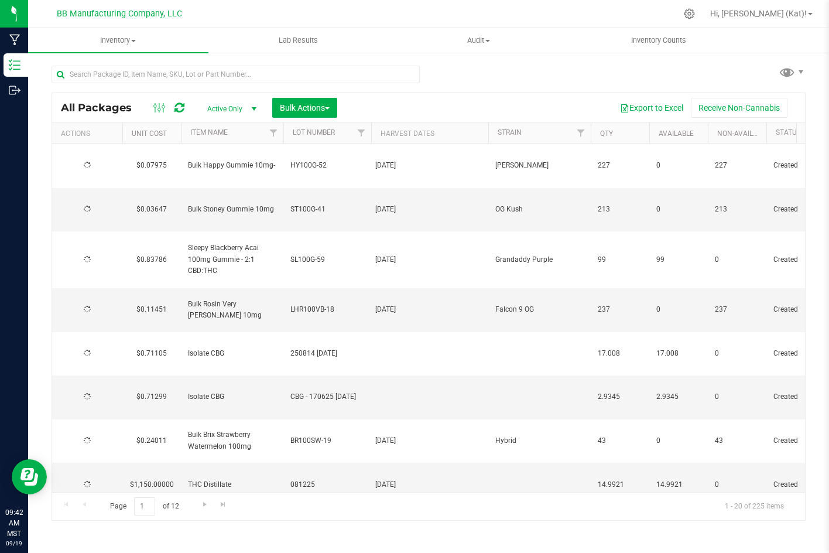
type input "[DATE]"
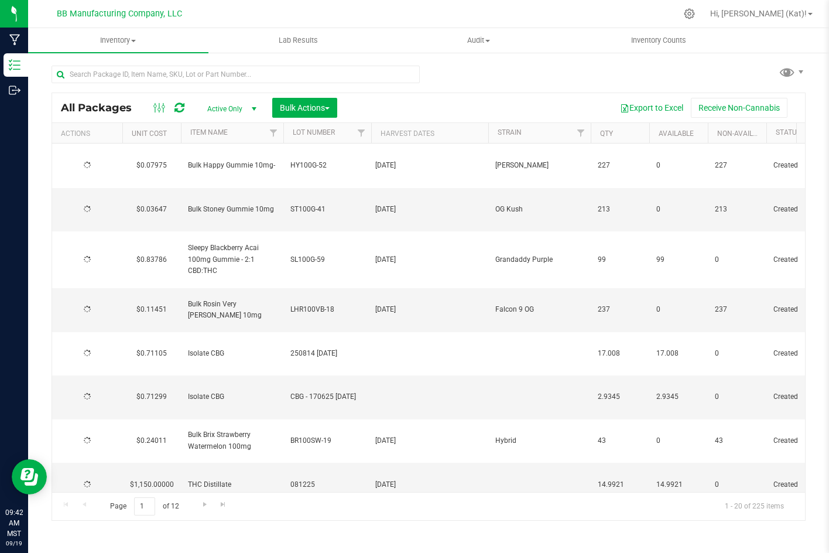
type input "[DATE]"
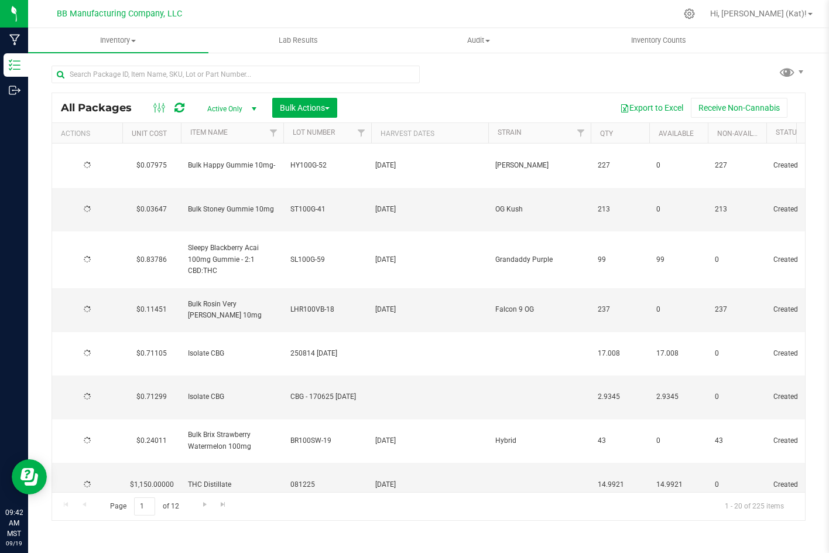
type input "[DATE]"
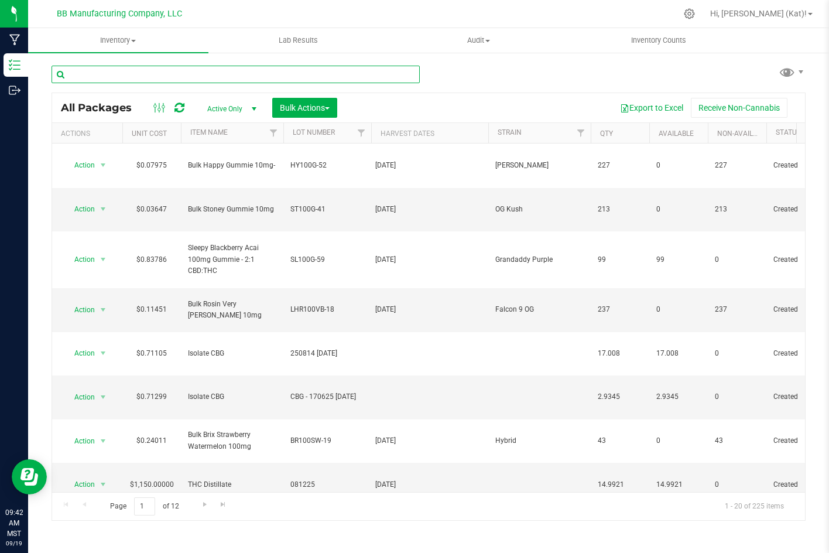
click at [320, 67] on input "text" at bounding box center [236, 75] width 368 height 18
type input "sl100g-58"
click at [249, 80] on input "text" at bounding box center [236, 75] width 368 height 18
paste input "SL300S-2"
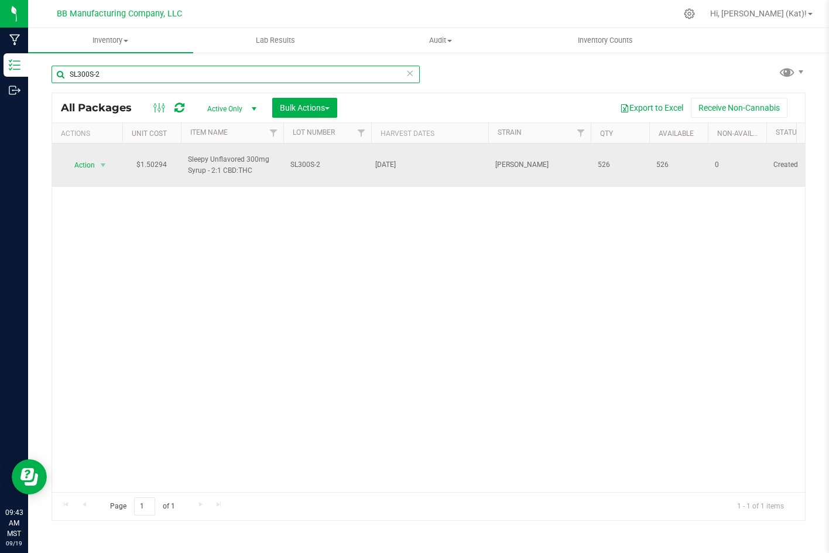
type input "SL300S-2"
click at [86, 160] on span "Action" at bounding box center [80, 165] width 32 height 16
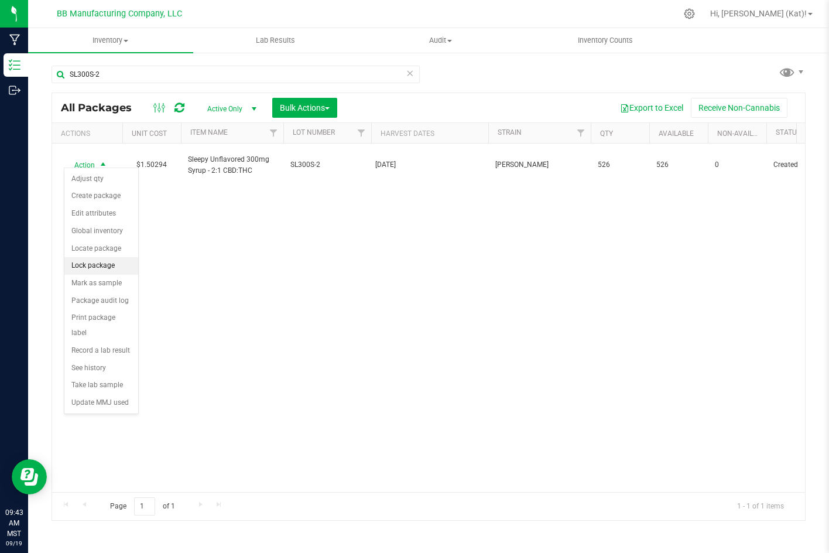
click at [122, 269] on li "Lock package" at bounding box center [101, 266] width 74 height 18
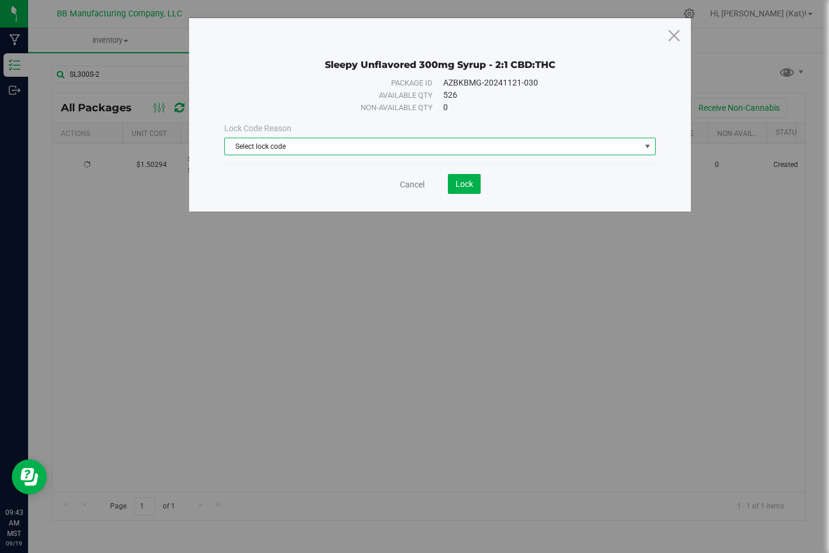
click at [325, 148] on span "Select lock code" at bounding box center [433, 146] width 416 height 16
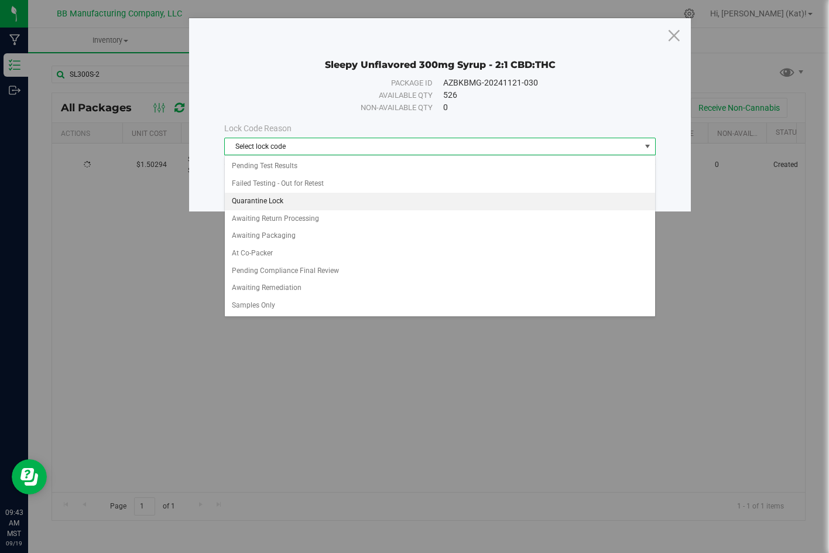
click at [287, 197] on li "Quarantine Lock" at bounding box center [440, 202] width 430 height 18
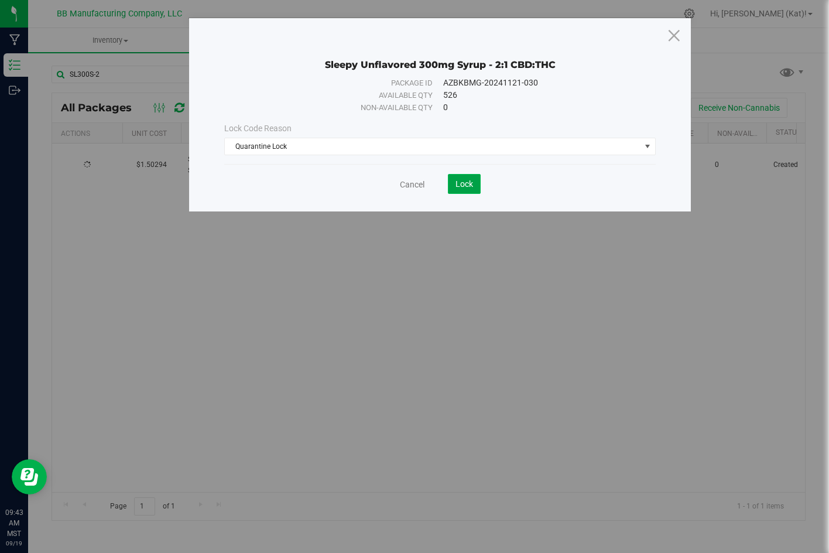
click at [461, 180] on span "Lock" at bounding box center [464, 183] width 18 height 9
